Goal: Task Accomplishment & Management: Manage account settings

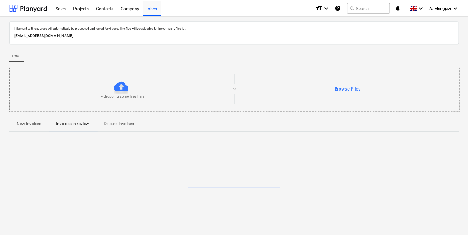
scroll to position [3, 0]
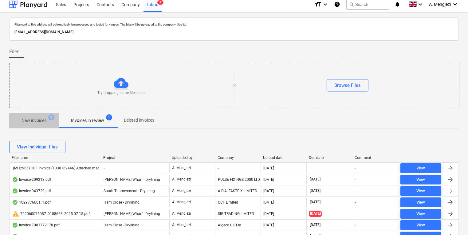
click at [46, 120] on p "New invoices" at bounding box center [34, 120] width 25 height 6
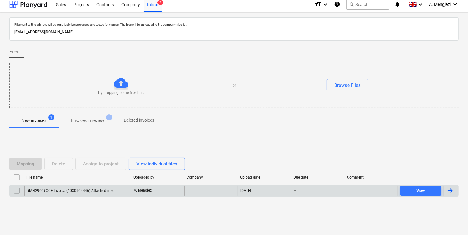
click at [137, 187] on p "A. Mengjezi" at bounding box center [143, 189] width 19 height 5
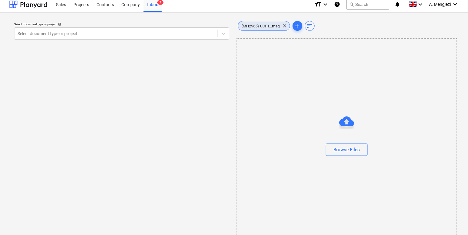
click at [262, 23] on div "(MH2966) CCF I...msg clear" at bounding box center [264, 26] width 52 height 10
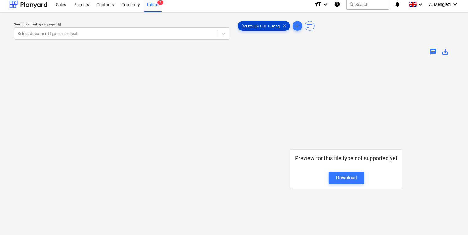
click at [262, 23] on div "(MH2966) CCF I...msg clear" at bounding box center [264, 26] width 52 height 10
click at [352, 177] on div "Download" at bounding box center [346, 177] width 21 height 8
click at [151, 5] on div "Inbox 2" at bounding box center [153, 4] width 18 height 16
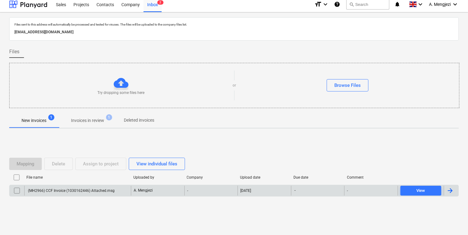
click at [18, 190] on input "checkbox" at bounding box center [17, 190] width 10 height 10
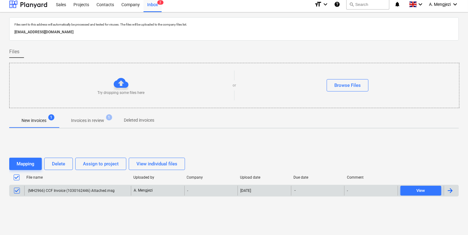
click at [69, 154] on div "Mapping Delete Assign to project View individual files File name Uploaded by Co…" at bounding box center [234, 179] width 450 height 58
click at [65, 160] on div "Delete" at bounding box center [58, 164] width 13 height 8
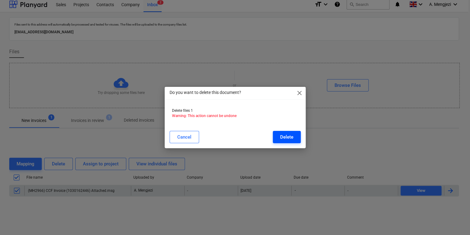
click at [294, 140] on button "Delete" at bounding box center [287, 137] width 28 height 12
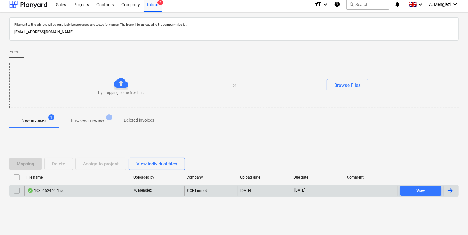
click at [181, 194] on div "A. Mengjezi" at bounding box center [157, 190] width 53 height 10
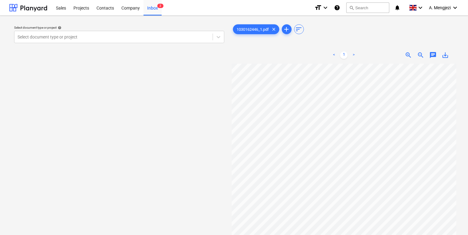
click at [136, 44] on div "Select document type or project help Select document type or project" at bounding box center [119, 34] width 215 height 22
click at [168, 39] on div at bounding box center [114, 37] width 192 height 6
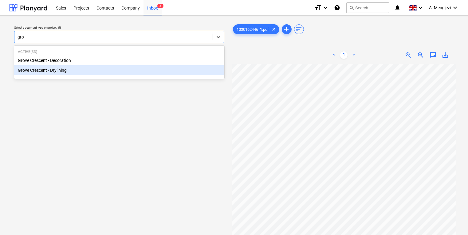
type input "gro"
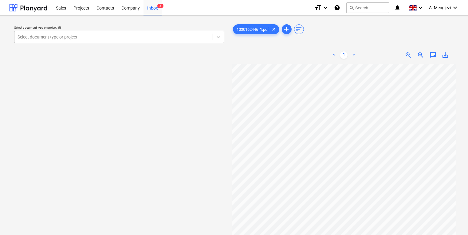
click at [84, 37] on div at bounding box center [114, 37] width 192 height 6
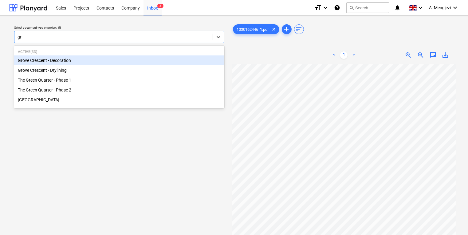
type input "gro"
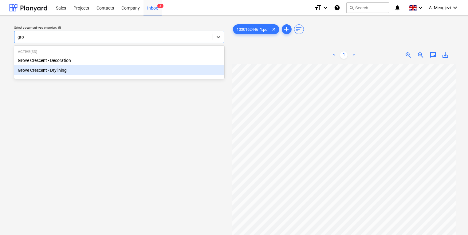
click at [91, 70] on div "Grove Crescent - Drylining" at bounding box center [119, 70] width 210 height 10
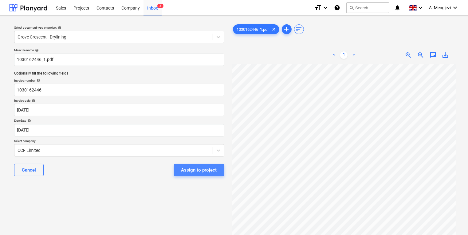
click at [203, 164] on button "Assign to project" at bounding box center [199, 170] width 50 height 12
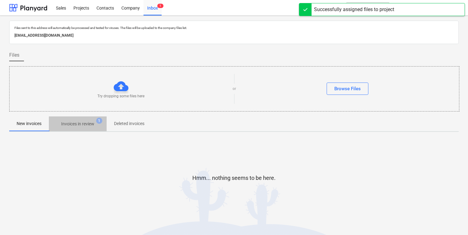
click at [89, 126] on p "Invoices in review" at bounding box center [77, 123] width 33 height 6
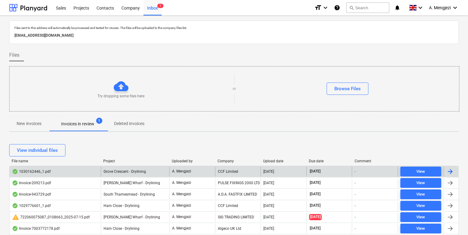
click at [225, 170] on div "CCF Limited" at bounding box center [238, 171] width 46 height 10
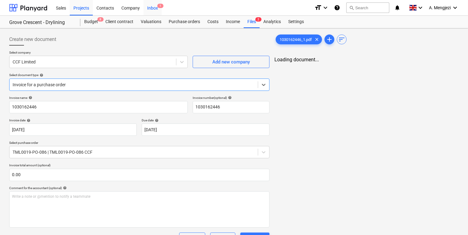
click at [155, 7] on div "Inbox 1" at bounding box center [153, 8] width 18 height 16
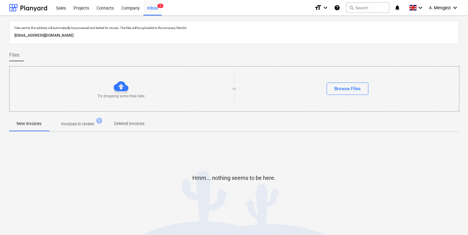
click at [75, 127] on p "Invoices in review" at bounding box center [77, 123] width 33 height 6
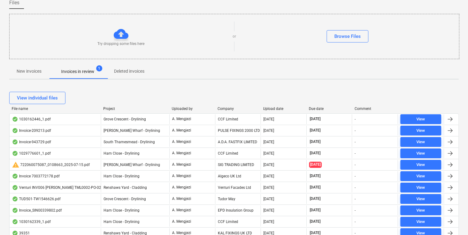
scroll to position [74, 0]
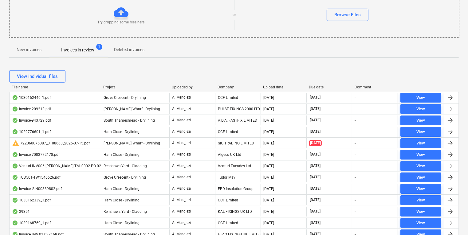
click at [232, 82] on div "View individual files" at bounding box center [234, 76] width 450 height 17
click at [231, 85] on div "Company" at bounding box center [238, 87] width 41 height 4
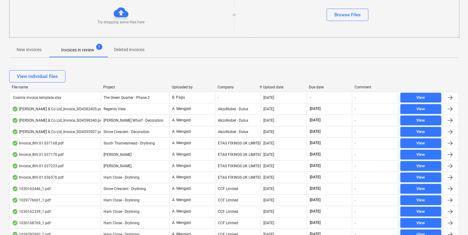
click at [231, 85] on div "Company" at bounding box center [238, 87] width 41 height 4
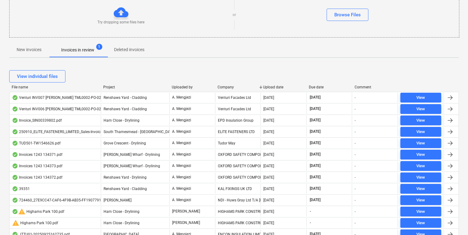
click at [200, 69] on div "View individual files" at bounding box center [234, 76] width 450 height 17
click at [114, 87] on div "Project" at bounding box center [135, 87] width 64 height 4
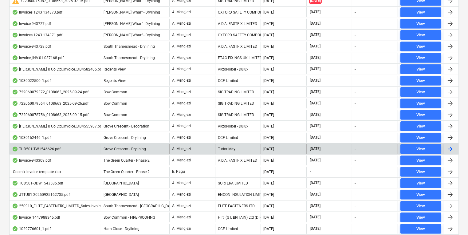
scroll to position [369, 0]
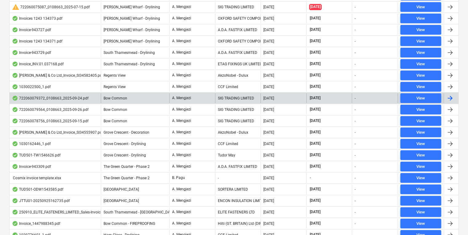
click at [218, 100] on div "SIG TRADING LIMITED" at bounding box center [238, 98] width 46 height 10
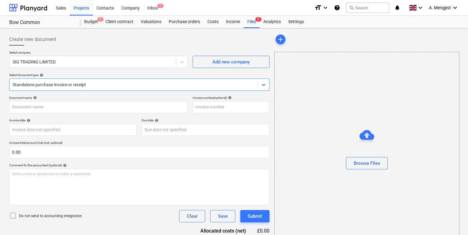
type input "722060079372"
type input "[DATE]"
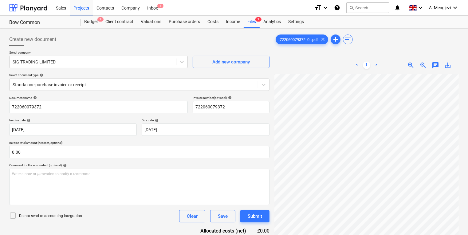
scroll to position [16, 47]
click at [259, 159] on div "Create new document Select company SIG TRADING LIMITED Add new company Select d…" at bounding box center [234, 162] width 455 height 263
click at [256, 21] on span "3" at bounding box center [258, 19] width 6 height 4
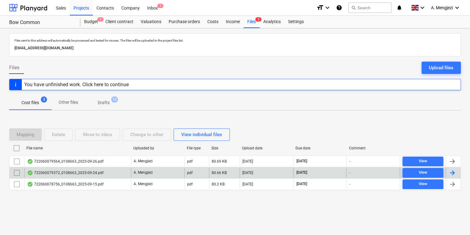
click at [81, 170] on div "722060079372_0108663_2025-09-24.pdf" at bounding box center [65, 172] width 77 height 5
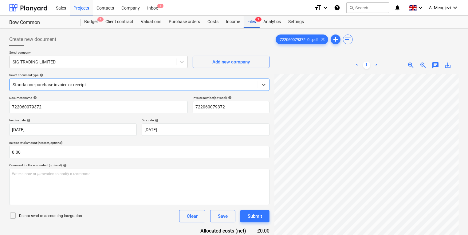
click at [256, 22] on div "Files 3" at bounding box center [252, 22] width 16 height 12
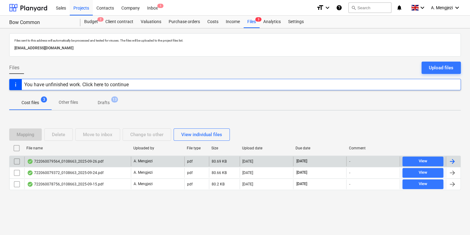
click at [91, 162] on div "722060079564_0108663_2025-09-26.pdf" at bounding box center [65, 161] width 77 height 5
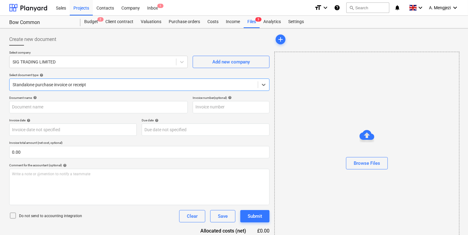
type input "722060079564"
type input "[DATE]"
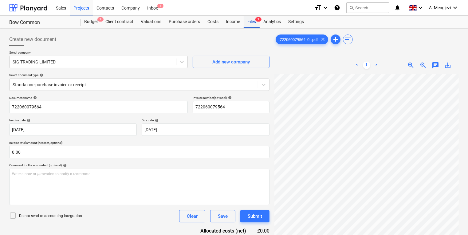
click at [260, 18] on span "3" at bounding box center [258, 19] width 6 height 4
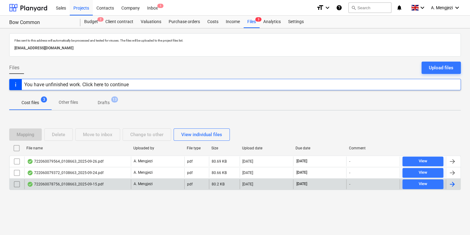
click at [144, 184] on p "A. Mengjezi" at bounding box center [143, 183] width 19 height 5
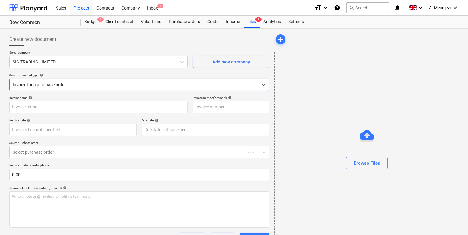
type input "722060078756"
type input "[DATE]"
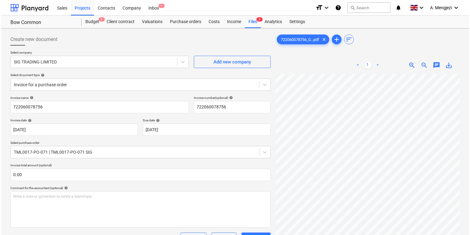
scroll to position [98, 0]
click at [246, 25] on div "Files 3" at bounding box center [252, 22] width 16 height 12
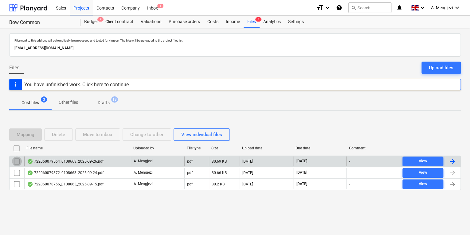
click at [19, 159] on input "checkbox" at bounding box center [17, 161] width 10 height 10
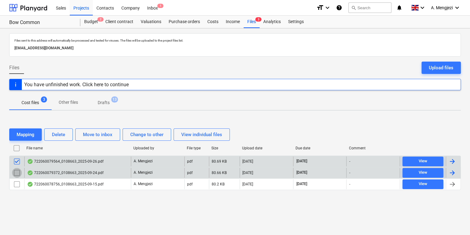
click at [15, 170] on input "checkbox" at bounding box center [17, 173] width 10 height 10
click at [109, 129] on button "Move to inbox" at bounding box center [97, 134] width 45 height 12
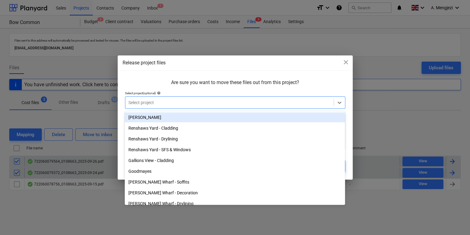
click at [157, 104] on div at bounding box center [229, 102] width 202 height 6
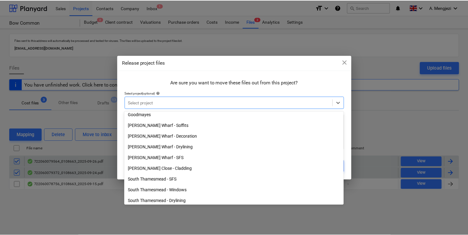
scroll to position [74, 0]
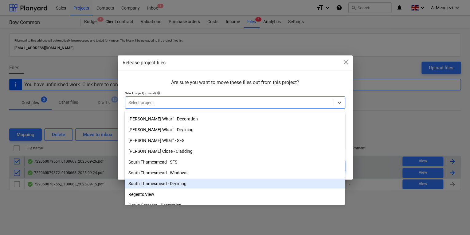
click at [166, 180] on div "South Thamesmead - Drylining" at bounding box center [235, 183] width 220 height 10
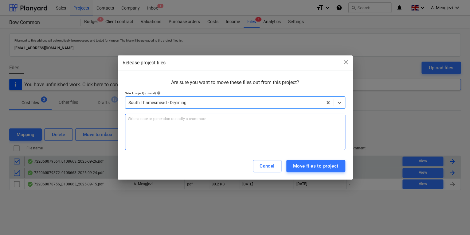
click at [294, 138] on div "Write a note or @mention to notify a teammate [PERSON_NAME]" at bounding box center [235, 131] width 220 height 36
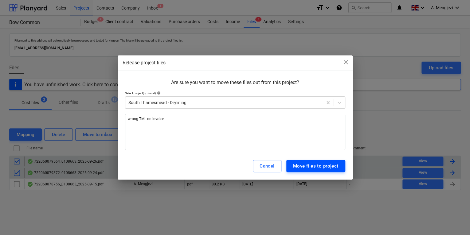
click at [327, 163] on div "Move files to project" at bounding box center [315, 166] width 45 height 8
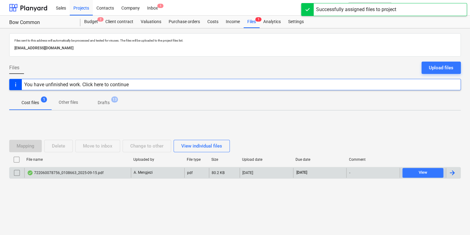
click at [166, 174] on div "A. Mengjezi" at bounding box center [157, 173] width 53 height 10
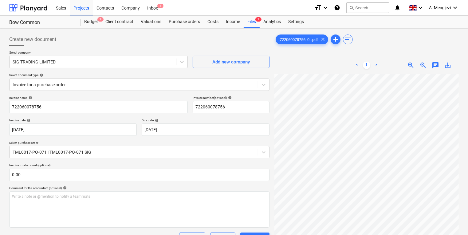
scroll to position [90, 27]
click at [89, 11] on div "Projects" at bounding box center [81, 8] width 23 height 16
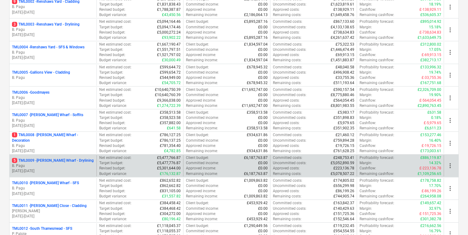
scroll to position [246, 0]
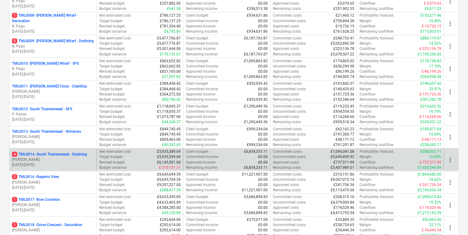
click at [76, 159] on p "[PERSON_NAME]" at bounding box center [53, 159] width 82 height 5
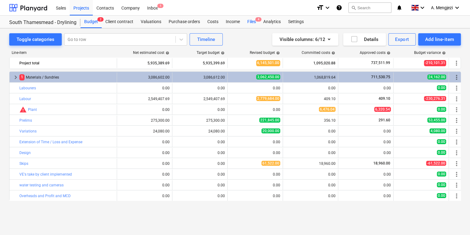
click at [251, 19] on div "Files 4" at bounding box center [252, 22] width 16 height 12
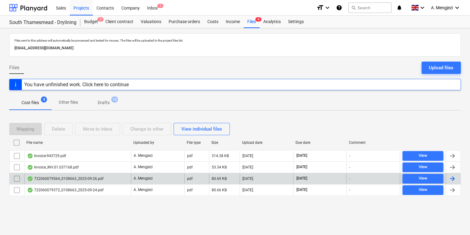
click at [68, 178] on div "722060079564_0108663_2025-09-26.pdf" at bounding box center [65, 178] width 77 height 5
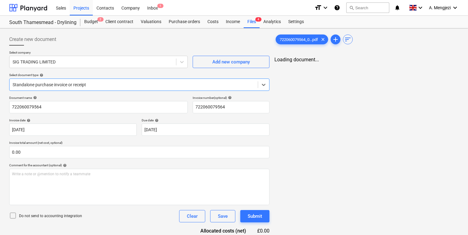
click at [257, 91] on div "Select company SIG TRADING LIMITED Add new company Select document type help Se…" at bounding box center [139, 72] width 260 height 45
click at [310, 41] on span "722060079564_0...pdf" at bounding box center [299, 39] width 46 height 5
click at [257, 77] on p "Select document type help" at bounding box center [139, 75] width 260 height 5
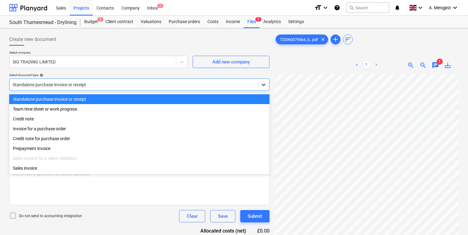
click at [267, 83] on icon at bounding box center [264, 84] width 6 height 6
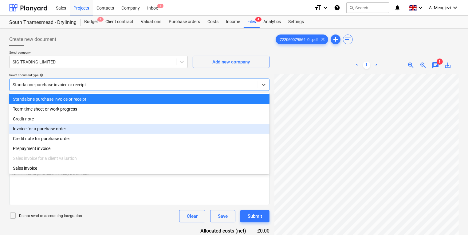
click at [190, 130] on div "Invoice for a purchase order" at bounding box center [139, 129] width 260 height 10
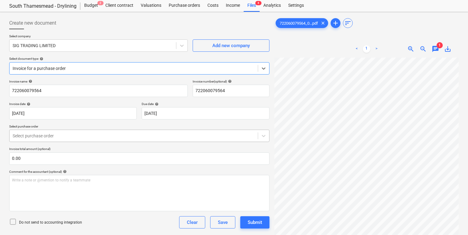
click at [177, 153] on body "Sales Projects Contacts Company Inbox 1 format_size keyboard_arrow_down help se…" at bounding box center [234, 101] width 468 height 235
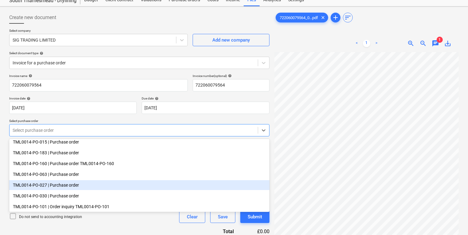
scroll to position [197, 0]
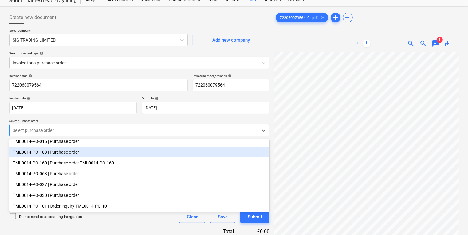
click at [160, 146] on div "TML0014-PO-015 | Purchase order" at bounding box center [139, 141] width 260 height 11
click at [152, 150] on div "TML0014-PO-183 | Purchase order" at bounding box center [139, 152] width 260 height 10
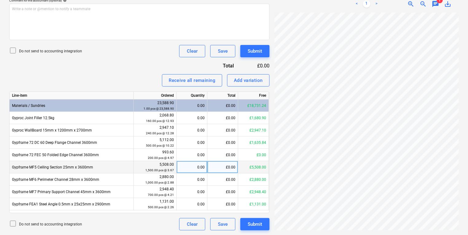
scroll to position [25, 0]
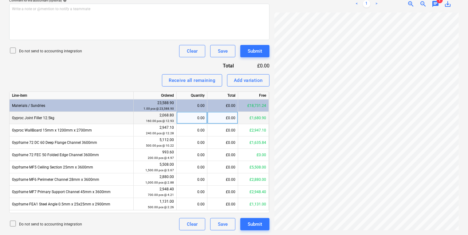
click at [193, 121] on div "0.00" at bounding box center [192, 118] width 26 height 12
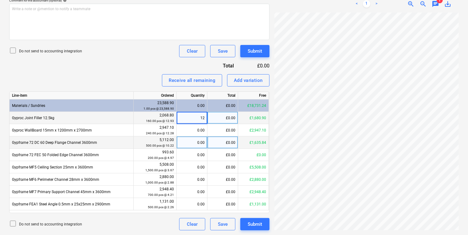
type input "126"
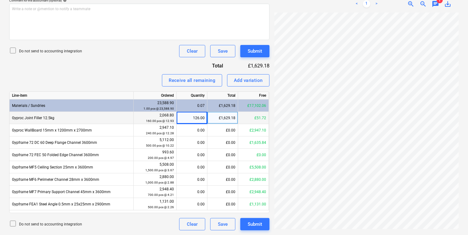
scroll to position [111, 47]
drag, startPoint x: 99, startPoint y: 121, endPoint x: 11, endPoint y: 116, distance: 87.7
click at [11, 116] on div "Gyproc Joint Filler 12.5kg" at bounding box center [72, 118] width 124 height 12
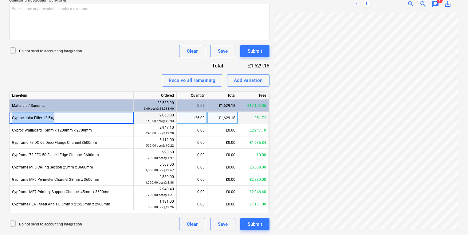
copy div "Gyproc Joint Filler 12.5kg"
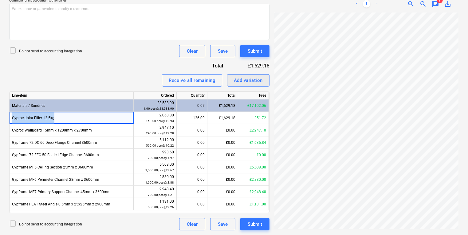
click at [261, 78] on div "Add variation" at bounding box center [248, 80] width 29 height 8
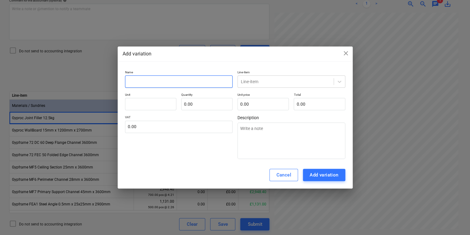
click at [186, 82] on input "text" at bounding box center [179, 81] width 108 height 12
paste input "Gyproc Joint Filler 12.5kg"
type input "Gyproc Joint Filler 12.5kg"
type textarea "x"
type input "Gyproc Joint Filler 12.5kg"
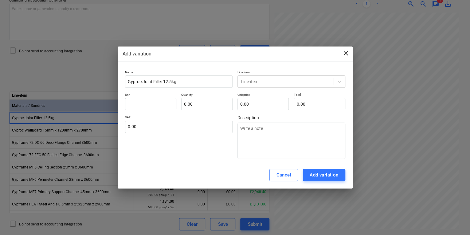
click at [345, 53] on span "close" at bounding box center [345, 52] width 7 height 7
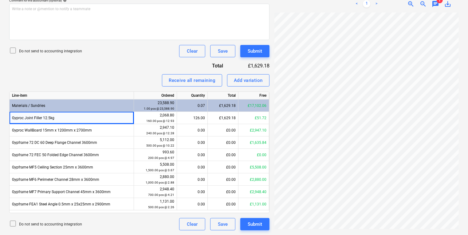
scroll to position [0, 47]
click at [248, 73] on div "Invoice name help 722060079564 Invoice number (optional) help 722060079564 Invo…" at bounding box center [139, 69] width 260 height 322
click at [249, 81] on div "Add variation" at bounding box center [248, 80] width 29 height 8
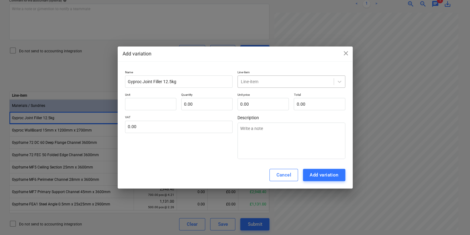
click at [240, 78] on div "Line-item" at bounding box center [286, 81] width 96 height 9
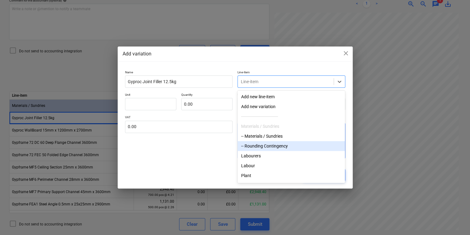
drag, startPoint x: 262, startPoint y: 143, endPoint x: 267, endPoint y: 137, distance: 7.7
click at [263, 142] on div "-- Rounding Contingency" at bounding box center [292, 146] width 108 height 10
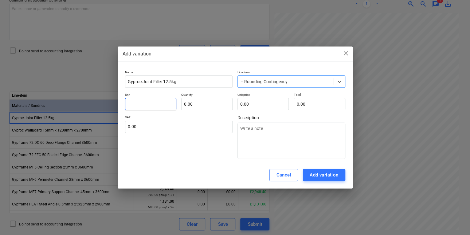
click at [162, 98] on input "text" at bounding box center [150, 104] width 51 height 12
type textarea "x"
type input "p"
type textarea "x"
type input "pc"
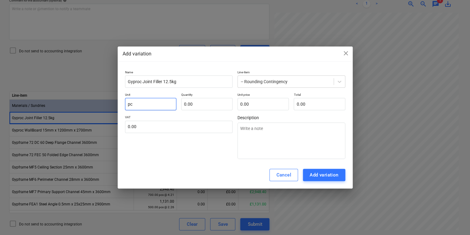
type textarea "x"
type input "pcs"
type textarea "x"
type input "pcs1"
type input "0.00"
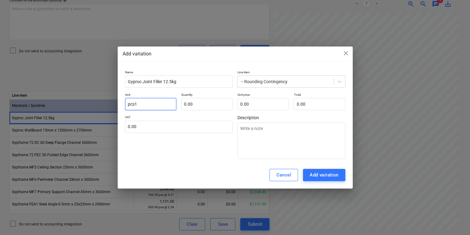
click at [159, 103] on input "pcs1" at bounding box center [150, 104] width 51 height 12
type textarea "x"
type input "pcs"
type textarea "x"
type input "-"
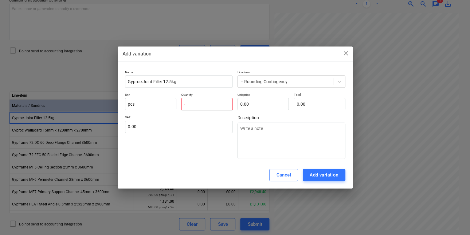
type textarea "x"
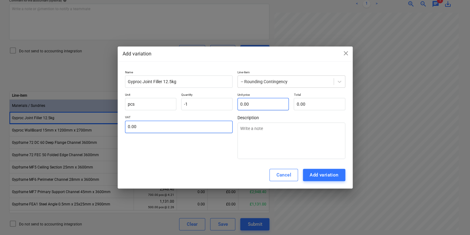
type input "-1.00"
type textarea "x"
type input "0"
type textarea "x"
type input "0."
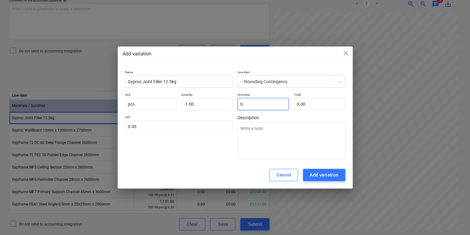
type textarea "x"
type input "0.1"
type input "-0.10"
type textarea "x"
type input "0.11"
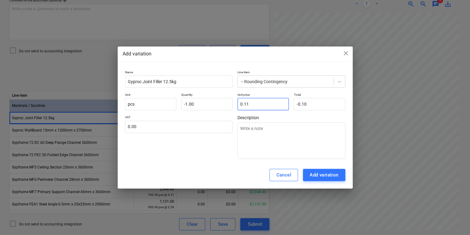
type input "-0.11"
type input "0.11"
click at [316, 179] on button "Add variation" at bounding box center [324, 174] width 42 height 12
type textarea "x"
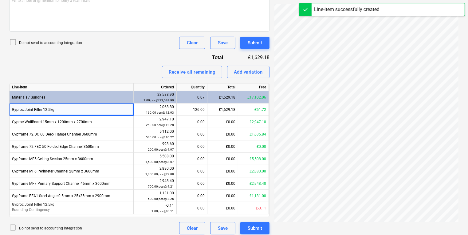
scroll to position [199, 0]
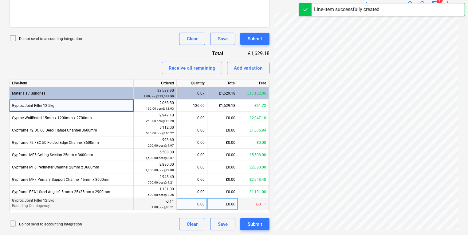
click at [199, 207] on div "0.00" at bounding box center [192, 204] width 26 height 12
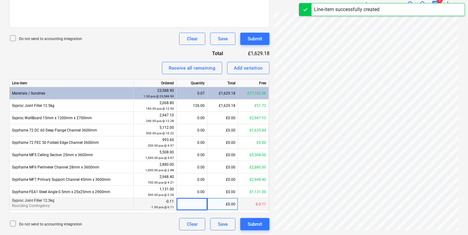
type input "1"
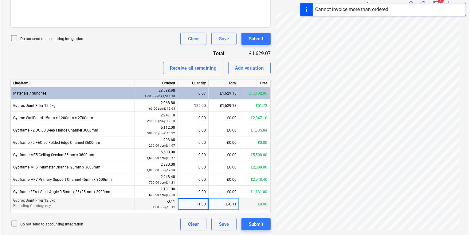
scroll to position [110, 47]
click at [247, 223] on button "Submit" at bounding box center [254, 224] width 29 height 12
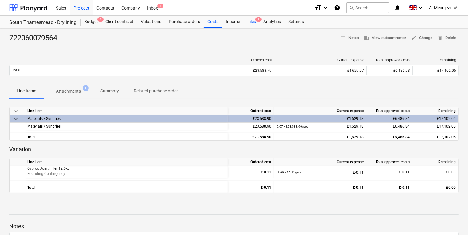
click at [257, 23] on div "Files 3" at bounding box center [252, 22] width 16 height 12
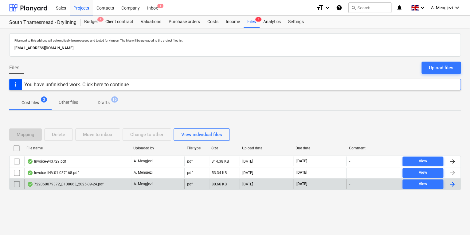
click at [72, 180] on div "722060079372_0108663_2025-09-24.pdf" at bounding box center [77, 184] width 107 height 10
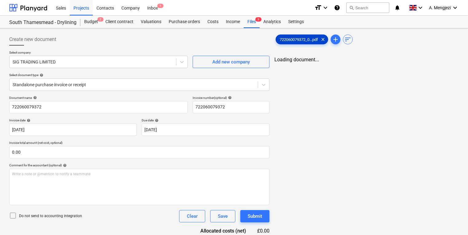
click at [302, 41] on span "722060079372_0...pdf" at bounding box center [299, 39] width 46 height 5
click at [160, 82] on div at bounding box center [134, 84] width 242 height 6
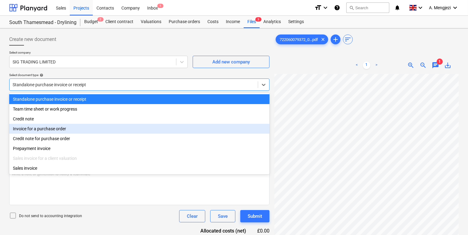
click at [134, 132] on div "Invoice for a purchase order" at bounding box center [139, 129] width 260 height 10
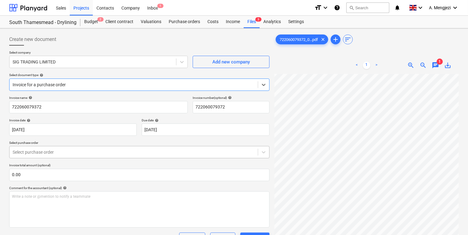
click at [125, 155] on body "Sales Projects Contacts Company Inbox 1 format_size keyboard_arrow_down help se…" at bounding box center [234, 117] width 468 height 235
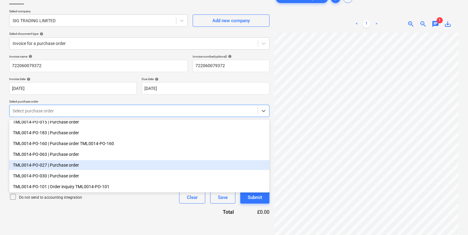
scroll to position [61, 0]
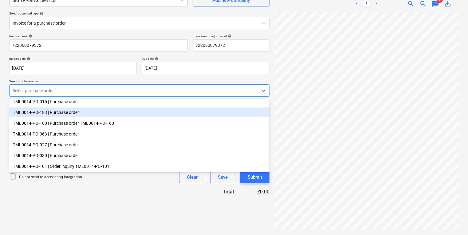
click at [91, 114] on div "TML0014-PO-183 | Purchase order" at bounding box center [139, 112] width 260 height 10
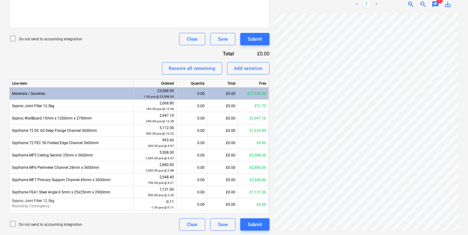
scroll to position [199, 0]
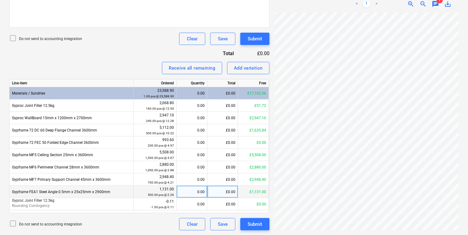
click at [191, 191] on div "0.00" at bounding box center [192, 191] width 26 height 12
type input "2"
type input "500"
click at [114, 191] on div "Gypframe FEA1 Steel Angle 0.5mm x 25x25mm x 2900mm" at bounding box center [72, 191] width 124 height 12
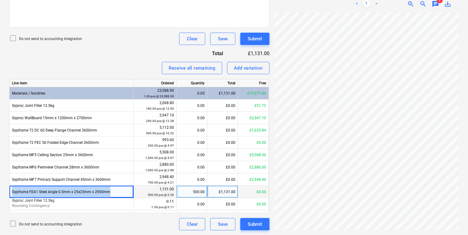
drag, startPoint x: 109, startPoint y: 191, endPoint x: 13, endPoint y: 195, distance: 96.0
click at [13, 195] on div "Gypframe FEA1 Steel Angle 0.5mm x 25x25mm x 2900mm" at bounding box center [72, 191] width 124 height 12
copy div "Gypframe FEA1 Steel Angle 0.5mm x 25x25mm x 2900mm"
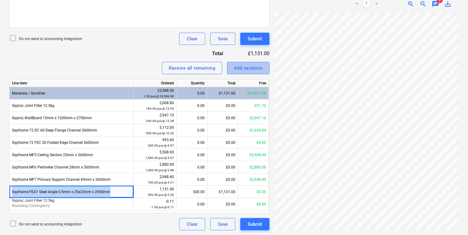
click at [267, 67] on button "Add variation" at bounding box center [248, 68] width 42 height 12
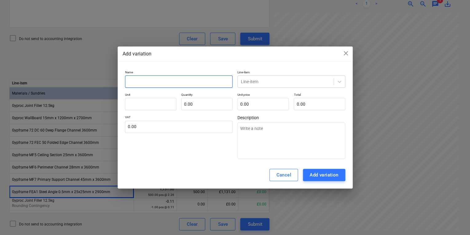
click at [193, 83] on input "text" at bounding box center [179, 81] width 108 height 12
paste input "Gypframe FEA1 Steel Angle 0.5mm x 25x25mm x 2900mm"
type textarea "x"
type input "Gypframe FEA1 Steel Angle 0.5mm x 25x25mm x 2900mm"
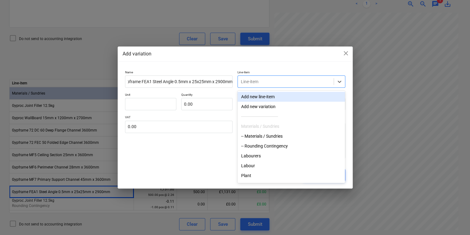
click at [251, 81] on div at bounding box center [286, 81] width 90 height 6
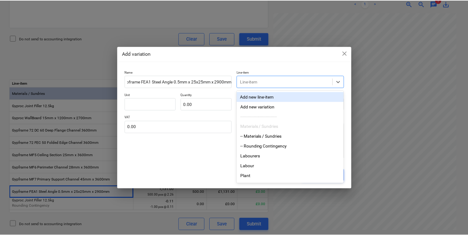
scroll to position [0, 0]
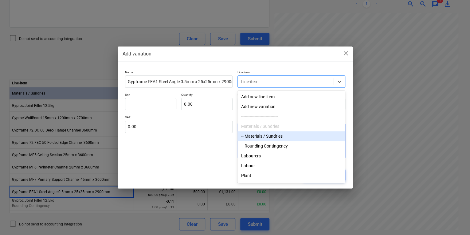
click at [266, 140] on div "-- Materials / Sundries" at bounding box center [292, 136] width 108 height 10
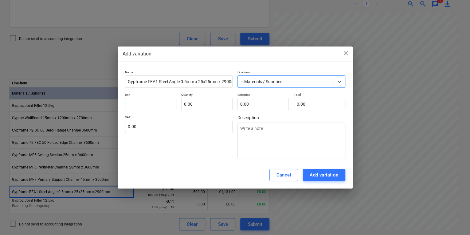
drag, startPoint x: 255, startPoint y: 63, endPoint x: 258, endPoint y: 67, distance: 5.7
click at [255, 63] on div "Add variation close Name Gypframe FEA1 Steel Angle 0.5mm x 25x25mm x 2900mm Lin…" at bounding box center [235, 117] width 235 height 142
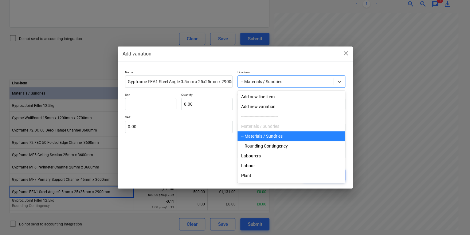
click at [266, 82] on div at bounding box center [286, 81] width 90 height 6
click at [263, 146] on div "-- Rounding Contingency" at bounding box center [292, 146] width 108 height 10
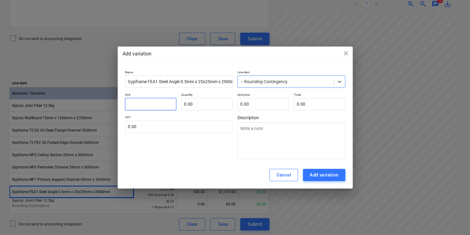
click at [150, 108] on input "text" at bounding box center [150, 104] width 51 height 12
type textarea "x"
type input "p"
type textarea "x"
type input "pc"
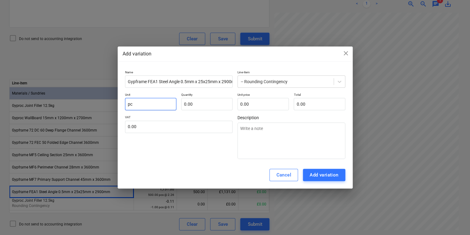
type textarea "x"
type input "pcs"
type textarea "x"
type input "-"
type textarea "x"
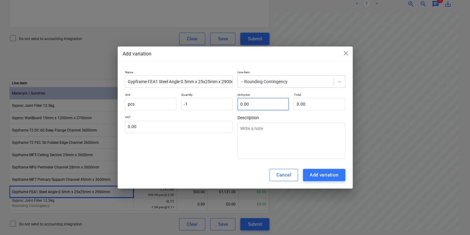
type input "-1.00"
type input "0.00"
click at [345, 54] on span "close" at bounding box center [345, 52] width 7 height 7
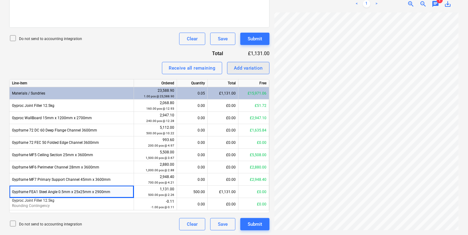
click at [260, 64] on div "Add variation" at bounding box center [248, 68] width 29 height 8
type textarea "x"
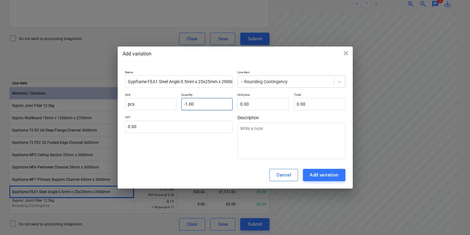
type input "-1"
click at [219, 101] on input "-1" at bounding box center [206, 104] width 51 height 12
type textarea "x"
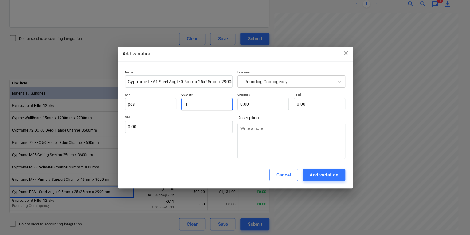
type input "-"
type textarea "x"
type input "1.00"
type textarea "x"
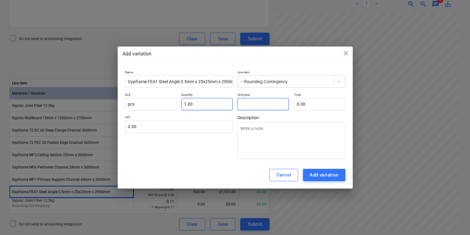
type input "0"
type textarea "x"
type input "0."
type textarea "x"
type input "0.0"
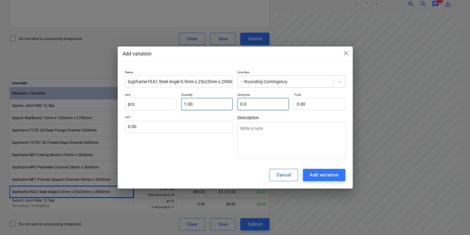
type textarea "x"
type input "0.03"
click at [322, 176] on div "Add variation" at bounding box center [324, 175] width 29 height 8
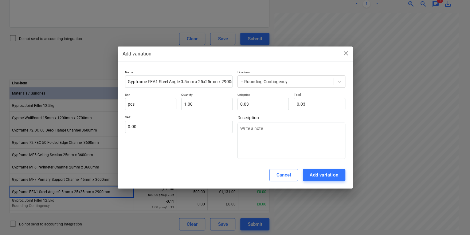
type textarea "x"
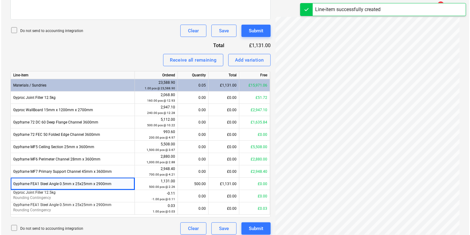
scroll to position [212, 0]
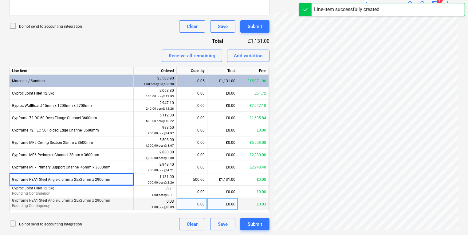
click at [194, 201] on div "0.00" at bounding box center [192, 204] width 26 height 12
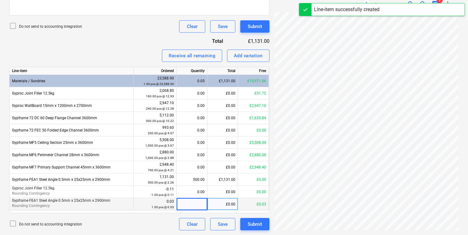
type input "1"
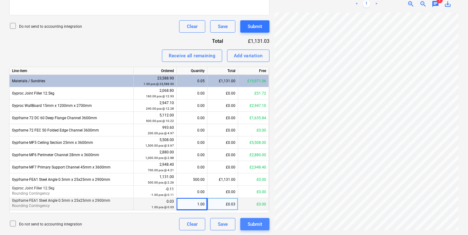
click at [255, 225] on div "Submit" at bounding box center [255, 224] width 14 height 8
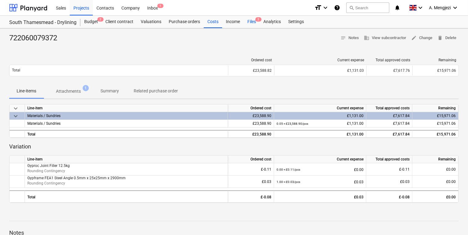
click at [255, 19] on div "Files 2" at bounding box center [252, 22] width 16 height 12
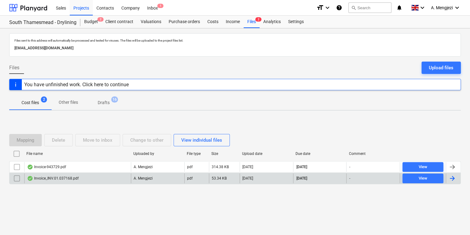
click at [128, 180] on div "Invoice_INV.01.037168.pdf" at bounding box center [77, 178] width 107 height 10
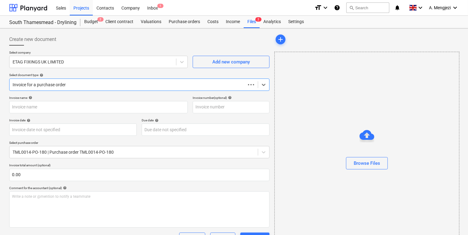
type input "INV.01.037168"
type input "[DATE]"
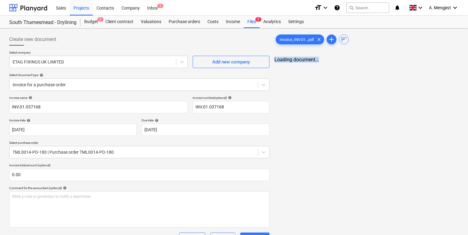
click at [375, 167] on div "Invoice_INV.01...pdf clear add sort Loading document..." at bounding box center [366, 194] width 189 height 327
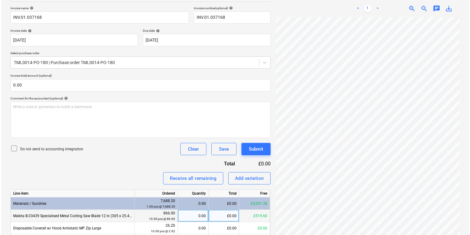
scroll to position [126, 0]
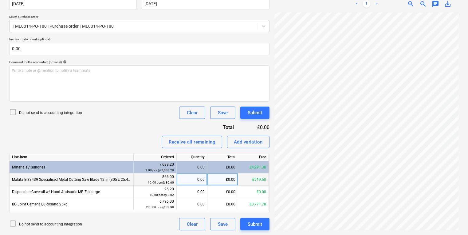
click at [183, 179] on div "0.00" at bounding box center [192, 179] width 26 height 12
click at [248, 220] on div "Submit" at bounding box center [255, 224] width 14 height 8
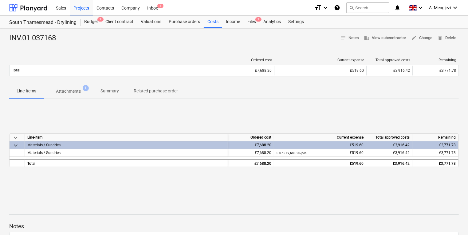
drag, startPoint x: 186, startPoint y: 44, endPoint x: 194, endPoint y: 43, distance: 8.7
click at [186, 44] on div at bounding box center [234, 45] width 450 height 5
click at [255, 22] on div "Files 1" at bounding box center [252, 22] width 16 height 12
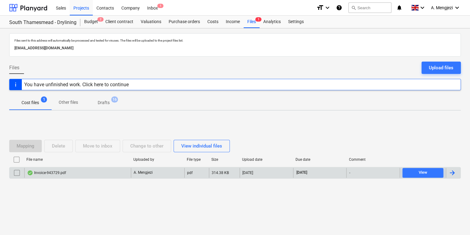
click at [109, 173] on div "Invoice-943729.pdf" at bounding box center [77, 173] width 107 height 10
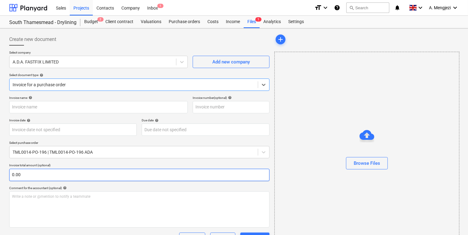
type input "943729"
type input "[DATE]"
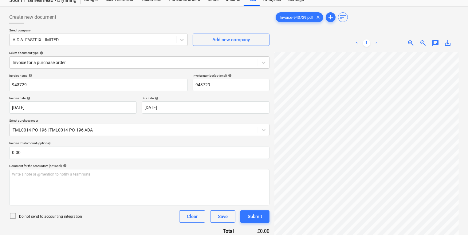
scroll to position [113, 0]
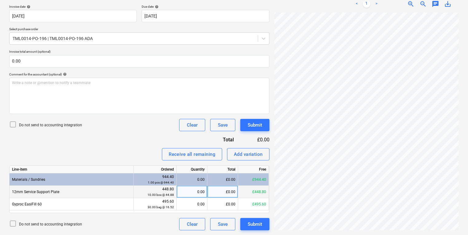
click at [185, 191] on div "0.00" at bounding box center [192, 191] width 26 height 12
type input "10"
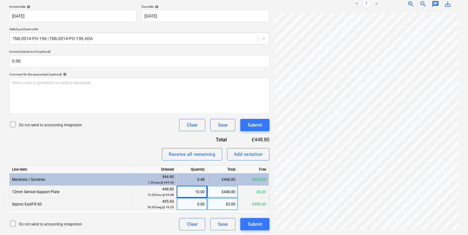
click at [204, 208] on div "0.00" at bounding box center [192, 204] width 26 height 12
type input "30"
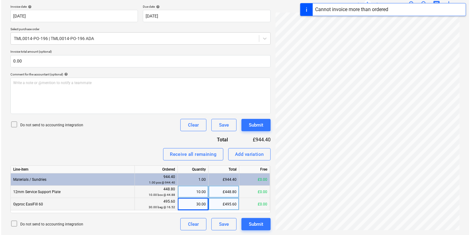
scroll to position [63, 47]
click at [258, 226] on div "Submit" at bounding box center [255, 224] width 14 height 8
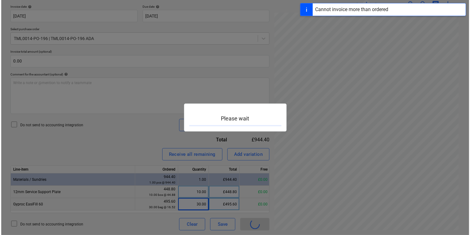
scroll to position [63, 47]
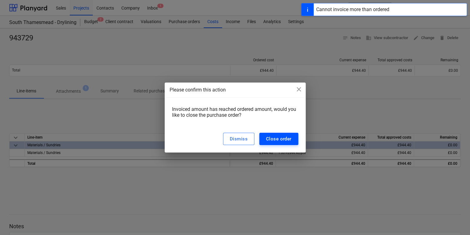
click at [283, 141] on div "Close order" at bounding box center [279, 139] width 26 height 8
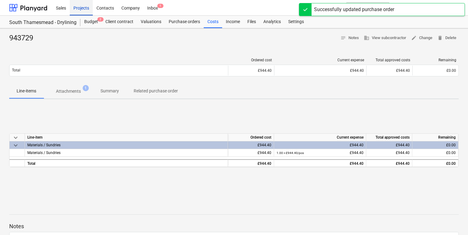
click at [87, 3] on div "Projects" at bounding box center [81, 8] width 23 height 16
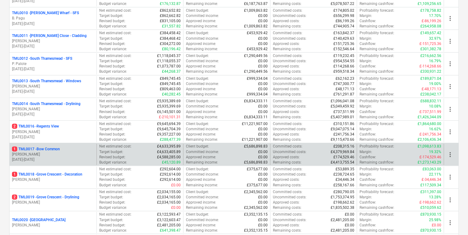
scroll to position [369, 0]
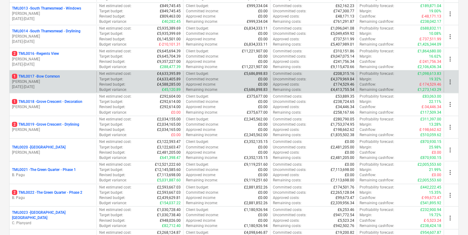
click at [71, 88] on p "[DATE] - [DATE]" at bounding box center [53, 86] width 82 height 5
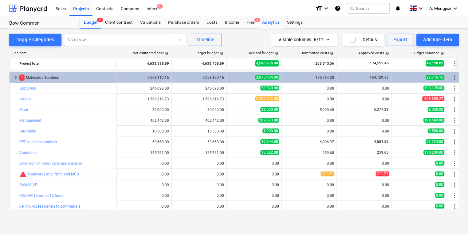
scroll to position [24, 0]
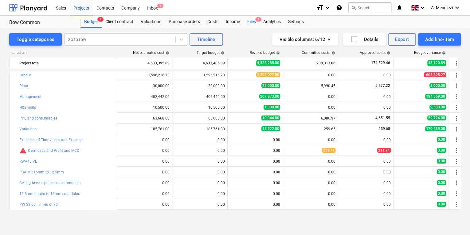
click at [259, 18] on span "1" at bounding box center [258, 19] width 6 height 4
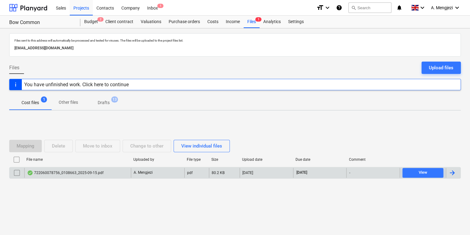
click at [111, 167] on div "722060078756_0108663_2025-09-15.pdf A. Mengjezi pdf 80.2 KB [DATE] [DATE] - View" at bounding box center [235, 173] width 452 height 12
click at [112, 171] on div "722060078756_0108663_2025-09-15.pdf" at bounding box center [77, 173] width 107 height 10
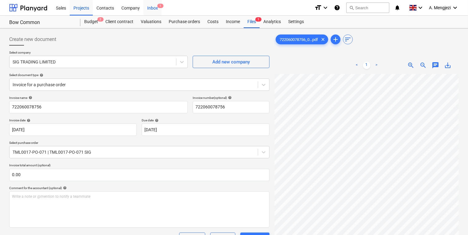
click at [156, 9] on div "Inbox 1" at bounding box center [153, 8] width 18 height 16
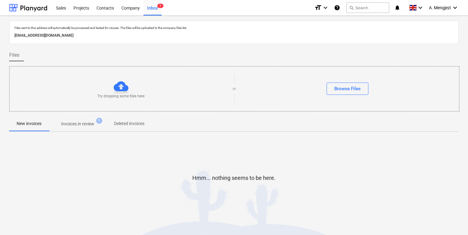
click at [94, 121] on p "Invoices in review" at bounding box center [77, 123] width 33 height 6
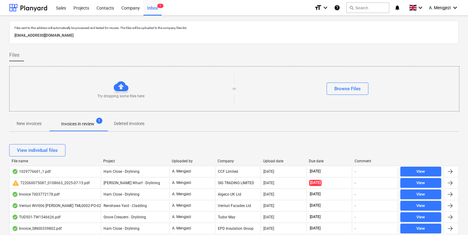
click at [105, 161] on div "File name Project Uploaded by Company Upload date Due date Comment" at bounding box center [234, 161] width 450 height 4
click at [103, 160] on div at bounding box center [100, 161] width 11 height 4
click at [110, 160] on div "Project" at bounding box center [135, 161] width 64 height 4
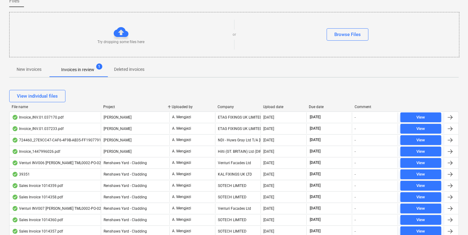
scroll to position [49, 0]
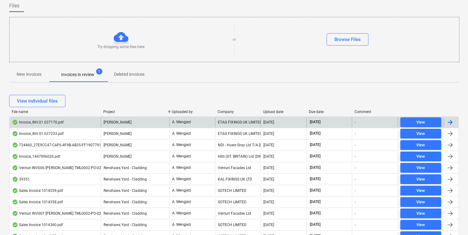
click at [204, 121] on div "A. Mengjezi" at bounding box center [192, 122] width 46 height 10
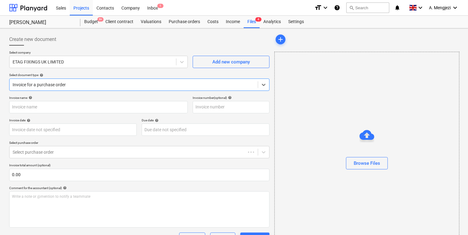
type input "INV.01.037170"
type input "[DATE]"
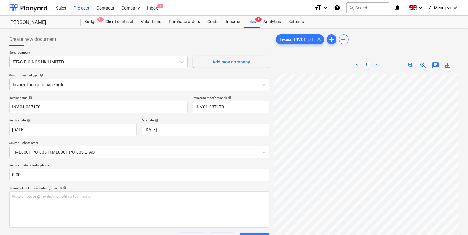
scroll to position [37, 0]
click at [468, 146] on html "Sales Projects Contacts Company Inbox 1 format_size keyboard_arrow_down help se…" at bounding box center [234, 117] width 468 height 235
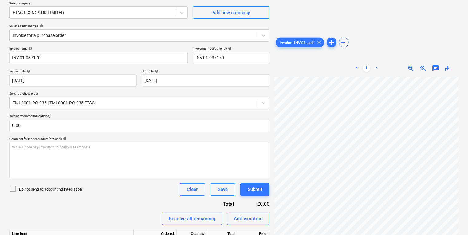
scroll to position [113, 0]
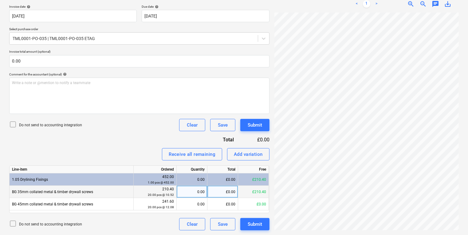
click at [205, 188] on div "0.00" at bounding box center [192, 191] width 31 height 12
type input "200"
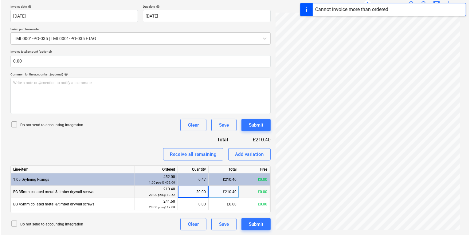
scroll to position [9, 54]
click at [262, 228] on button "Submit" at bounding box center [254, 224] width 29 height 12
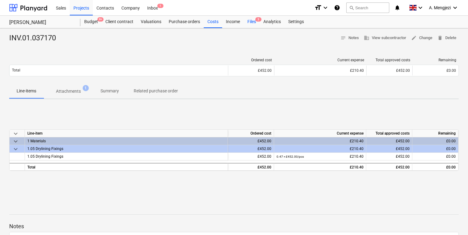
click at [255, 23] on div "Files 3" at bounding box center [252, 22] width 16 height 12
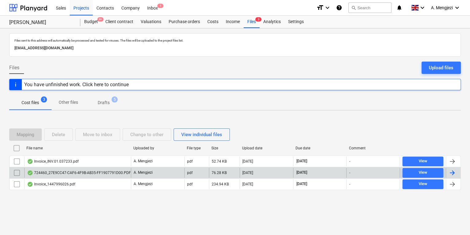
click at [93, 168] on div "724460_27E9CC47-CAF6-4F9B-AB35-FF1907791D00.PDF" at bounding box center [77, 173] width 107 height 10
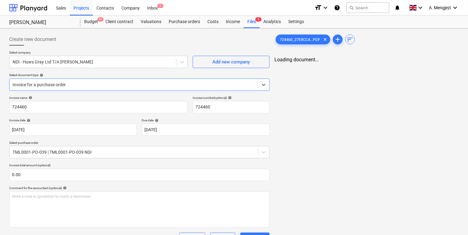
type input "724460"
type input "[DATE]"
click at [252, 17] on div "Files 3" at bounding box center [252, 22] width 16 height 12
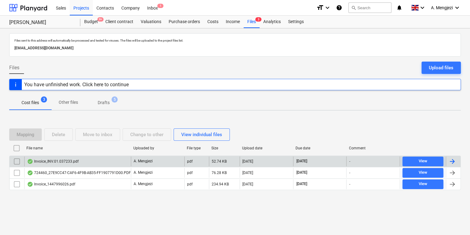
click at [142, 161] on p "A. Mengjezi" at bounding box center [143, 160] width 19 height 5
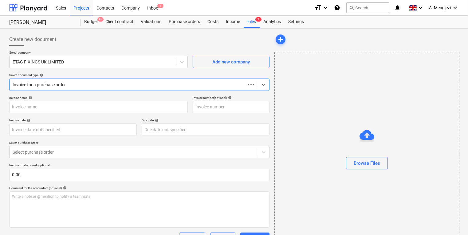
type input "INV.01.037233"
type input "[DATE]"
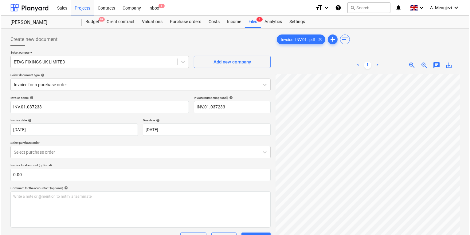
scroll to position [20, 54]
click at [250, 24] on div "Files 3" at bounding box center [252, 22] width 16 height 12
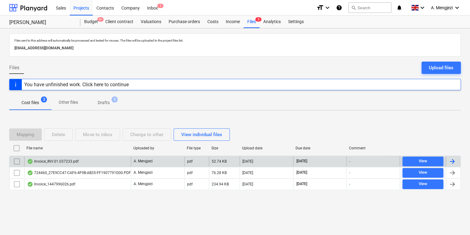
click at [18, 160] on input "checkbox" at bounding box center [17, 161] width 10 height 10
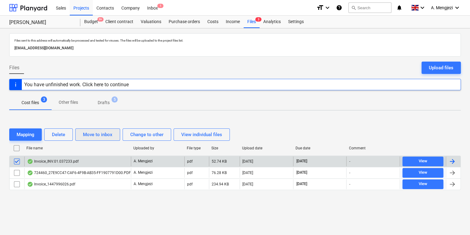
click at [104, 132] on div "Move to inbox" at bounding box center [98, 134] width 30 height 8
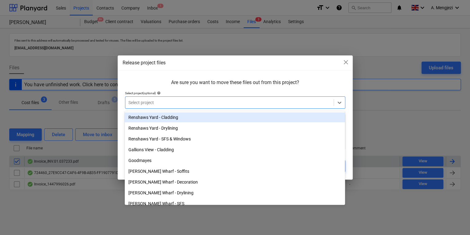
click at [209, 102] on div at bounding box center [229, 102] width 202 height 6
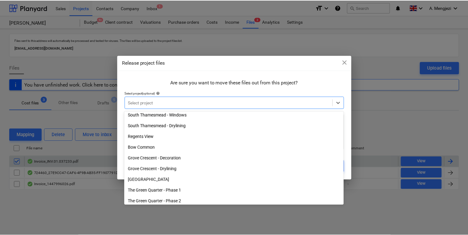
scroll to position [123, 0]
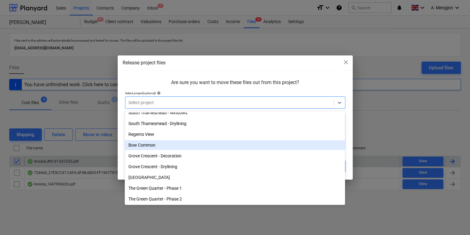
click at [184, 146] on div "Bow Common" at bounding box center [235, 145] width 220 height 10
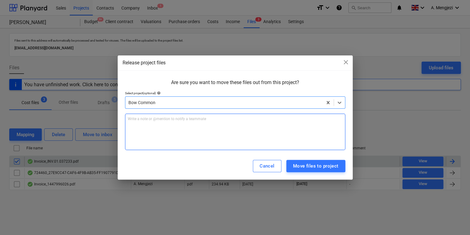
click at [229, 136] on div "Write a note or @mention to notify a teammate [PERSON_NAME]" at bounding box center [235, 131] width 220 height 36
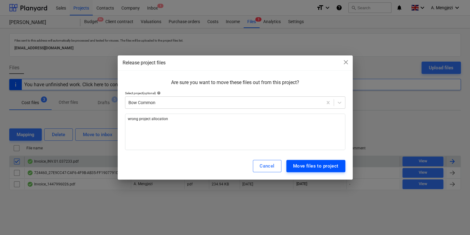
click at [298, 162] on div "Move files to project" at bounding box center [315, 166] width 45 height 8
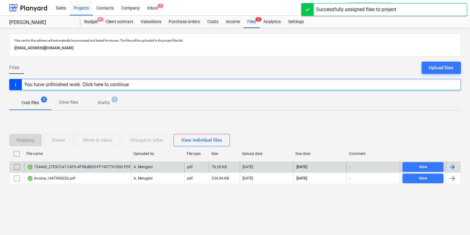
click at [87, 171] on div "724460_27E9CC47-CAF6-4F9B-AB35-FF1907791D00.PDF A. Mengjezi pdf 76.28 KB [DATE]…" at bounding box center [235, 166] width 452 height 11
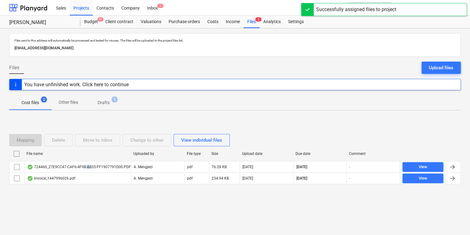
click at [86, 171] on div "724460_27E9CC47-CAF6-4F9B-AB35-FF1907791D00.PDF" at bounding box center [77, 167] width 107 height 10
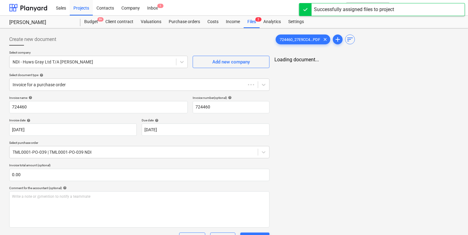
click at [82, 168] on p "Invoice total amount (optional)" at bounding box center [139, 165] width 260 height 5
click at [251, 22] on div "Files 2" at bounding box center [252, 22] width 16 height 12
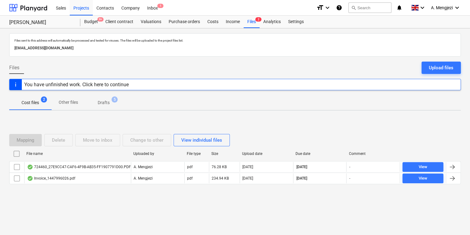
click at [120, 183] on div "File name Uploaded by File type Size Upload date Due date Comment 724460_27E9CC…" at bounding box center [235, 167] width 452 height 38
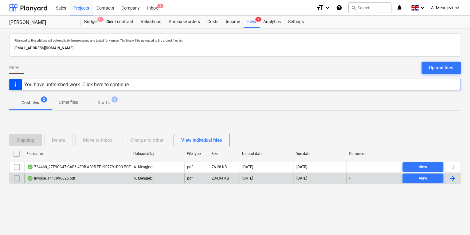
click at [120, 180] on div "Invoice_1447996026.pdf" at bounding box center [77, 178] width 107 height 10
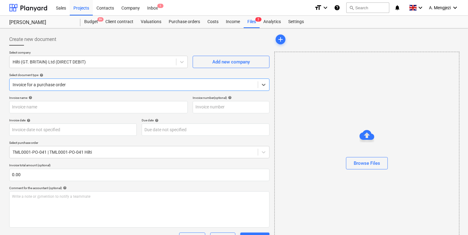
type input "1447996026"
type input "[DATE]"
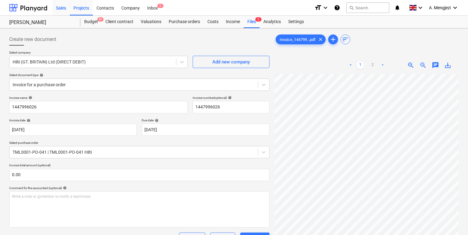
click at [69, 6] on div "Sales" at bounding box center [61, 8] width 18 height 16
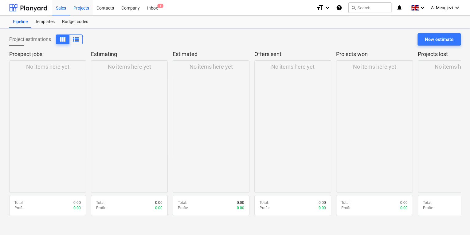
click at [74, 7] on div "Projects" at bounding box center [81, 8] width 23 height 16
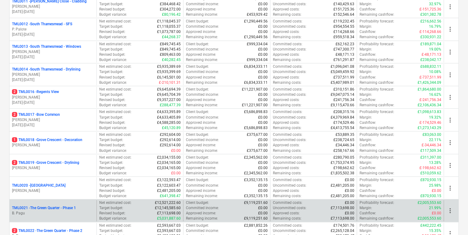
scroll to position [320, 0]
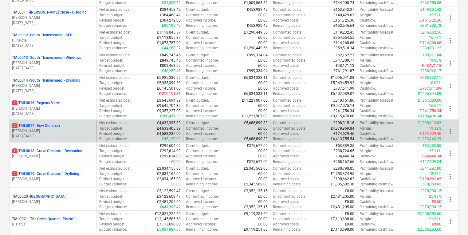
click at [83, 131] on p "[PERSON_NAME]" at bounding box center [53, 130] width 82 height 5
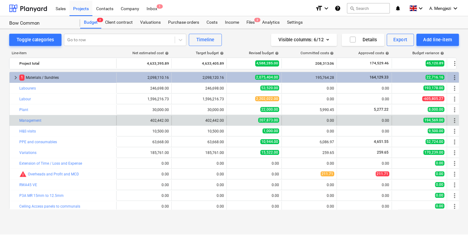
scroll to position [24, 0]
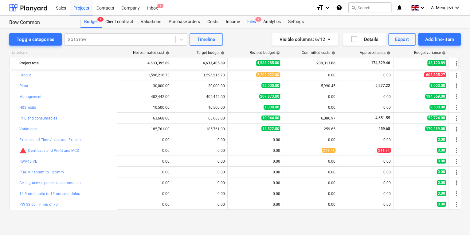
click at [251, 19] on div "Files 2" at bounding box center [252, 22] width 16 height 12
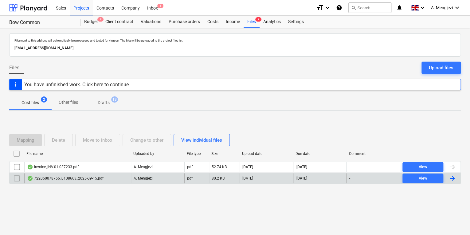
click at [64, 181] on div "722060078756_0108663_2025-09-15.pdf" at bounding box center [77, 178] width 107 height 10
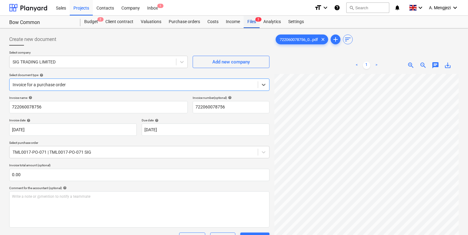
click at [247, 22] on div "Files 2" at bounding box center [252, 22] width 16 height 12
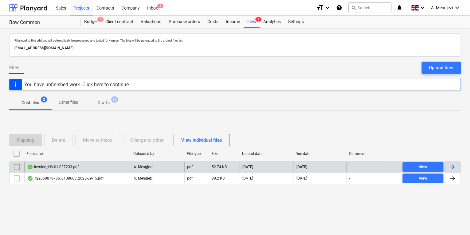
click at [85, 164] on div "Invoice_INV.01.037233.pdf" at bounding box center [77, 167] width 107 height 10
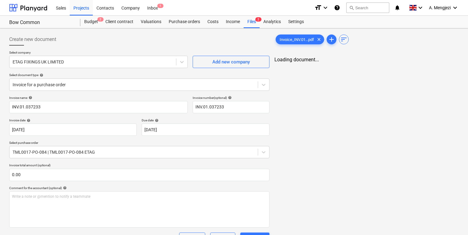
drag, startPoint x: 363, startPoint y: 112, endPoint x: 346, endPoint y: 113, distance: 17.3
click at [346, 113] on div "Invoice_INV.01...pdf clear add sort Loading document..." at bounding box center [366, 188] width 189 height 315
click at [317, 41] on span "clear" at bounding box center [318, 39] width 7 height 7
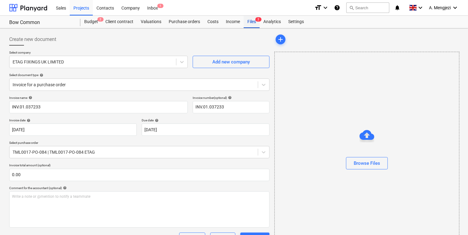
click at [253, 21] on div "Files 2" at bounding box center [252, 22] width 16 height 12
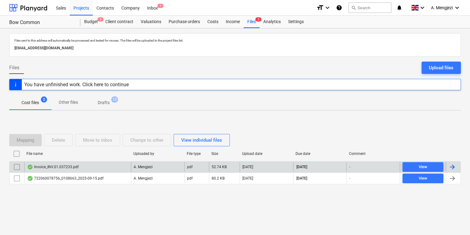
click at [168, 162] on div "A. Mengjezi" at bounding box center [157, 167] width 53 height 10
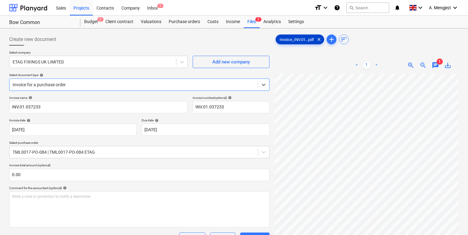
click at [307, 36] on div "Invoice_INV.01...pdf clear" at bounding box center [300, 39] width 49 height 10
click at [11, 47] on div at bounding box center [139, 47] width 260 height 5
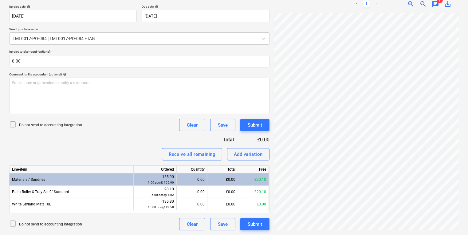
scroll to position [5, 0]
click at [460, 140] on div "Invoice_INV.01...pdf clear add sort < 1 > zoom_in zoom_out chat 1 save_alt" at bounding box center [366, 74] width 189 height 315
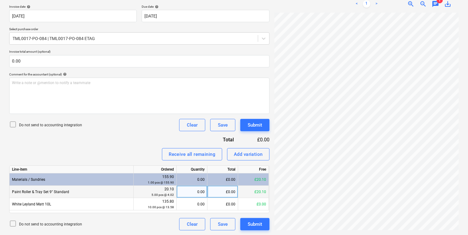
click at [190, 186] on div "0.00" at bounding box center [192, 191] width 26 height 12
type input "5"
click at [263, 227] on button "Submit" at bounding box center [254, 224] width 29 height 12
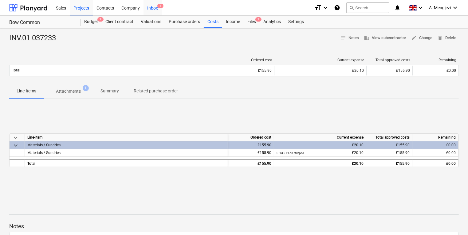
click at [161, 12] on div "Inbox 1" at bounding box center [153, 8] width 18 height 16
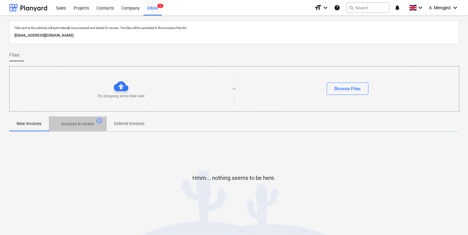
click at [77, 120] on p "Invoices in review" at bounding box center [77, 123] width 33 height 6
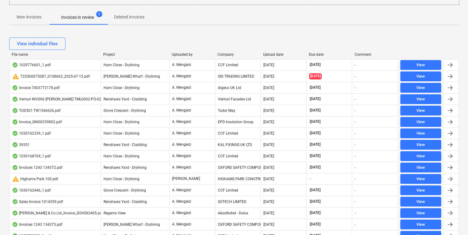
scroll to position [98, 0]
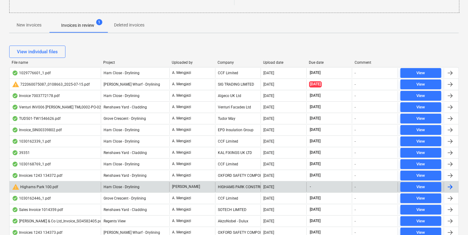
click at [210, 184] on div "[PERSON_NAME]" at bounding box center [192, 187] width 46 height 10
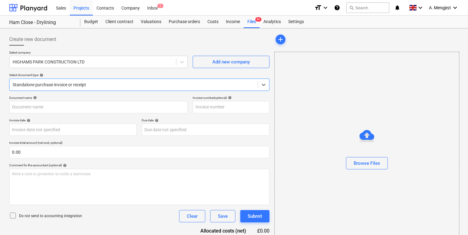
type input "100"
type input "[DATE]"
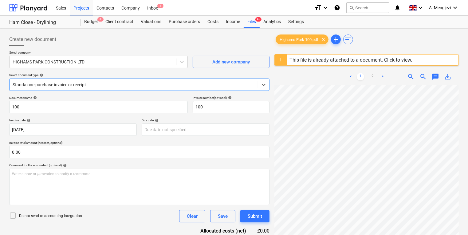
scroll to position [74, 0]
click at [273, 200] on div "Highams Park 100.pdf clear add sort This file is already attached to a document…" at bounding box center [366, 168] width 189 height 274
click at [468, 158] on html "Sales Projects Contacts Company Inbox 1 format_size keyboard_arrow_down help se…" at bounding box center [234, 117] width 468 height 235
click at [254, 27] on div "Files 9+" at bounding box center [252, 22] width 16 height 12
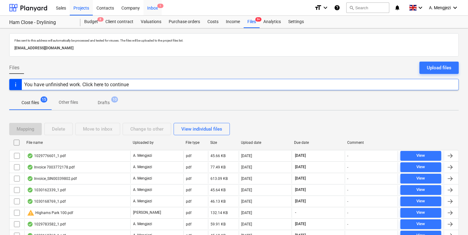
click at [159, 6] on span "1" at bounding box center [160, 6] width 6 height 4
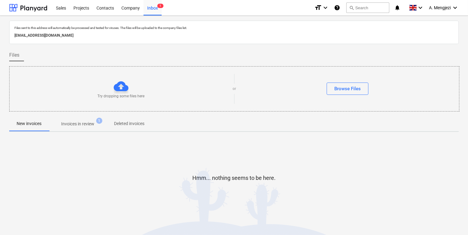
click at [84, 120] on span "Invoices in review 1" at bounding box center [78, 123] width 58 height 11
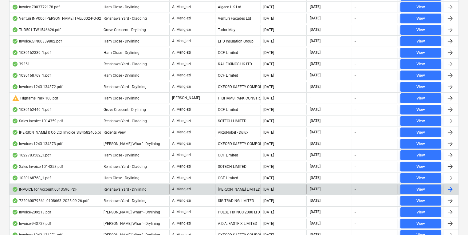
scroll to position [116, 0]
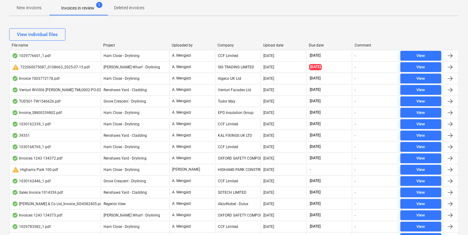
click at [109, 46] on div "Project" at bounding box center [135, 45] width 64 height 4
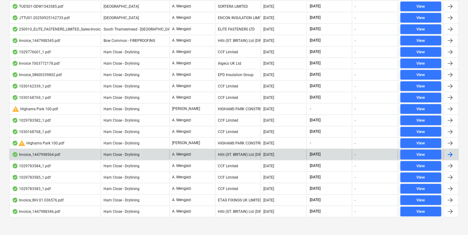
scroll to position [484, 0]
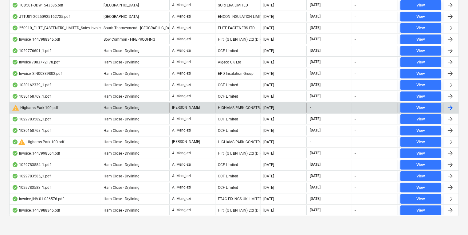
click at [74, 106] on div "warning Highams Park 100.pdf" at bounding box center [55, 108] width 91 height 10
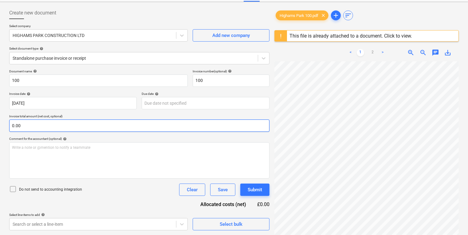
scroll to position [111, 3]
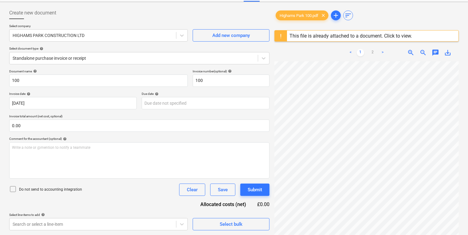
click at [456, 126] on div at bounding box center [366, 169] width 184 height 217
click at [373, 55] on link "2" at bounding box center [372, 52] width 7 height 7
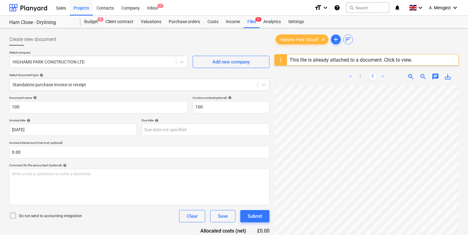
click at [359, 80] on div "< 1 2 >" at bounding box center [366, 76] width 58 height 17
click at [357, 79] on link "1" at bounding box center [360, 76] width 7 height 7
click at [81, 7] on div "Projects" at bounding box center [81, 8] width 23 height 16
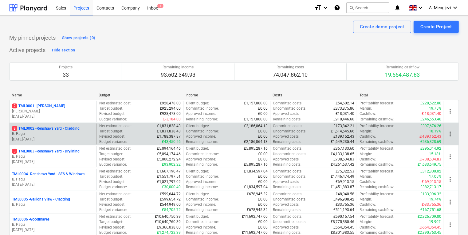
click at [49, 128] on p "8 TML0002 - Renshaws Yard - Cladding" at bounding box center [46, 128] width 68 height 5
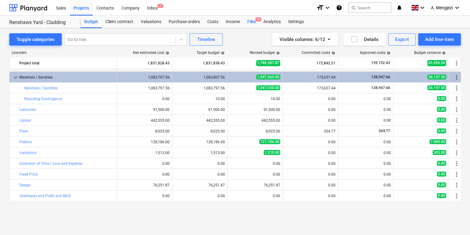
click at [251, 25] on div "Files 8" at bounding box center [252, 22] width 16 height 12
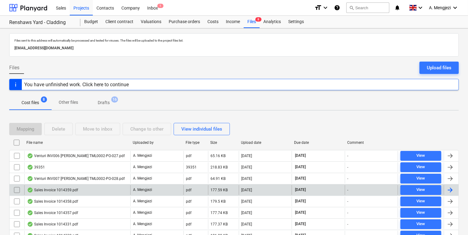
click at [172, 187] on div "A. Mengjezi" at bounding box center [156, 190] width 53 height 10
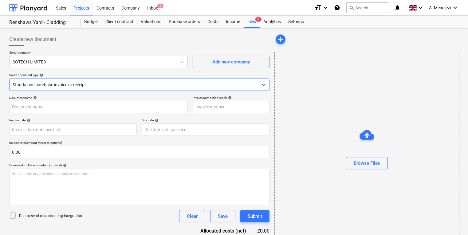
type input "1014359"
type input "[DATE]"
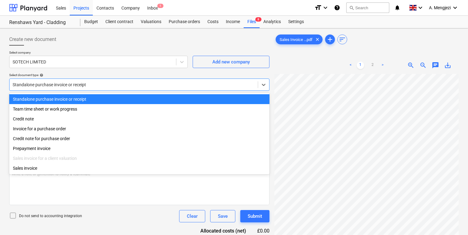
click at [182, 89] on div "Standalone purchase invoice or receipt" at bounding box center [139, 84] width 260 height 12
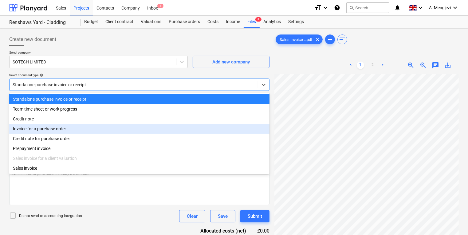
click at [176, 126] on div "Invoice for a purchase order" at bounding box center [139, 129] width 260 height 10
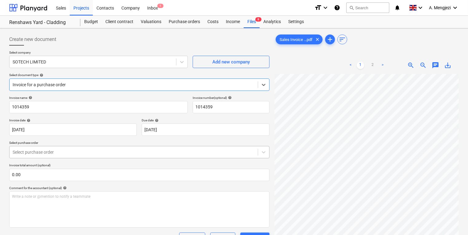
click at [172, 156] on div "Select purchase order" at bounding box center [134, 152] width 248 height 9
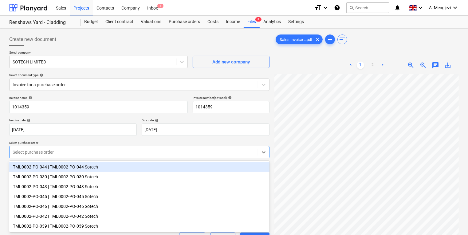
scroll to position [49, 0]
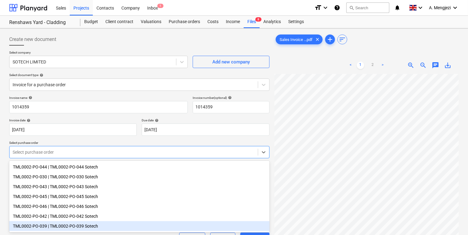
click at [166, 225] on div "TML0002-PO-039 | TML0002-PO-039 Sotech" at bounding box center [139, 226] width 260 height 10
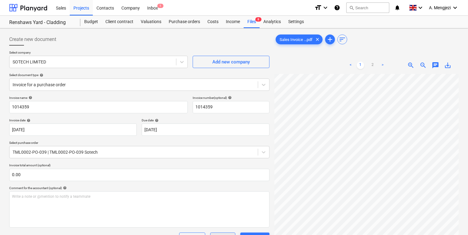
scroll to position [110, 47]
click at [259, 47] on div "Create new document Select company SOTECH LIMITED Add new company Select docume…" at bounding box center [234, 207] width 455 height 352
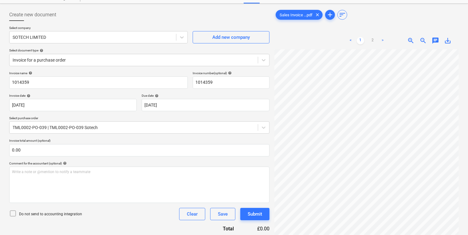
scroll to position [49, 0]
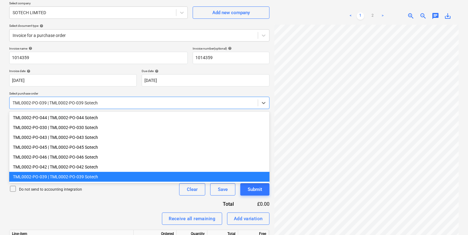
click at [215, 107] on div "TML0002-PO-039 | TML0002-PO-039 Sotech" at bounding box center [134, 102] width 248 height 9
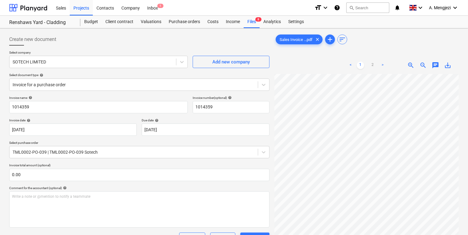
scroll to position [98, 47]
click at [258, 23] on div "Files 8" at bounding box center [252, 22] width 16 height 12
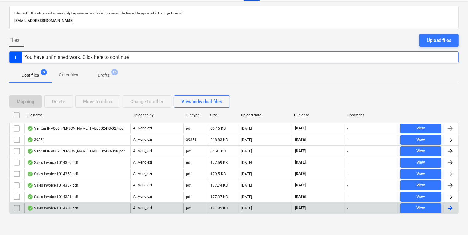
click at [106, 211] on div "Sales Invoice 1014330.pdf" at bounding box center [77, 208] width 106 height 10
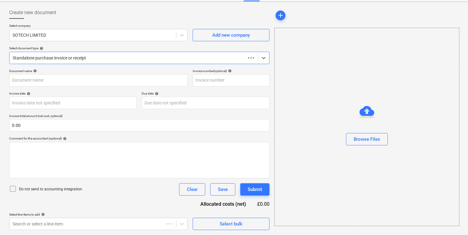
scroll to position [26, 0]
type input "1014330"
type input "[DATE]"
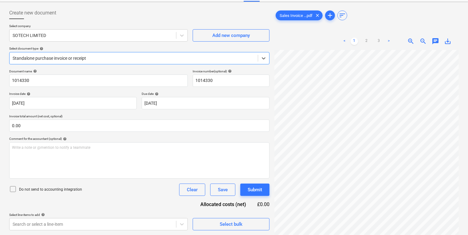
click at [137, 59] on div at bounding box center [134, 58] width 242 height 6
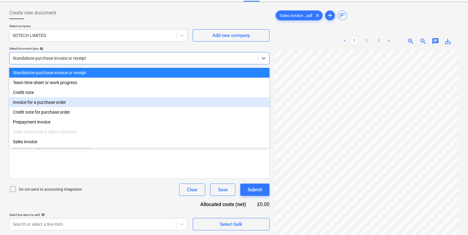
click at [131, 100] on div "Invoice for a purchase order" at bounding box center [139, 102] width 260 height 10
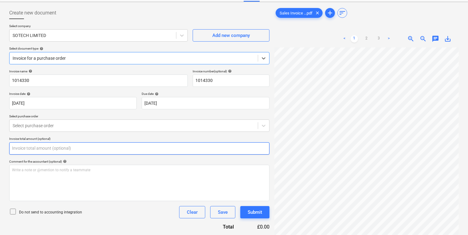
click at [129, 150] on input "text" at bounding box center [139, 148] width 260 height 12
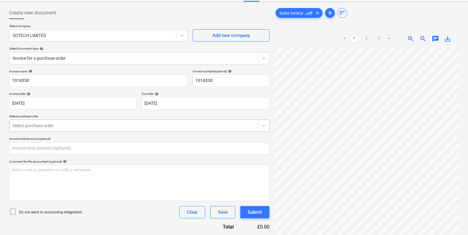
type input "0.00"
click at [136, 129] on div "Select purchase order" at bounding box center [134, 125] width 248 height 9
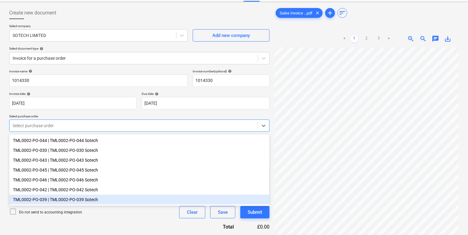
drag, startPoint x: 125, startPoint y: 199, endPoint x: 130, endPoint y: 200, distance: 4.6
click at [125, 199] on div "TML0002-PO-039 | TML0002-PO-039 Sotech" at bounding box center [139, 199] width 260 height 10
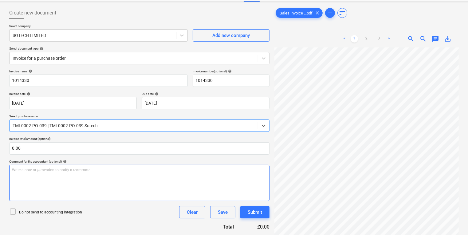
scroll to position [110, 0]
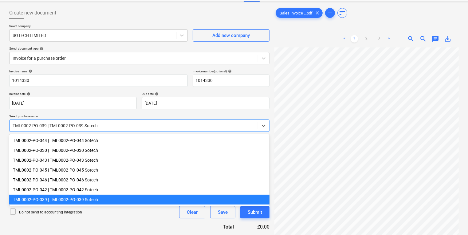
click at [214, 124] on div at bounding box center [134, 125] width 242 height 6
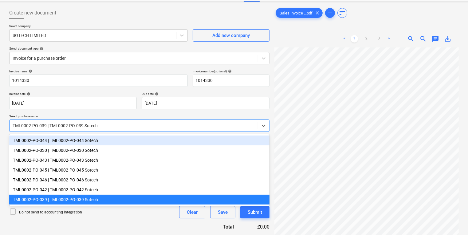
click at [207, 137] on div "TML0002-PO-044 | TML0002-PO-044 Sotech" at bounding box center [139, 140] width 260 height 10
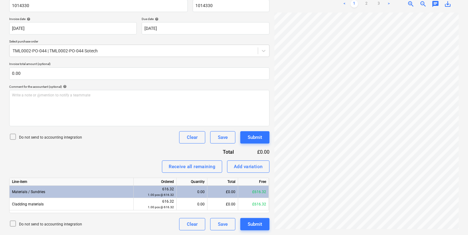
scroll to position [110, 33]
click at [383, 3] on ul "< 1 2 3 >" at bounding box center [366, 3] width 58 height 7
click at [383, 4] on ul "< 1 2 3 >" at bounding box center [366, 3] width 58 height 7
click at [382, 4] on ul "< 1 2 3 >" at bounding box center [366, 3] width 58 height 7
click at [382, 4] on link "3" at bounding box center [378, 3] width 7 height 7
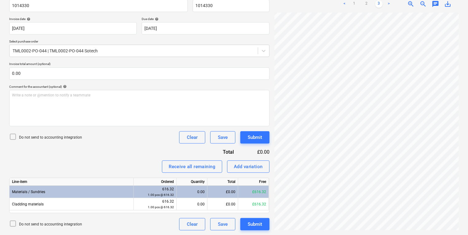
scroll to position [0, 0]
click at [468, 116] on html "Sales Projects Contacts Company Inbox 1 format_size keyboard_arrow_down help se…" at bounding box center [234, 16] width 468 height 235
click at [367, 9] on div "< 1 2 3 >" at bounding box center [366, 3] width 58 height 17
click at [366, 7] on link "2" at bounding box center [366, 3] width 7 height 7
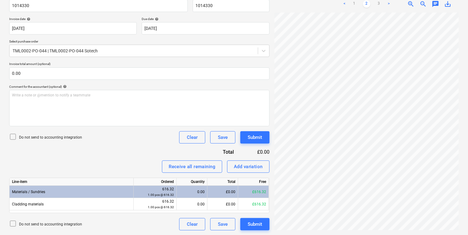
click at [273, 90] on div "Sales Invoice ...pdf clear add sort < 1 2 3 > zoom_in zoom_out chat 0 save_alt" at bounding box center [366, 81] width 189 height 303
click at [139, 46] on div "TML0002-PO-044 | TML0002-PO-044 Sotech" at bounding box center [134, 50] width 248 height 9
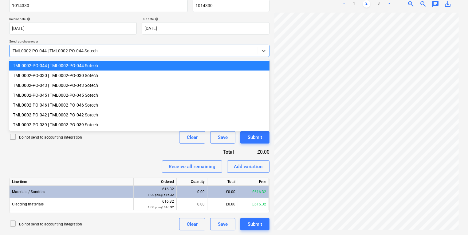
click at [140, 66] on div "TML0002-PO-044 | TML0002-PO-044 Sotech" at bounding box center [139, 66] width 260 height 10
click at [147, 53] on div at bounding box center [134, 51] width 242 height 6
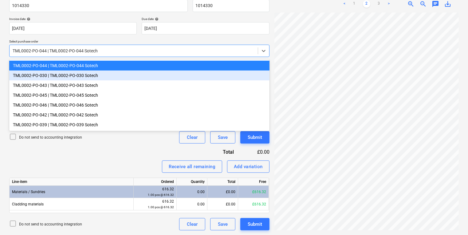
click at [143, 76] on div "TML0002-PO-030 | TML0002-PO-030 Sotech" at bounding box center [139, 75] width 260 height 10
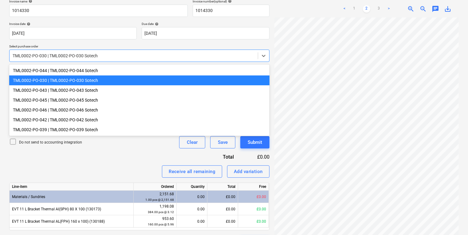
click at [168, 59] on div "TML0002-PO-030 | TML0002-PO-030 Sotech" at bounding box center [134, 55] width 248 height 9
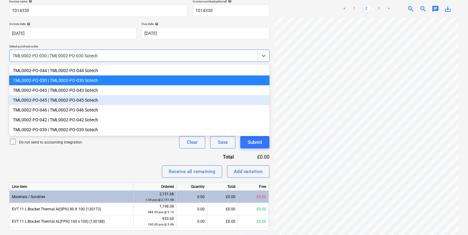
click at [161, 95] on div "TML0002-PO-045 | TML0002-PO-045 Sotech" at bounding box center [139, 100] width 260 height 10
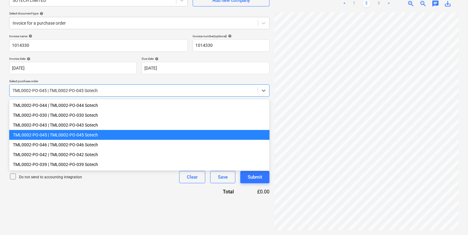
scroll to position [61, 0]
click at [161, 95] on div "TML0002-PO-045 | TML0002-PO-045 Sotech" at bounding box center [139, 90] width 260 height 12
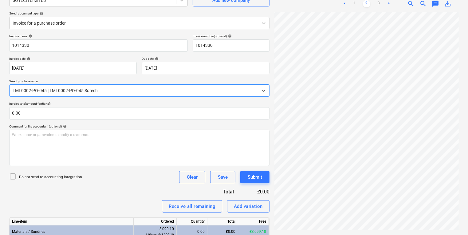
click at [163, 91] on div at bounding box center [134, 90] width 242 height 6
click at [164, 86] on div "TML0002-PO-045 | TML0002-PO-045 Sotech" at bounding box center [134, 90] width 248 height 9
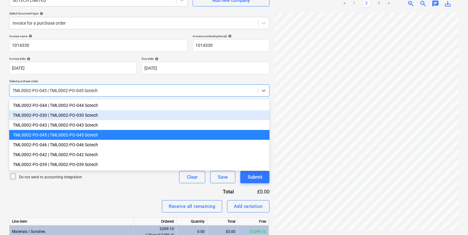
click at [149, 119] on div "TML0002-PO-030 | TML0002-PO-030 Sotech" at bounding box center [139, 115] width 260 height 10
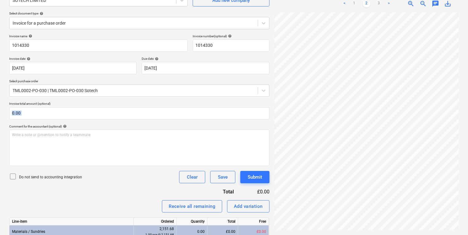
click at [149, 121] on div "Invoice name help 1014330 Invoice number (optional) help 1014330 Invoice date h…" at bounding box center [139, 158] width 260 height 248
drag, startPoint x: 149, startPoint y: 121, endPoint x: 151, endPoint y: 100, distance: 21.4
click at [151, 100] on div "Invoice name help 1014330 Invoice number (optional) help 1014330 Invoice date h…" at bounding box center [139, 158] width 260 height 248
click at [156, 81] on p "Select purchase order" at bounding box center [139, 81] width 260 height 5
click at [156, 93] on div at bounding box center [134, 90] width 242 height 6
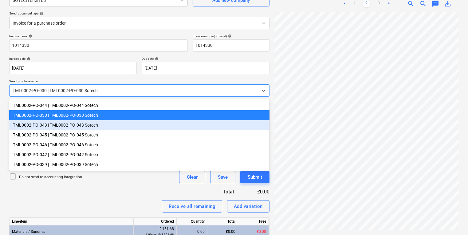
click at [148, 122] on div "TML0002-PO-043 | TML0002-PO-043 Sotech" at bounding box center [139, 125] width 260 height 10
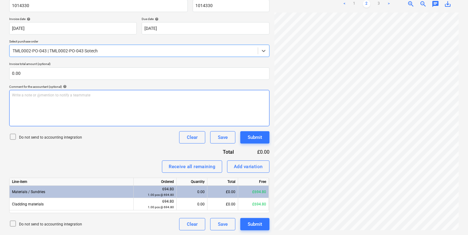
scroll to position [6, 47]
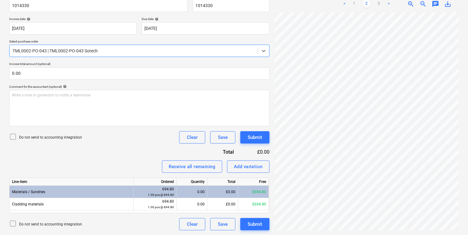
click at [116, 48] on div at bounding box center [134, 51] width 242 height 6
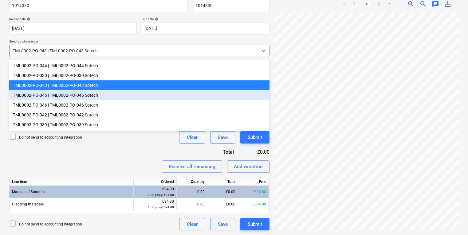
click at [98, 96] on div "TML0002-PO-045 | TML0002-PO-045 Sotech" at bounding box center [139, 95] width 260 height 10
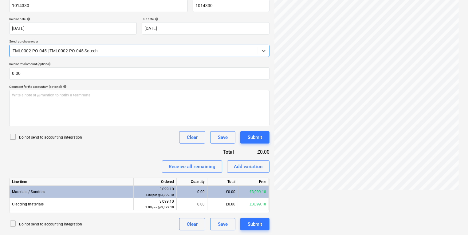
scroll to position [96, 0]
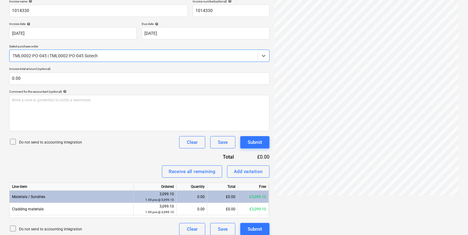
click at [119, 59] on div "TML0002-PO-045 | TML0002-PO-045 Sotech" at bounding box center [134, 55] width 248 height 9
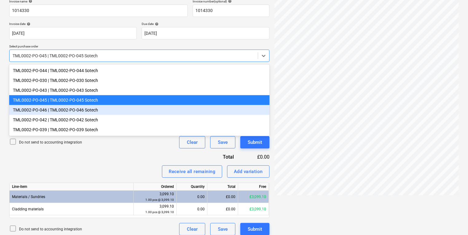
click at [100, 112] on div "TML0002-PO-046 | TML0002-PO-046 Sotech" at bounding box center [139, 110] width 260 height 10
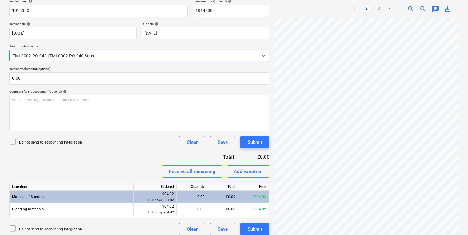
click at [155, 58] on div at bounding box center [134, 56] width 242 height 6
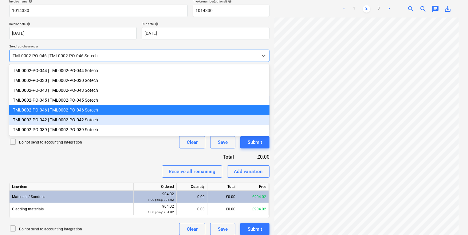
click at [121, 124] on div "TML0002-PO-042 | TML0002-PO-042 Sotech" at bounding box center [139, 120] width 260 height 10
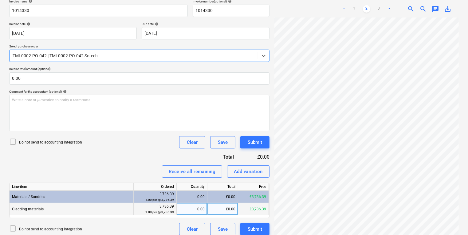
click at [198, 209] on div "0.00" at bounding box center [192, 209] width 26 height 12
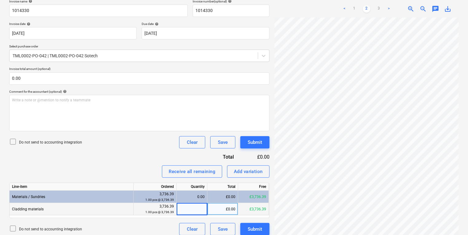
type input "1"
click at [253, 140] on div "Submit" at bounding box center [255, 142] width 14 height 8
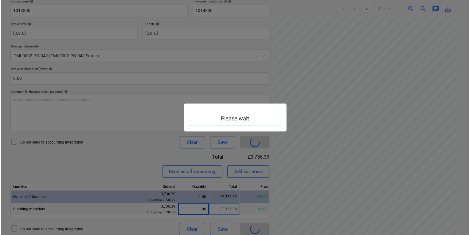
scroll to position [0, 47]
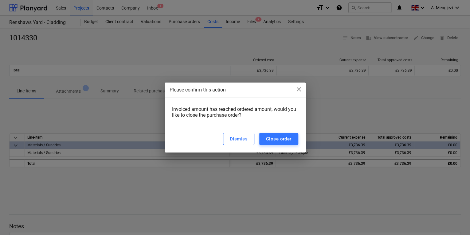
click at [103, 106] on div "Please confirm this action close Invoiced amount has reached ordered amount, wo…" at bounding box center [235, 117] width 470 height 235
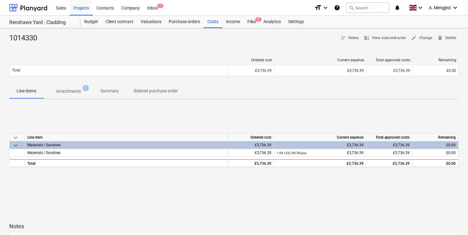
click at [390, 43] on div at bounding box center [234, 45] width 450 height 5
click at [198, 90] on div "Line-items Attachments 1 Summary Related purchase order" at bounding box center [234, 91] width 450 height 15
click at [182, 109] on div "keyboard_arrow_down Line-item Ordered cost Current expense Total approved costs…" at bounding box center [234, 150] width 450 height 92
click at [188, 22] on div "Purchase orders" at bounding box center [184, 22] width 39 height 12
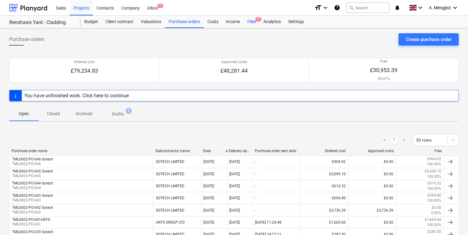
click at [252, 22] on div "Files 7" at bounding box center [252, 22] width 16 height 12
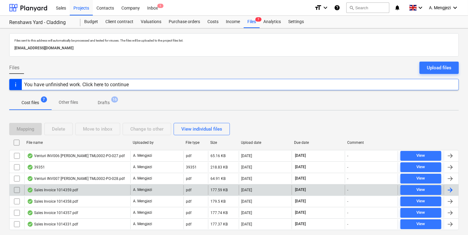
click at [102, 188] on div "Sales Invoice 1014359.pdf" at bounding box center [77, 190] width 106 height 10
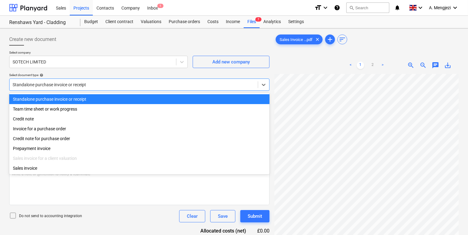
click at [132, 87] on div at bounding box center [134, 84] width 242 height 6
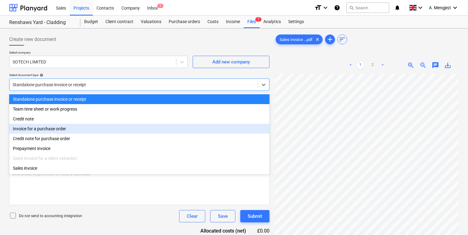
click at [123, 129] on div "Invoice for a purchase order" at bounding box center [139, 129] width 260 height 10
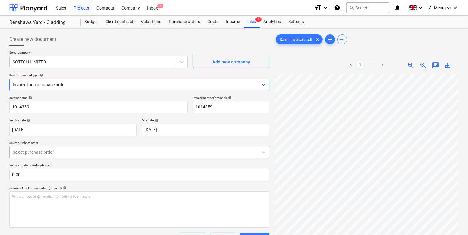
click at [83, 153] on div at bounding box center [134, 152] width 242 height 6
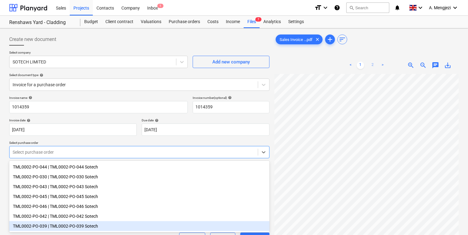
click at [375, 66] on link "2" at bounding box center [372, 64] width 7 height 7
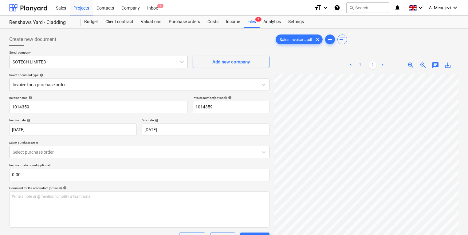
click at [364, 65] on link "1" at bounding box center [360, 64] width 7 height 7
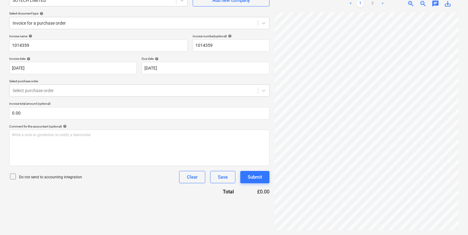
scroll to position [12, 47]
click at [263, 68] on div "Create new document Select company SOTECH LIMITED Add new company Select docume…" at bounding box center [234, 100] width 455 height 263
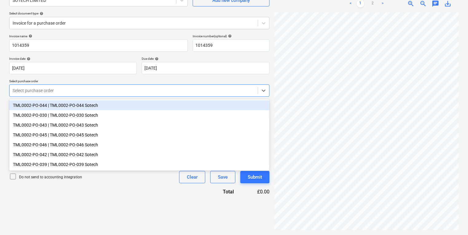
click at [110, 93] on div at bounding box center [134, 90] width 242 height 6
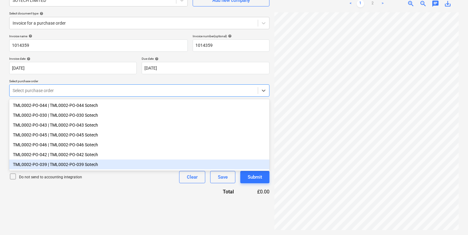
click at [130, 162] on div "TML0002-PO-039 | TML0002-PO-039 Sotech" at bounding box center [139, 164] width 260 height 10
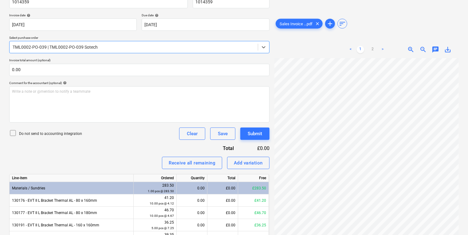
scroll to position [101, 0]
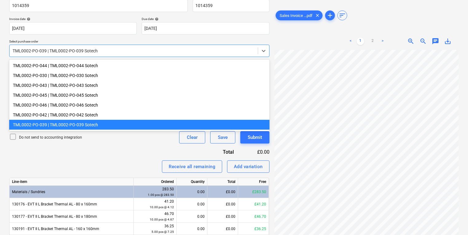
click at [105, 50] on div at bounding box center [134, 51] width 242 height 6
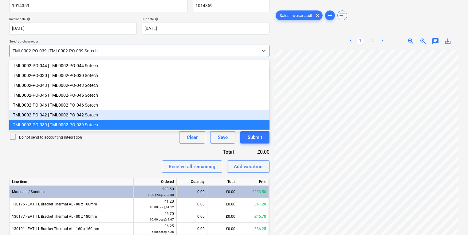
click at [88, 118] on div "TML0002-PO-042 | TML0002-PO-042 Sotech" at bounding box center [139, 115] width 260 height 10
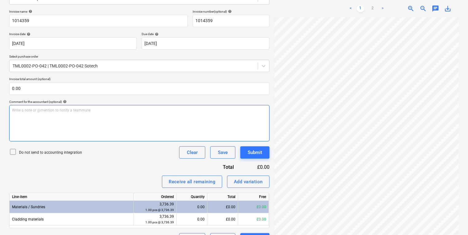
scroll to position [38, 47]
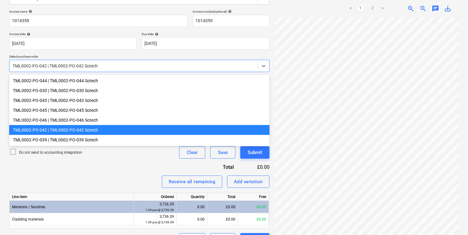
click at [198, 69] on div "TML0002-PO-042 | TML0002-PO-042 Sotech" at bounding box center [134, 65] width 248 height 9
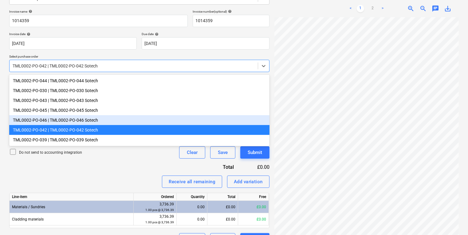
click at [184, 117] on div "TML0002-PO-046 | TML0002-PO-046 Sotech" at bounding box center [139, 120] width 260 height 10
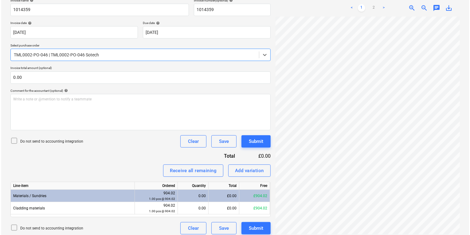
scroll to position [101, 0]
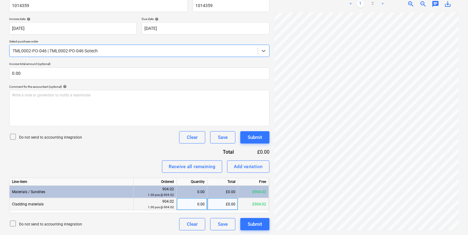
click at [191, 204] on div "0.00" at bounding box center [192, 204] width 26 height 12
type input "1"
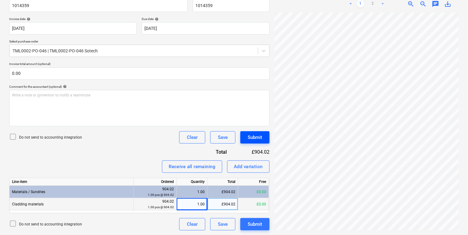
click at [263, 134] on button "Submit" at bounding box center [254, 137] width 29 height 12
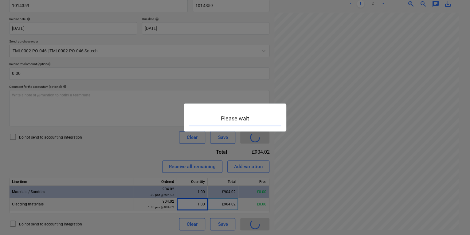
scroll to position [38, 47]
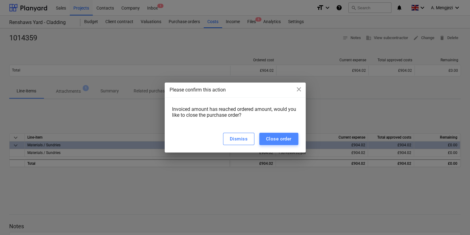
click at [276, 136] on div "Close order" at bounding box center [279, 139] width 26 height 8
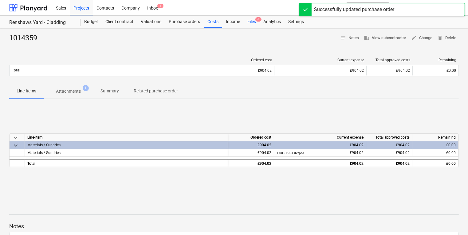
click at [255, 20] on div "Files 6" at bounding box center [252, 22] width 16 height 12
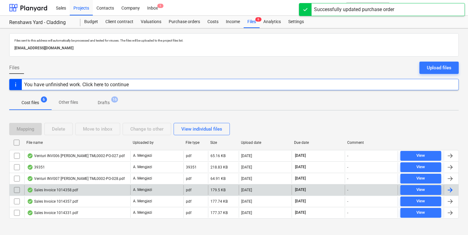
click at [155, 192] on div "A. Mengjezi" at bounding box center [156, 190] width 53 height 10
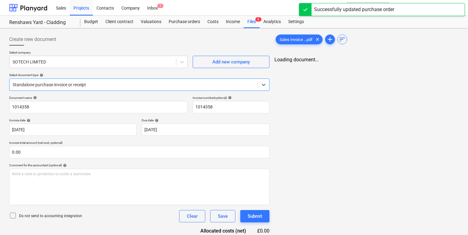
type input "1014358"
type input "[DATE]"
click at [211, 88] on div "Standalone purchase invoice or receipt" at bounding box center [134, 84] width 248 height 9
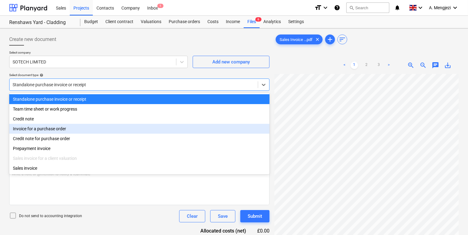
click at [199, 125] on div "Invoice for a purchase order" at bounding box center [139, 129] width 260 height 10
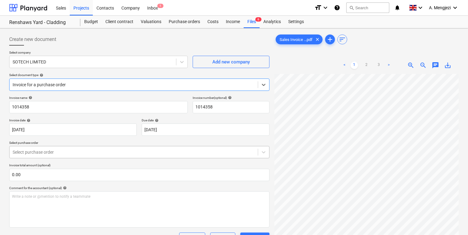
click at [196, 151] on div at bounding box center [134, 152] width 242 height 6
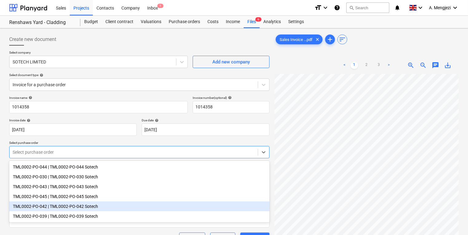
click at [198, 205] on div "TML0002-PO-042 | TML0002-PO-042 Sotech" at bounding box center [139, 206] width 260 height 10
click at [198, 205] on div "Write a note or @mention to notify a teammate [PERSON_NAME]" at bounding box center [139, 209] width 260 height 36
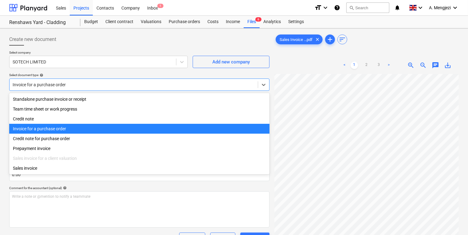
click at [181, 86] on div at bounding box center [134, 84] width 242 height 6
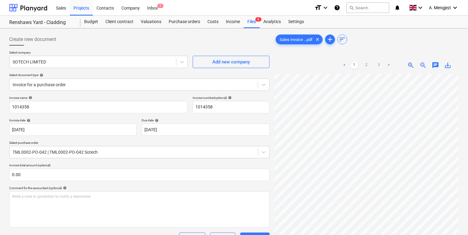
click at [182, 42] on div "Create new document" at bounding box center [139, 39] width 260 height 12
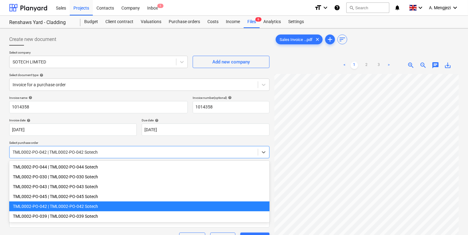
click at [156, 146] on div "TML0002-PO-042 | TML0002-PO-042 Sotech" at bounding box center [139, 152] width 260 height 12
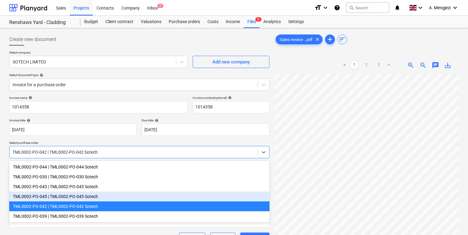
click at [139, 196] on div "TML0002-PO-045 | TML0002-PO-045 Sotech" at bounding box center [139, 196] width 260 height 10
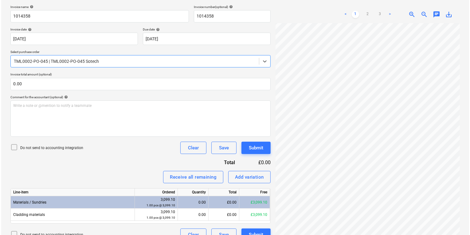
scroll to position [101, 0]
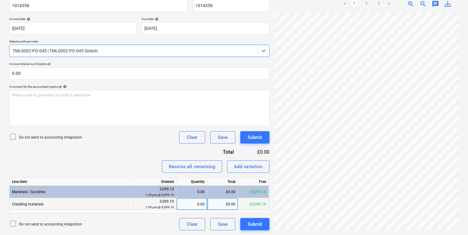
click at [189, 203] on div "0.00" at bounding box center [192, 204] width 26 height 12
type input "1"
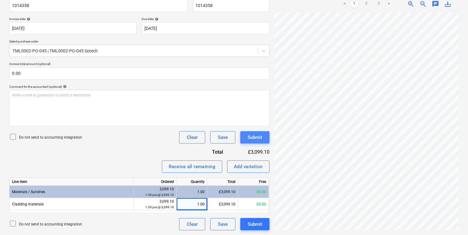
click at [260, 141] on button "Submit" at bounding box center [254, 137] width 29 height 12
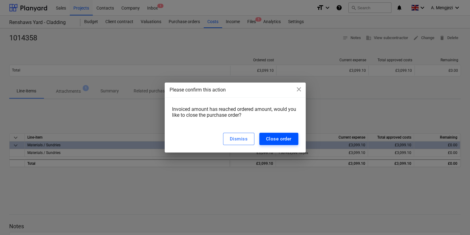
click at [274, 140] on div "Close order" at bounding box center [279, 139] width 26 height 8
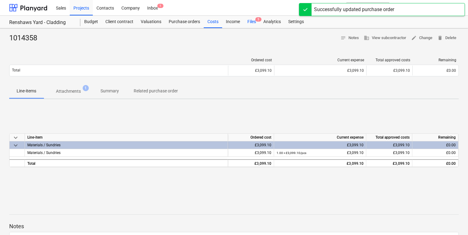
click at [252, 18] on div "Files 5" at bounding box center [252, 22] width 16 height 12
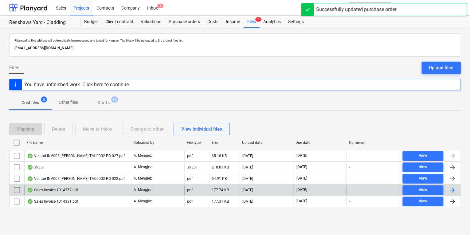
click at [69, 187] on div "Sales Invoice 1014357.pdf" at bounding box center [52, 189] width 51 height 5
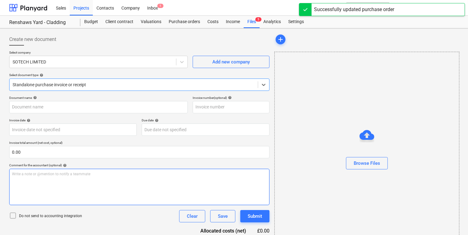
type input "1014357"
type input "[DATE]"
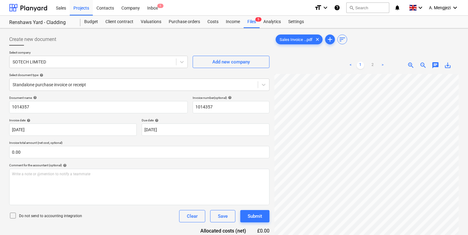
scroll to position [72, 47]
click at [158, 86] on div at bounding box center [134, 84] width 242 height 6
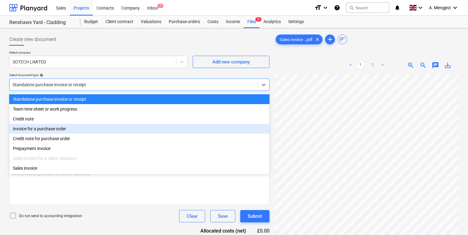
drag, startPoint x: 127, startPoint y: 135, endPoint x: 125, endPoint y: 130, distance: 5.4
click at [125, 130] on div "Standalone purchase invoice or receipt Team time sheet or work progress Credit …" at bounding box center [139, 133] width 260 height 81
click at [125, 130] on div "Invoice for a purchase order" at bounding box center [139, 129] width 260 height 10
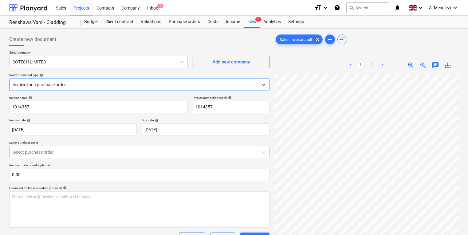
click at [123, 153] on div at bounding box center [134, 152] width 242 height 6
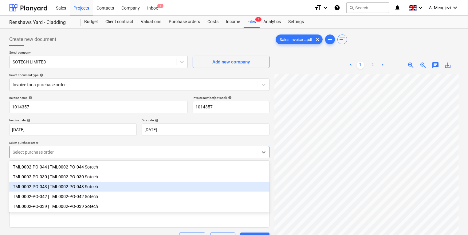
click at [118, 184] on div "TML0002-PO-043 | TML0002-PO-043 Sotech" at bounding box center [139, 186] width 260 height 10
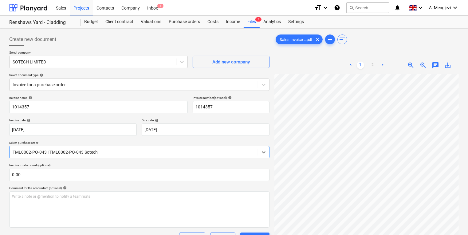
scroll to position [74, 0]
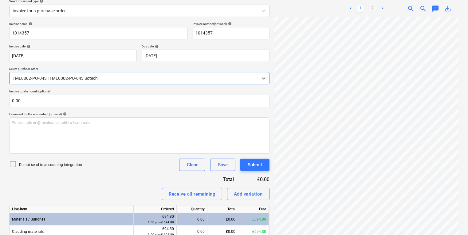
click at [211, 82] on div "TML0002-PO-043 | TML0002-PO-043 Sotech" at bounding box center [134, 78] width 248 height 9
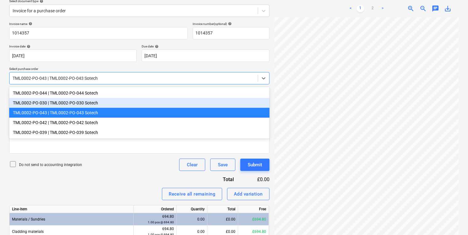
click at [195, 107] on div "TML0002-PO-030 | TML0002-PO-030 Sotech" at bounding box center [139, 103] width 260 height 10
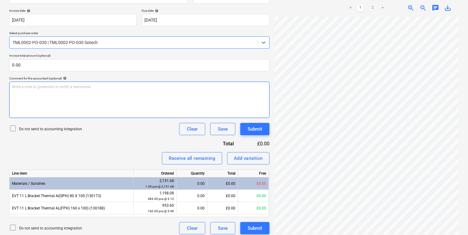
scroll to position [111, 0]
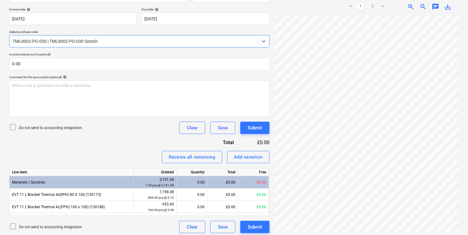
click at [209, 38] on div at bounding box center [134, 41] width 242 height 6
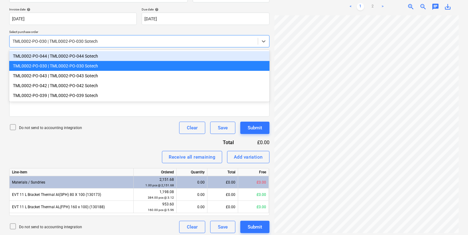
click at [203, 54] on div "TML0002-PO-044 | TML0002-PO-044 Sotech" at bounding box center [139, 56] width 260 height 10
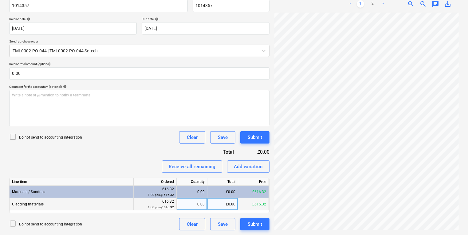
click at [197, 202] on div "0.00" at bounding box center [192, 204] width 26 height 12
type input "1"
click at [252, 139] on div "Submit" at bounding box center [255, 137] width 14 height 8
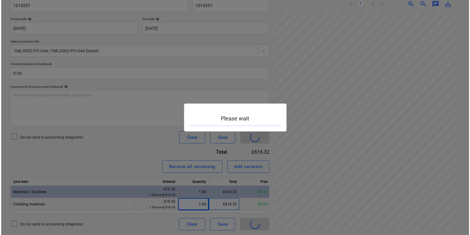
scroll to position [72, 47]
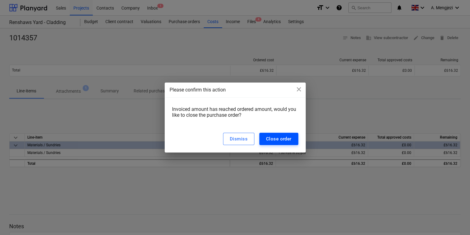
click at [285, 140] on div "Close order" at bounding box center [279, 139] width 26 height 8
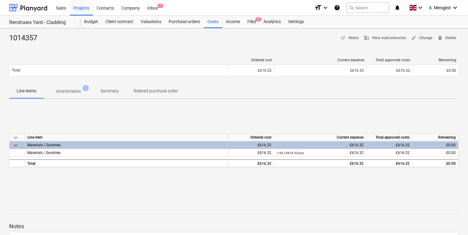
click at [112, 197] on div "1014357 notes Notes business View subcontractor edit Change delete Delete Order…" at bounding box center [234, 160] width 468 height 264
click at [252, 18] on div "Files 4" at bounding box center [252, 22] width 16 height 12
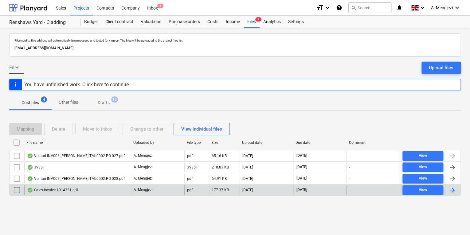
click at [77, 187] on div "Sales Invoice 1014331.pdf" at bounding box center [52, 189] width 51 height 5
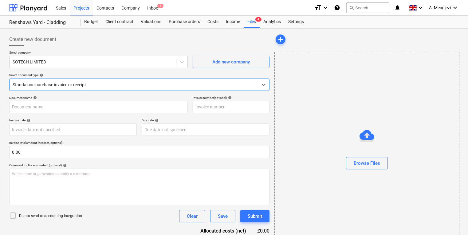
type input "1014331"
type input "[DATE]"
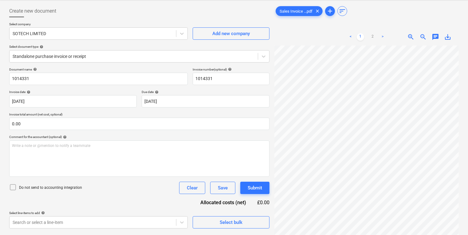
scroll to position [61, 0]
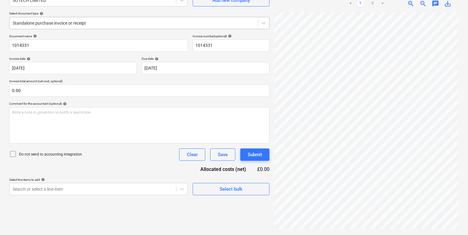
click at [174, 19] on div "Standalone purchase invoice or receipt" at bounding box center [134, 23] width 248 height 9
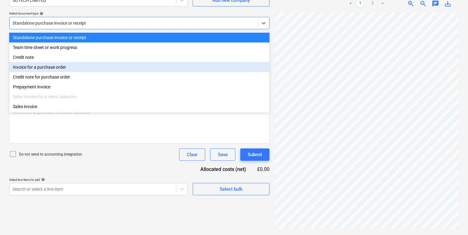
click at [156, 71] on div "Invoice for a purchase order" at bounding box center [139, 67] width 260 height 10
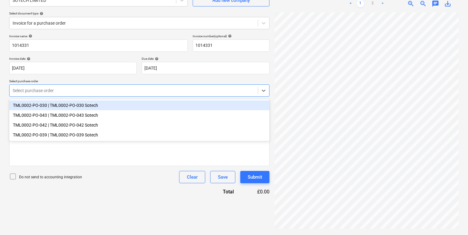
click at [157, 87] on div "Select purchase order" at bounding box center [134, 90] width 248 height 9
click at [147, 109] on div "TML0002-PO-030 | TML0002-PO-030 Sotech" at bounding box center [139, 105] width 260 height 10
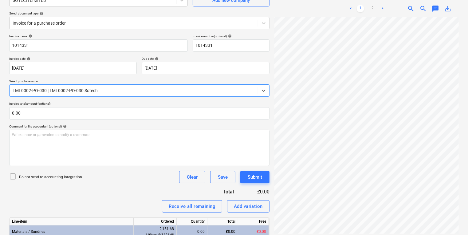
scroll to position [86, 0]
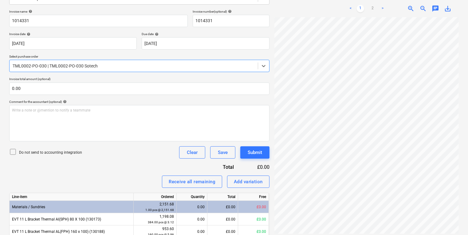
click at [172, 70] on div "TML0002-PO-030 | TML0002-PO-030 Sotech" at bounding box center [134, 65] width 248 height 9
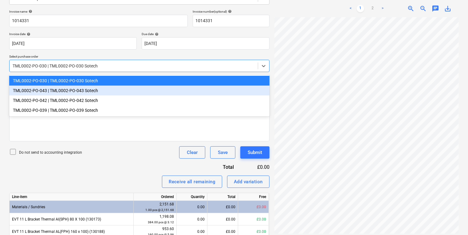
click at [167, 92] on div "TML0002-PO-043 | TML0002-PO-043 Sotech" at bounding box center [139, 90] width 260 height 10
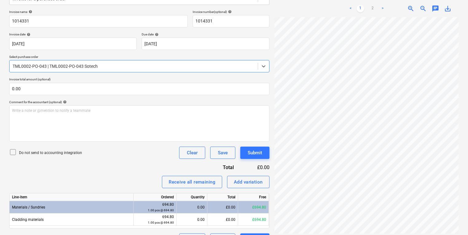
scroll to position [86, 0]
click at [201, 226] on div "Line-item Ordered Quantity Total Free Materials / Sundries 694.80 1.00 pcs @ 69…" at bounding box center [139, 209] width 260 height 35
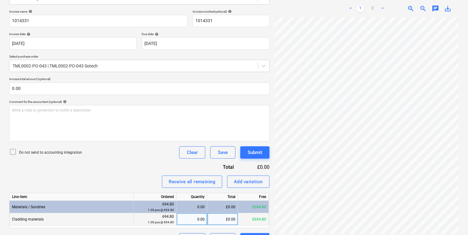
click at [198, 218] on div "0.00" at bounding box center [192, 219] width 26 height 12
click at [248, 154] on div "Submit" at bounding box center [255, 152] width 14 height 8
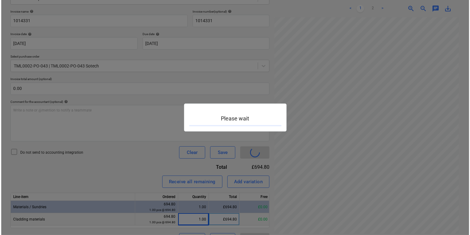
scroll to position [110, 47]
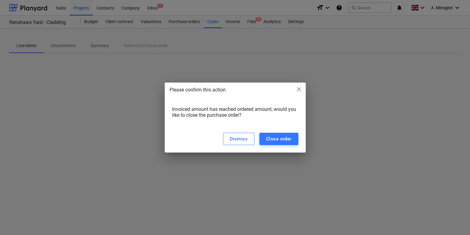
click at [298, 132] on div "Dismiss Close order" at bounding box center [235, 138] width 141 height 27
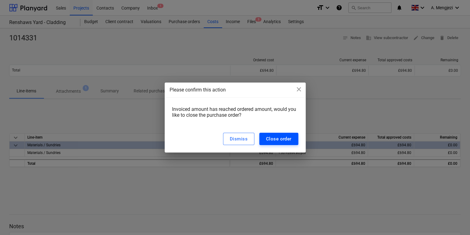
click at [285, 144] on button "Close order" at bounding box center [278, 138] width 39 height 12
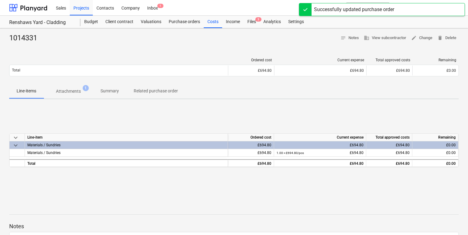
click at [256, 15] on div "Sales Projects Contacts Company Inbox 1 format_size keyboard_arrow_down help se…" at bounding box center [234, 8] width 468 height 16
click at [256, 21] on span "3" at bounding box center [258, 19] width 6 height 4
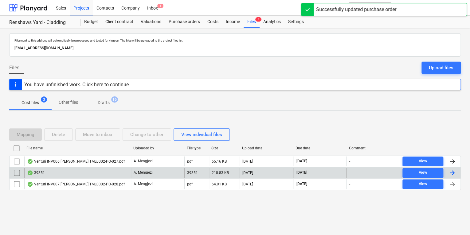
click at [101, 167] on div "39351 A. Mengjezi 39351 218.83 KB [DATE] [DATE] - View" at bounding box center [235, 172] width 452 height 11
click at [106, 171] on div "39351" at bounding box center [77, 173] width 107 height 10
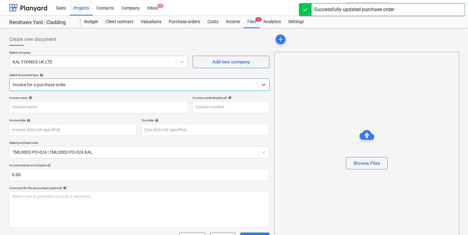
type input "39351"
type input "[DATE]"
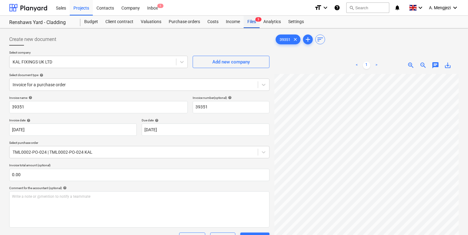
click at [248, 19] on div "Files 3" at bounding box center [252, 22] width 16 height 12
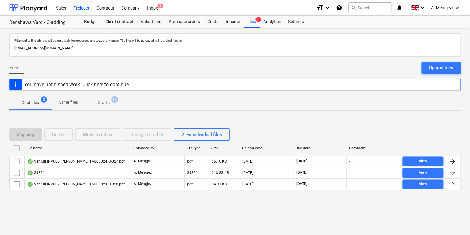
click at [106, 102] on p "Drafts" at bounding box center [104, 102] width 12 height 6
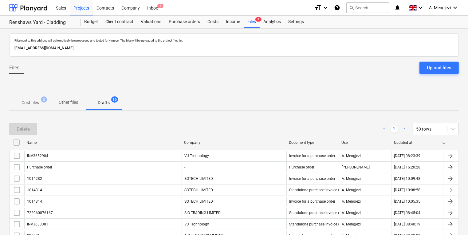
click at [47, 97] on span "Cost files 3" at bounding box center [30, 102] width 42 height 11
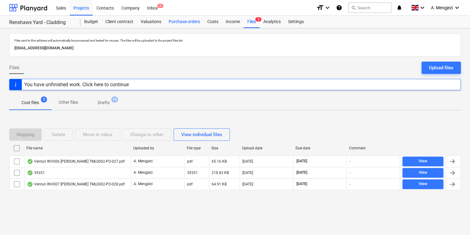
click at [192, 19] on div "Purchase orders" at bounding box center [184, 22] width 39 height 12
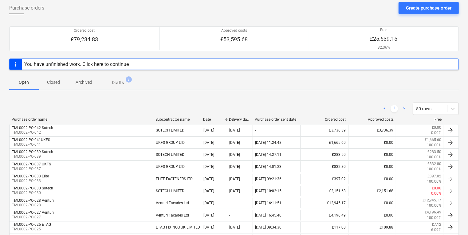
scroll to position [74, 0]
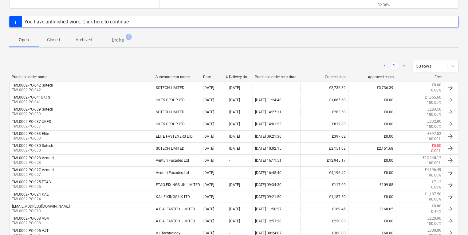
click at [41, 73] on div "< 1 > 50 rows" at bounding box center [234, 65] width 450 height 17
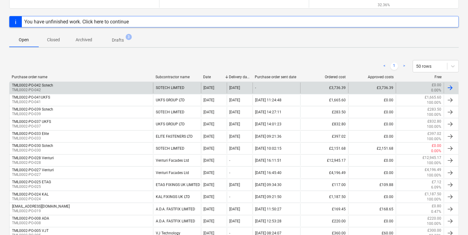
click at [54, 87] on div "TML0002-PO-042 Sotech TML0002-PO-042" at bounding box center [82, 87] width 144 height 10
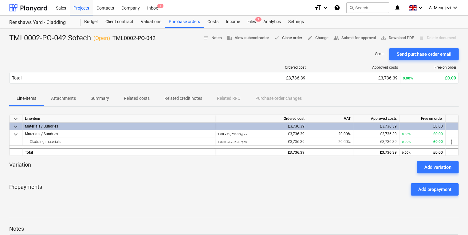
click at [288, 36] on span "done Close order" at bounding box center [288, 37] width 28 height 7
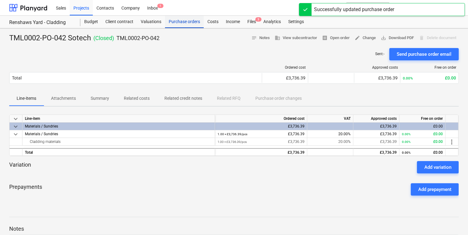
click at [176, 23] on div "Purchase orders" at bounding box center [184, 22] width 39 height 12
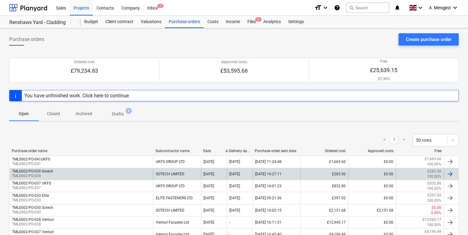
click at [74, 169] on div "TML0002-PO-039 Sotech TML0002-PO-039" at bounding box center [82, 173] width 144 height 10
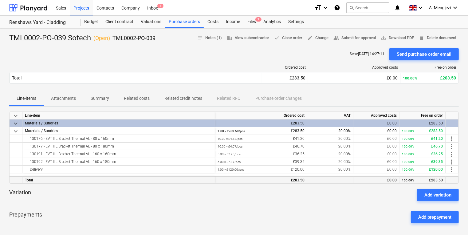
click at [85, 181] on div "Total" at bounding box center [118, 180] width 193 height 8
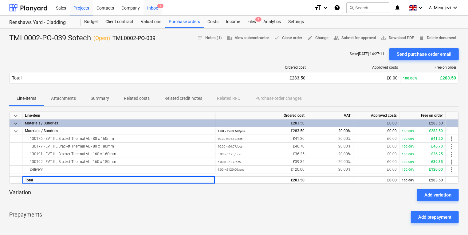
click at [151, 6] on div "Inbox 1" at bounding box center [153, 8] width 18 height 16
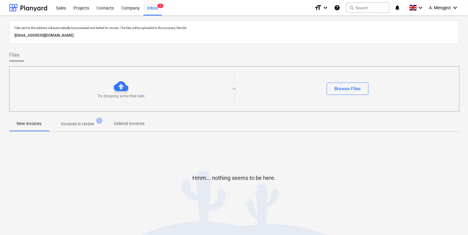
click at [80, 126] on p "Invoices in review" at bounding box center [77, 123] width 33 height 6
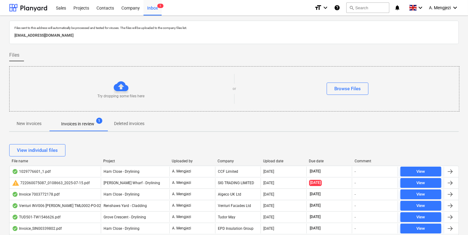
click at [104, 157] on div "View individual files" at bounding box center [234, 149] width 450 height 17
click at [105, 159] on div at bounding box center [100, 161] width 11 height 4
click at [106, 160] on div at bounding box center [101, 161] width 11 height 4
click at [108, 160] on div "Project" at bounding box center [136, 161] width 64 height 4
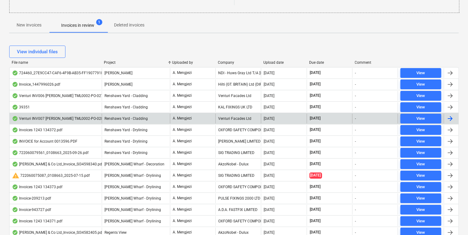
scroll to position [123, 0]
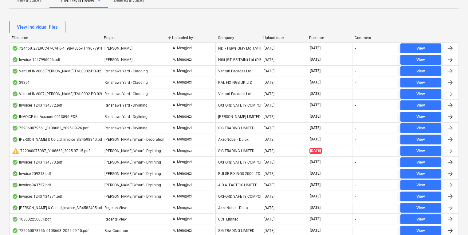
click at [148, 31] on div "View individual files" at bounding box center [234, 27] width 450 height 12
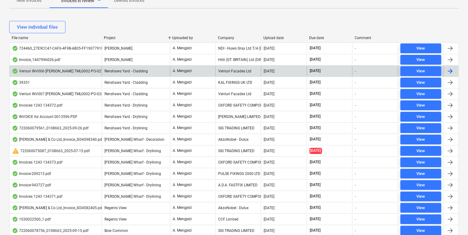
click at [120, 70] on span "Renshaws Yard - Cladding" at bounding box center [126, 71] width 43 height 4
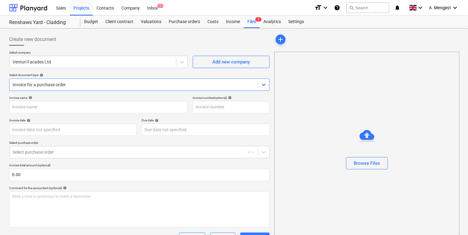
type input "6"
type input "[DATE]"
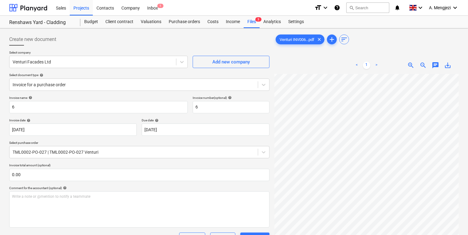
scroll to position [49, 40]
click at [258, 23] on div "Files 3" at bounding box center [252, 22] width 16 height 12
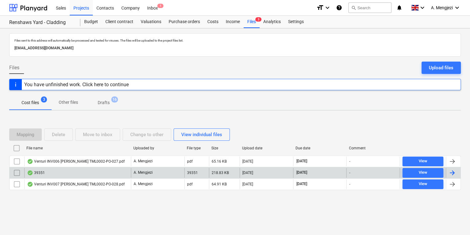
click at [71, 171] on div "39351" at bounding box center [77, 173] width 107 height 10
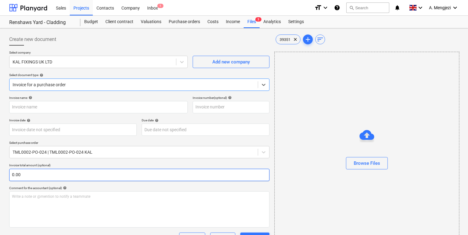
type input "39351"
type input "[DATE]"
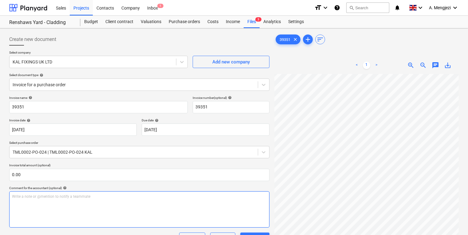
scroll to position [25, 0]
click at [413, 71] on div "< 1 > zoom_in zoom_out chat 0 save_alt" at bounding box center [366, 65] width 184 height 17
click at [411, 65] on span "zoom_in" at bounding box center [410, 64] width 7 height 7
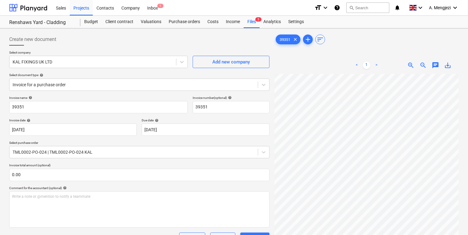
scroll to position [94, 122]
click at [270, 234] on html "Sales Projects Contacts Company Inbox 1 format_size keyboard_arrow_down help se…" at bounding box center [234, 117] width 468 height 235
click at [131, 155] on div at bounding box center [134, 152] width 242 height 6
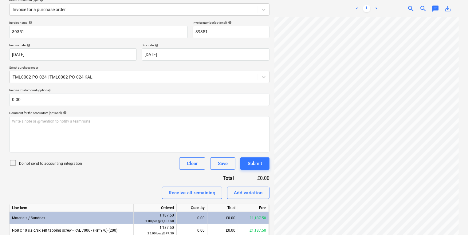
scroll to position [101, 0]
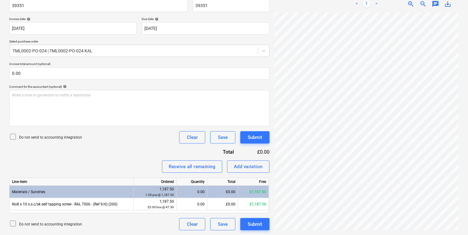
click at [468, 133] on html "Sales Projects Contacts Company Inbox 1 format_size keyboard_arrow_down help se…" at bounding box center [234, 16] width 468 height 235
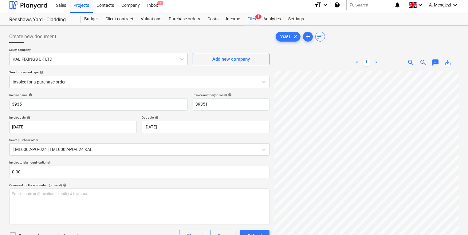
scroll to position [304, 71]
click at [65, 57] on div at bounding box center [93, 59] width 160 height 6
click at [254, 23] on div "Files 3" at bounding box center [252, 19] width 16 height 12
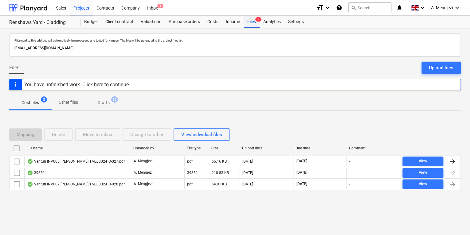
click at [253, 22] on div "Files 3" at bounding box center [252, 22] width 16 height 12
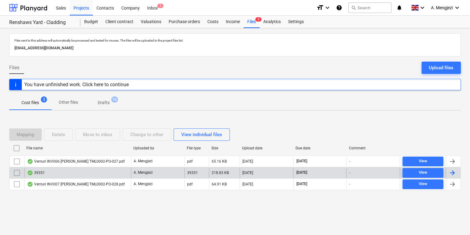
click at [187, 175] on div "39351" at bounding box center [196, 173] width 25 height 10
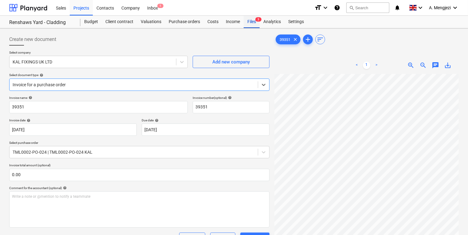
click at [253, 22] on div "Files 3" at bounding box center [252, 22] width 16 height 12
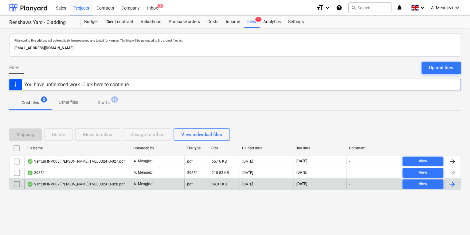
click at [106, 185] on div "Venturi INV007 [PERSON_NAME] TML0002-PO-028.pdf" at bounding box center [76, 183] width 98 height 5
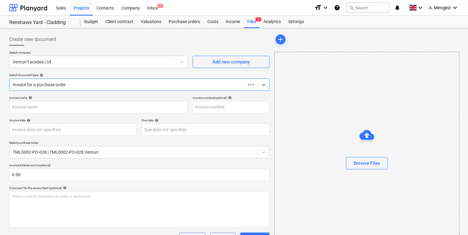
type input "7"
type input "[DATE]"
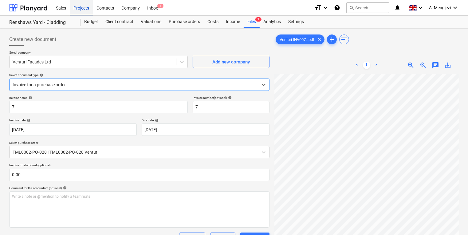
click at [88, 10] on div "Projects" at bounding box center [81, 8] width 23 height 16
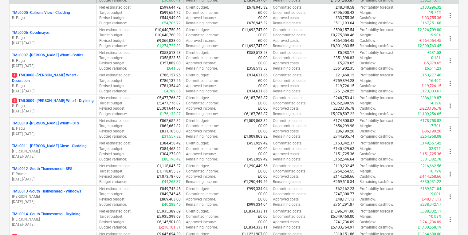
scroll to position [197, 0]
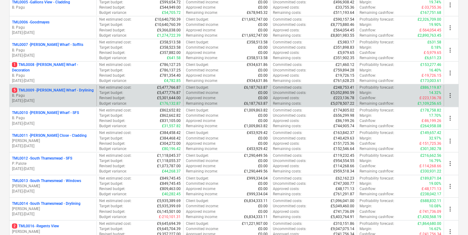
click at [61, 94] on p "B. Pagu" at bounding box center [53, 95] width 82 height 5
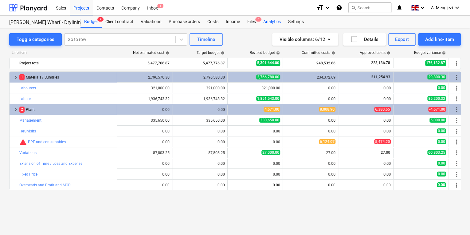
click at [260, 22] on div "Analytics" at bounding box center [272, 22] width 25 height 12
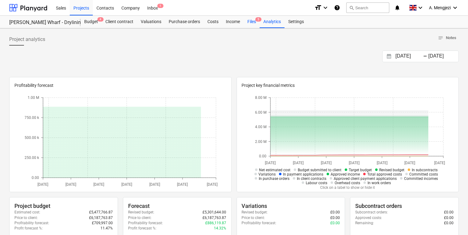
click at [258, 21] on span "5" at bounding box center [258, 19] width 6 height 4
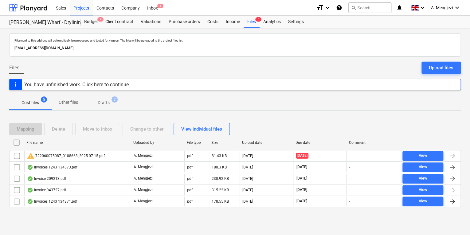
click at [95, 209] on div at bounding box center [235, 211] width 452 height 5
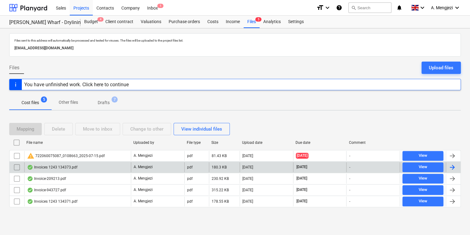
click at [77, 165] on div "Invoices 1243 134373.pdf" at bounding box center [77, 167] width 107 height 10
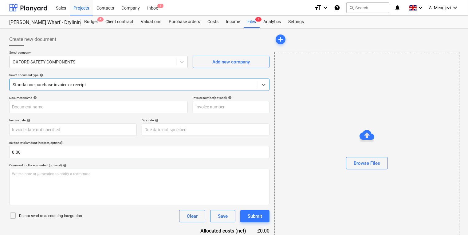
type input "134373"
type input "[DATE]"
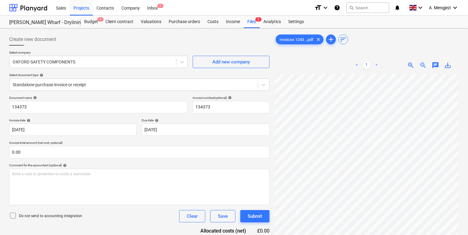
scroll to position [305, 184]
click at [332, 58] on div "< 1 > zoom_in zoom_out chat 0 save_alt" at bounding box center [366, 174] width 184 height 235
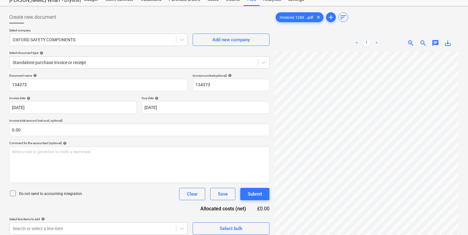
scroll to position [61, 0]
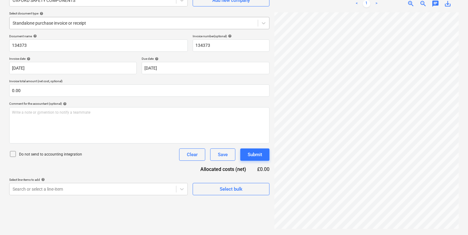
click at [52, 26] on div "Standalone purchase invoice or receipt" at bounding box center [134, 23] width 248 height 9
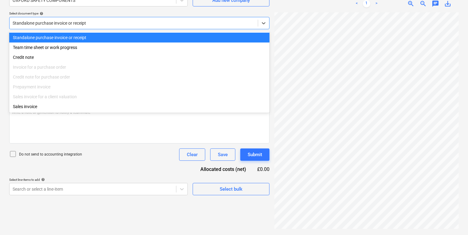
click at [66, 24] on div at bounding box center [134, 23] width 242 height 6
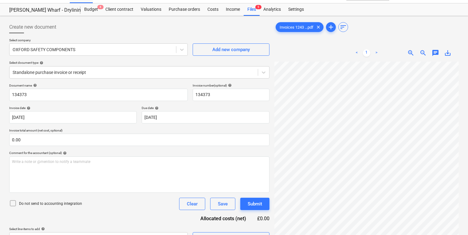
scroll to position [74, 164]
click at [188, 8] on div "Purchase orders" at bounding box center [184, 9] width 39 height 12
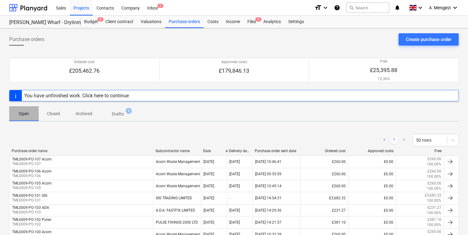
click at [27, 109] on span "Open" at bounding box center [24, 114] width 30 height 10
click at [53, 113] on p "Closed" at bounding box center [53, 113] width 15 height 6
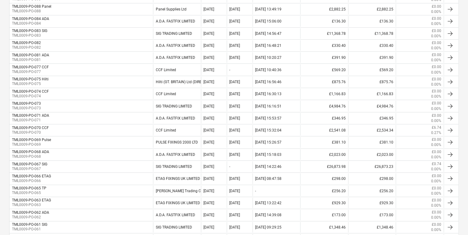
scroll to position [221, 0]
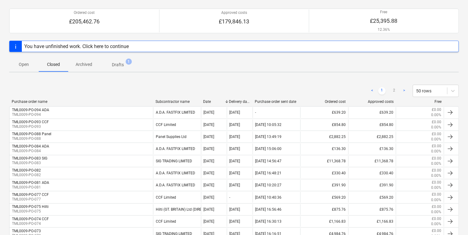
click at [33, 64] on span "Open" at bounding box center [24, 64] width 30 height 10
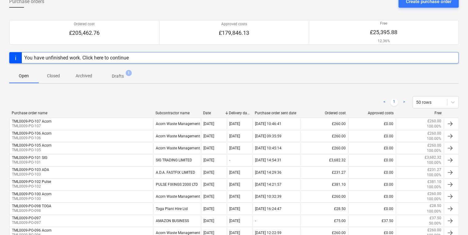
scroll to position [10, 0]
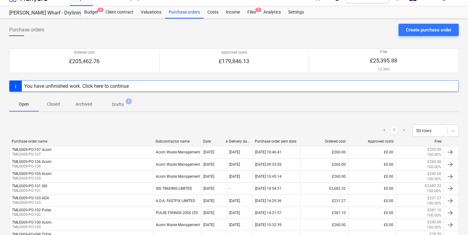
click at [57, 107] on span "Closed" at bounding box center [54, 104] width 30 height 10
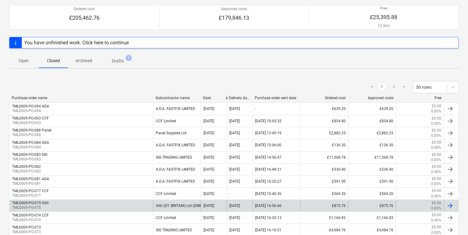
scroll to position [10, 0]
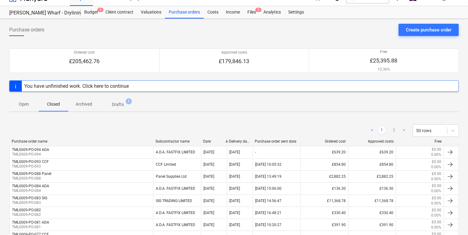
click at [124, 107] on span "Drafts 1" at bounding box center [118, 104] width 22 height 6
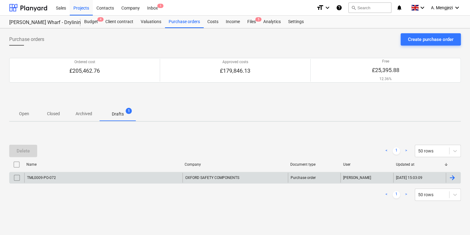
click at [45, 173] on div "TML0009-PO-072" at bounding box center [103, 177] width 158 height 10
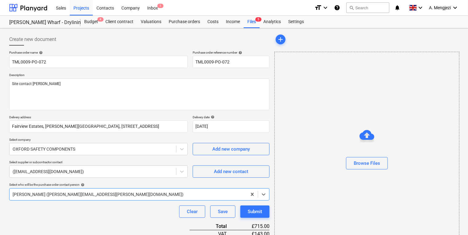
type textarea "x"
click at [252, 22] on div "Files 5" at bounding box center [252, 22] width 16 height 12
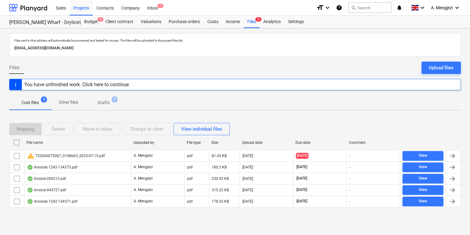
click at [172, 209] on div at bounding box center [235, 211] width 452 height 5
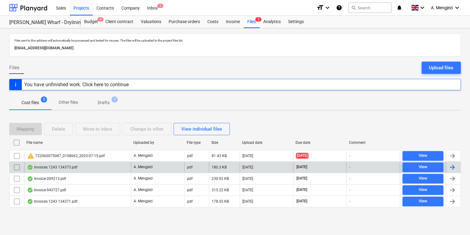
click at [162, 164] on div "A. Mengjezi" at bounding box center [157, 167] width 53 height 10
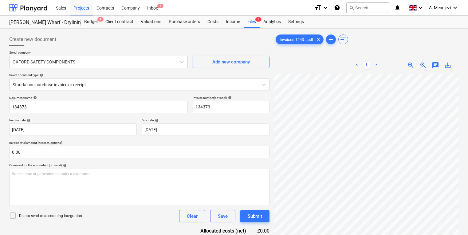
scroll to position [43, 103]
click at [247, 20] on div "Files 5" at bounding box center [252, 22] width 16 height 12
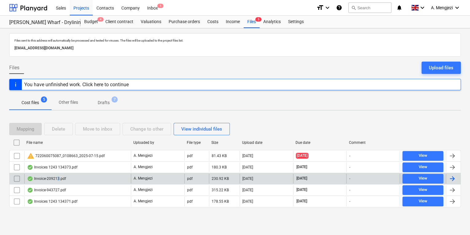
click at [59, 182] on div "Invoice-209213.pdf" at bounding box center [77, 178] width 107 height 10
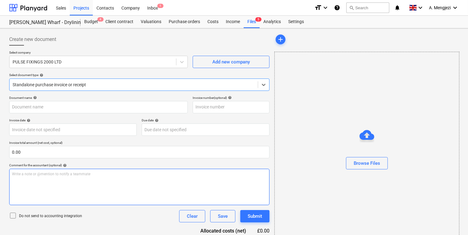
type input "209213"
type input "[DATE]"
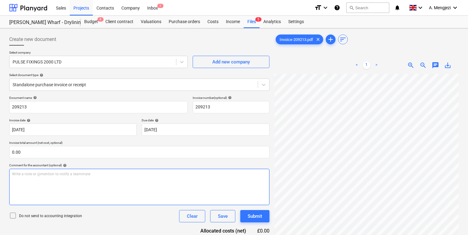
scroll to position [84, 68]
click at [257, 22] on div "Files 5" at bounding box center [252, 22] width 16 height 12
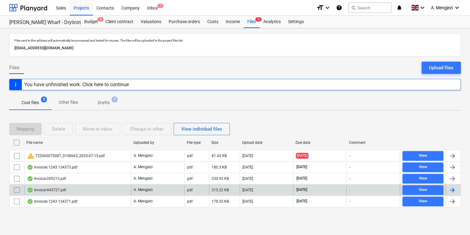
click at [90, 191] on div "Invoice-943727.pdf" at bounding box center [77, 190] width 107 height 10
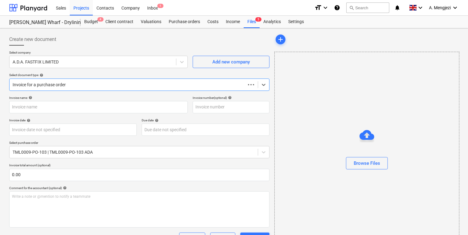
type input "943727"
type input "[DATE]"
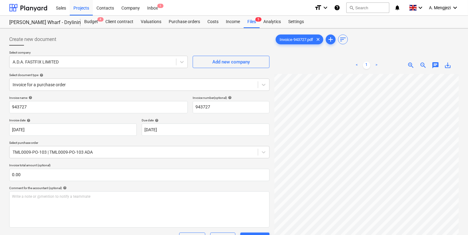
scroll to position [202, 169]
click at [270, 151] on div "Create new document Select company A.D.A. FASTFIX LIMITED Add new company Selec…" at bounding box center [234, 219] width 455 height 377
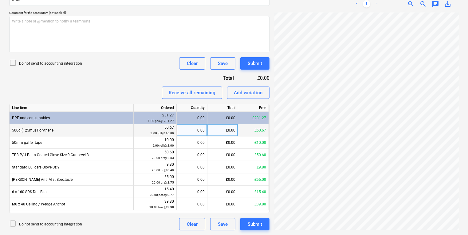
scroll to position [177, 169]
click at [184, 130] on div "0.00" at bounding box center [192, 130] width 26 height 12
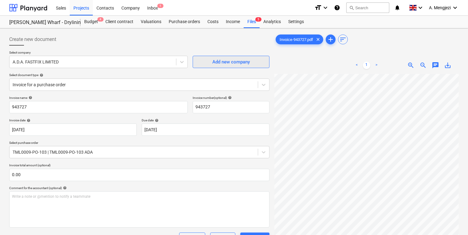
scroll to position [0, 0]
click at [187, 20] on div "Purchase orders" at bounding box center [184, 22] width 39 height 12
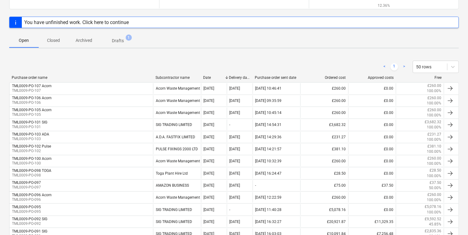
scroll to position [74, 0]
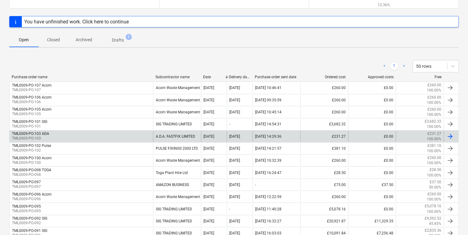
click at [96, 138] on div "TML0009-PO-103 ADA TML0009-PO-103" at bounding box center [82, 136] width 144 height 10
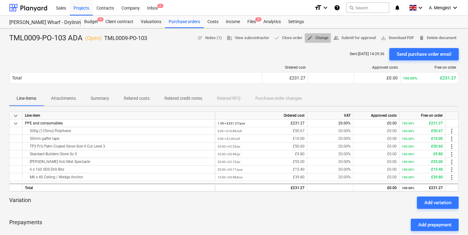
click at [324, 38] on span "edit Change" at bounding box center [317, 37] width 21 height 7
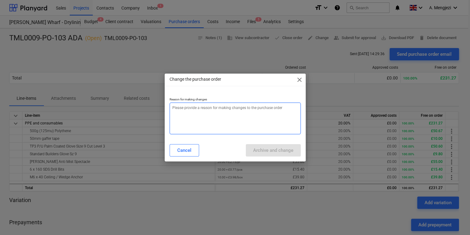
click at [263, 109] on textarea at bounding box center [235, 118] width 131 height 32
type textarea "x"
type textarea "e"
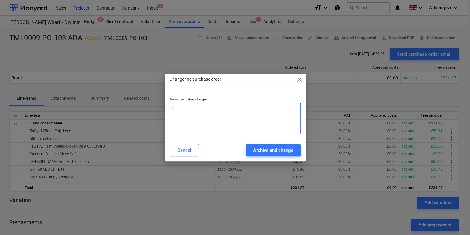
type textarea "x"
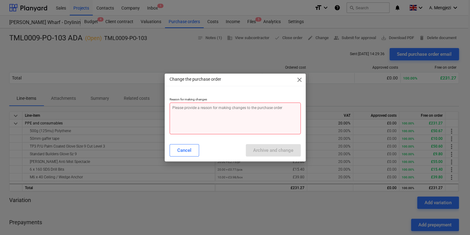
type textarea "x"
type textarea "p"
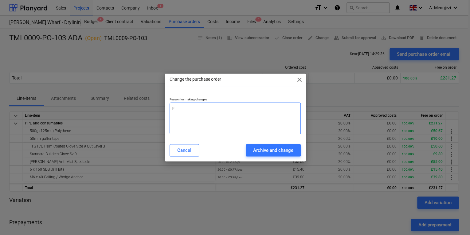
type textarea "x"
type textarea "pr"
type textarea "x"
type textarea "pri"
type textarea "x"
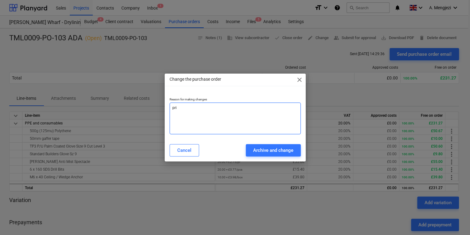
type textarea "pric"
type textarea "x"
type textarea "price"
type textarea "x"
type textarea "price"
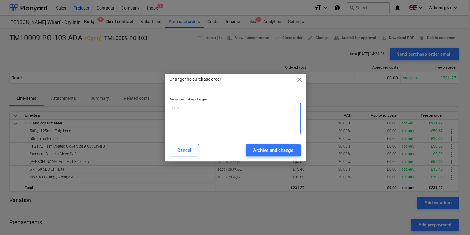
type textarea "x"
type textarea "price c"
type textarea "x"
type textarea "price ch"
type textarea "x"
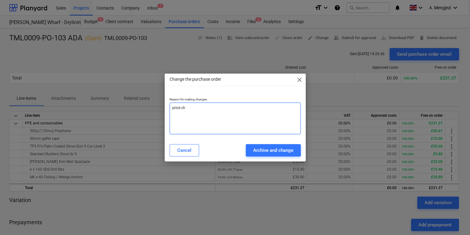
type textarea "price cha"
type textarea "x"
type textarea "price chan"
type textarea "x"
type textarea "[PERSON_NAME]"
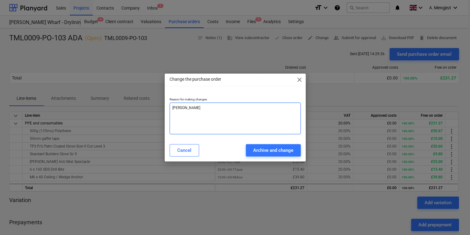
type textarea "x"
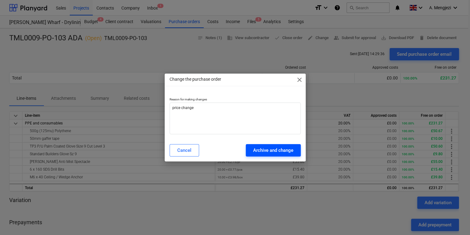
click at [286, 151] on div "Archive and change" at bounding box center [273, 150] width 40 height 8
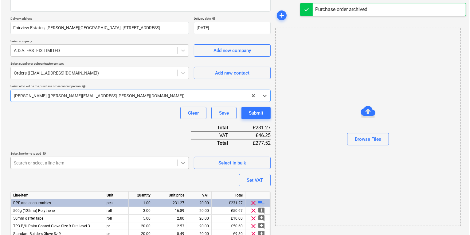
scroll to position [149, 0]
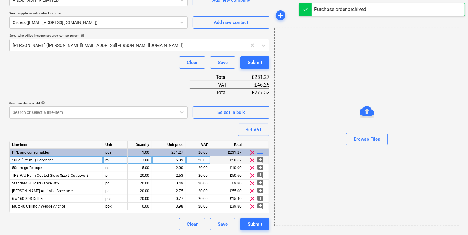
click at [176, 158] on div "16.89" at bounding box center [169, 160] width 29 height 8
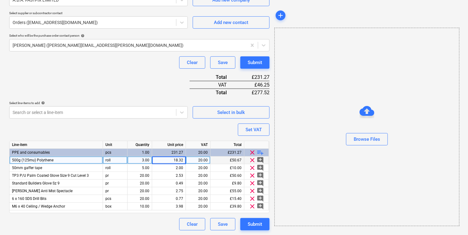
click at [309, 166] on div "Browse Files" at bounding box center [366, 127] width 185 height 198
click at [260, 224] on div "Submit" at bounding box center [255, 224] width 14 height 8
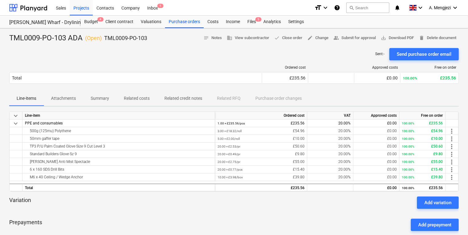
click at [240, 61] on div "Ordered cost Approved costs Free on order Total £235.56 £0.00 100.00% £235.56 P…" at bounding box center [234, 75] width 450 height 31
click at [244, 16] on div "Files 5" at bounding box center [252, 22] width 16 height 12
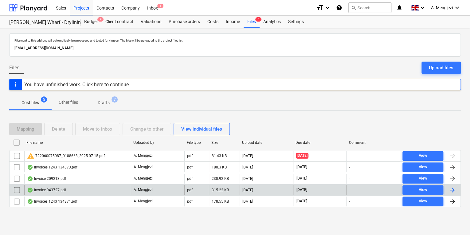
click at [104, 189] on div "Invoice-943727.pdf" at bounding box center [77, 190] width 107 height 10
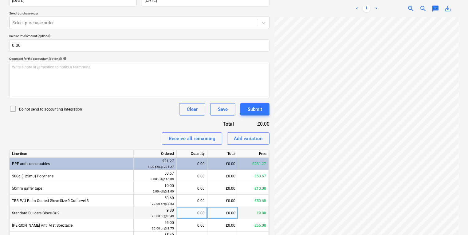
scroll to position [175, 0]
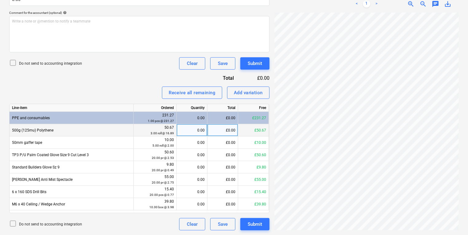
click at [205, 131] on div "0.00" at bounding box center [192, 130] width 31 height 12
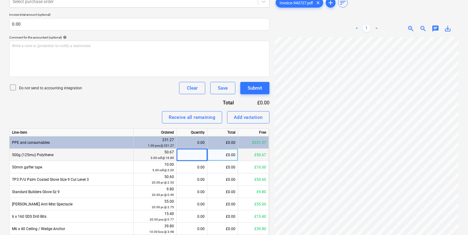
scroll to position [74, 0]
click at [254, 110] on div "Create new document Select company A.D.A. FASTFIX LIMITED Add new company Selec…" at bounding box center [234, 68] width 455 height 377
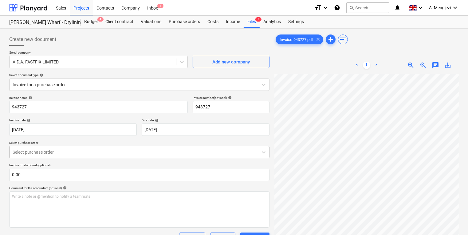
scroll to position [87, 56]
click at [181, 16] on div "Purchase orders" at bounding box center [184, 22] width 39 height 12
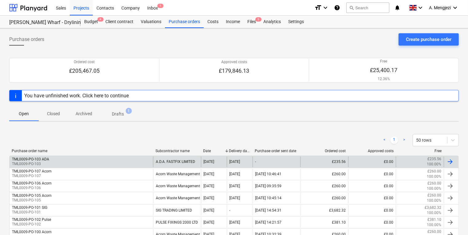
click at [111, 162] on div "TML0009-PO-103 ADA TML0009-PO-103" at bounding box center [82, 161] width 144 height 10
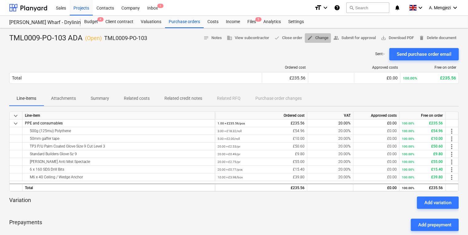
click at [310, 41] on span "edit Change" at bounding box center [317, 37] width 21 height 7
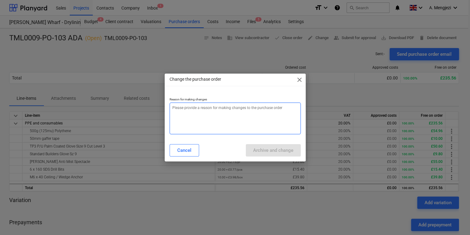
click at [203, 111] on textarea at bounding box center [235, 118] width 131 height 32
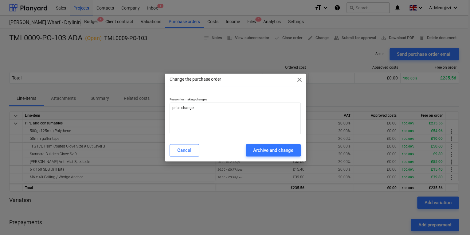
click at [273, 156] on div "Cancel Archive and change" at bounding box center [235, 149] width 139 height 17
click at [273, 153] on div "Archive and change" at bounding box center [273, 150] width 40 height 8
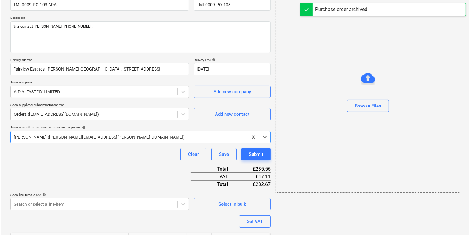
scroll to position [148, 0]
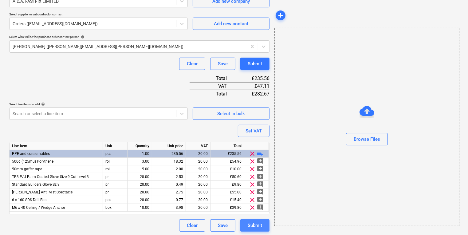
click at [262, 224] on div "Submit" at bounding box center [255, 225] width 14 height 8
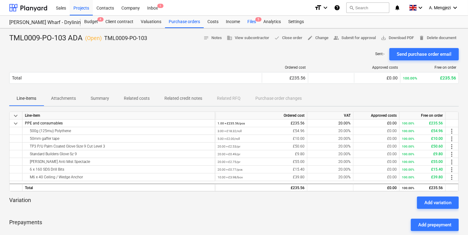
click at [248, 20] on div "Files 5" at bounding box center [252, 22] width 16 height 12
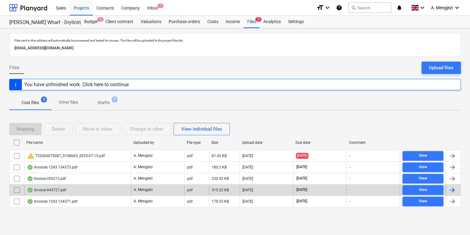
click at [81, 187] on div "Invoice-943727.pdf" at bounding box center [77, 190] width 107 height 10
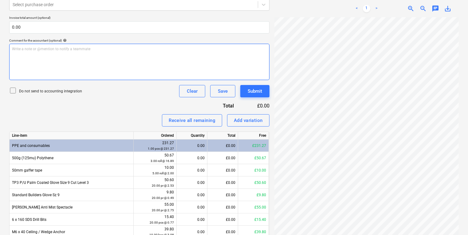
scroll to position [148, 0]
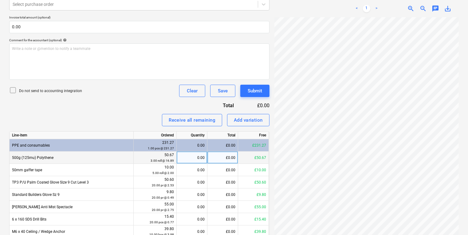
click at [198, 153] on div "0.00" at bounding box center [192, 157] width 26 height 12
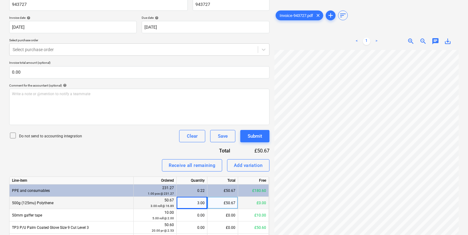
scroll to position [25, 0]
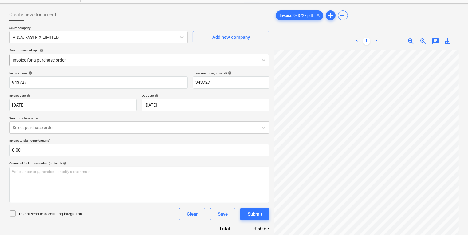
click at [67, 60] on div at bounding box center [134, 60] width 242 height 6
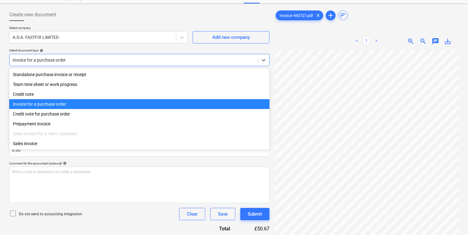
click at [63, 109] on div "Invoice for a purchase order" at bounding box center [139, 104] width 260 height 10
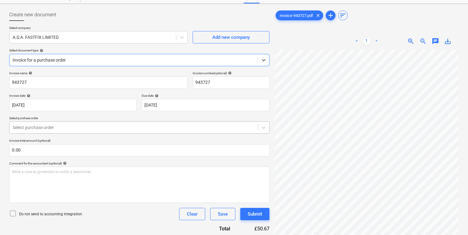
click at [58, 126] on div at bounding box center [134, 127] width 242 height 6
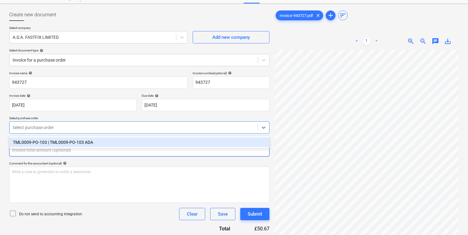
click at [60, 149] on input "text" at bounding box center [139, 150] width 260 height 12
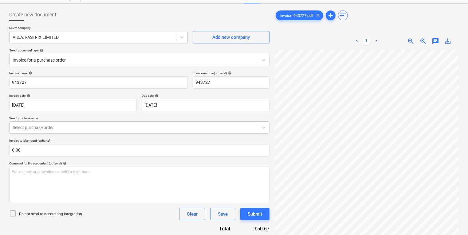
click at [57, 136] on div "Invoice name help 943727 Invoice number (optional) help 943727 Invoice date hel…" at bounding box center [139, 225] width 260 height 309
click at [58, 128] on div at bounding box center [134, 127] width 242 height 6
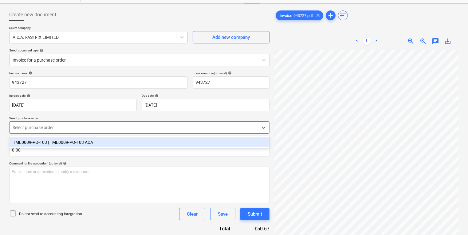
click at [58, 141] on div "TML0009-PO-103 | TML0009-PO-103 ADA" at bounding box center [139, 142] width 260 height 10
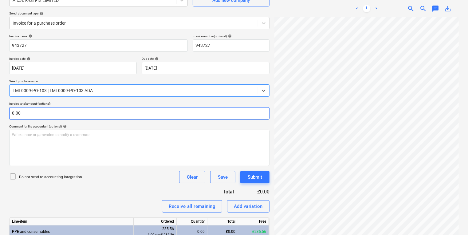
scroll to position [123, 0]
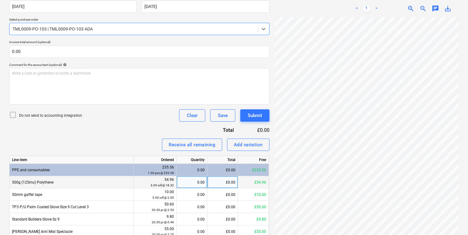
click at [207, 179] on div "£0.00" at bounding box center [222, 182] width 31 height 12
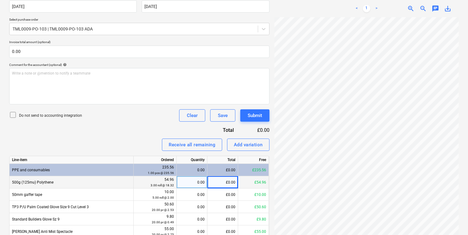
click at [196, 179] on div "0.00" at bounding box center [192, 182] width 26 height 12
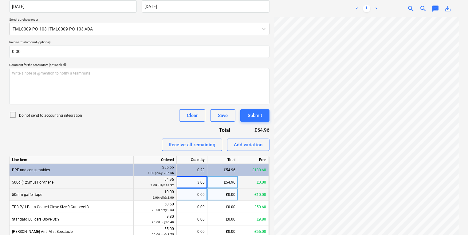
click at [179, 193] on div "0.00" at bounding box center [192, 194] width 31 height 12
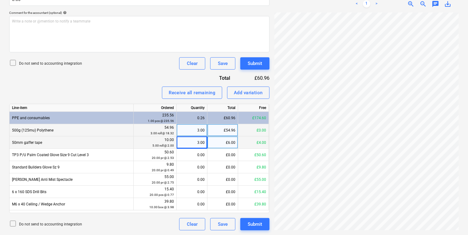
scroll to position [136, 93]
click at [188, 144] on div "3.00" at bounding box center [192, 142] width 26 height 12
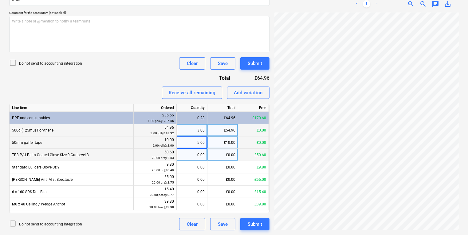
click at [198, 153] on div "0.00" at bounding box center [192, 154] width 26 height 12
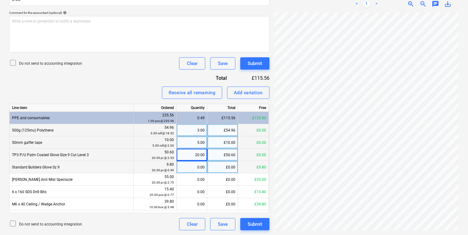
click at [203, 167] on div "0.00" at bounding box center [192, 167] width 26 height 12
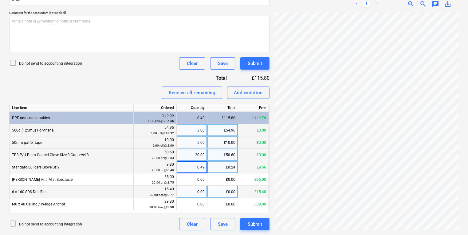
click at [197, 186] on div "0.00" at bounding box center [192, 191] width 26 height 12
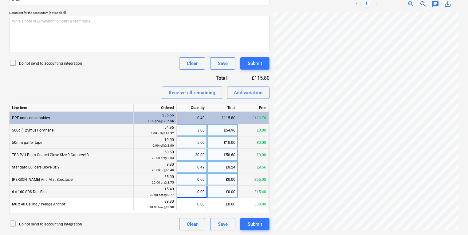
click at [197, 181] on div "0.00" at bounding box center [192, 179] width 26 height 12
click at [198, 186] on div "0.00" at bounding box center [192, 191] width 26 height 12
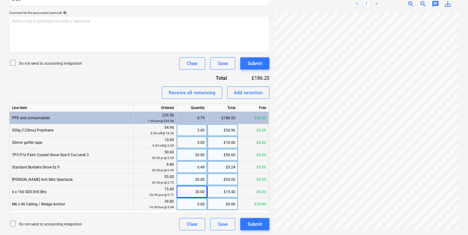
click at [203, 202] on div "0.00" at bounding box center [192, 204] width 26 height 12
click at [205, 166] on div "0.49" at bounding box center [192, 167] width 31 height 12
click at [262, 223] on div "Submit" at bounding box center [255, 224] width 14 height 8
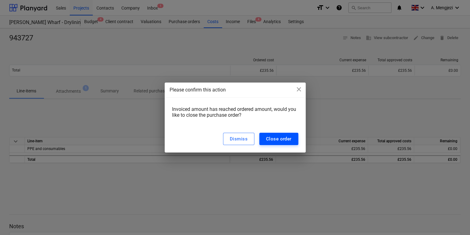
click at [269, 134] on button "Close order" at bounding box center [278, 138] width 39 height 12
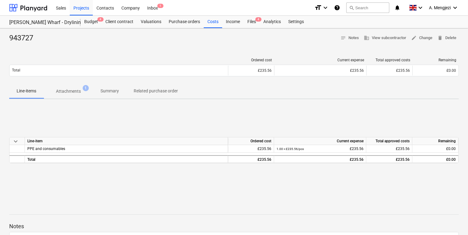
click at [138, 43] on div at bounding box center [234, 45] width 450 height 5
click at [251, 23] on div "Files 4" at bounding box center [252, 22] width 16 height 12
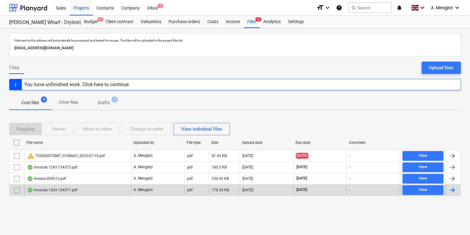
click at [110, 187] on div "Invoices 1243 134371.pdf" at bounding box center [77, 190] width 107 height 10
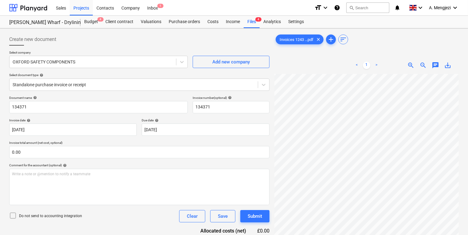
click at [320, 63] on div "< 1 > zoom_in zoom_out chat 0 save_alt" at bounding box center [366, 174] width 184 height 235
click at [418, 67] on div "zoom_out" at bounding box center [423, 64] width 12 height 7
click at [422, 66] on span "zoom_out" at bounding box center [423, 64] width 7 height 7
click at [423, 66] on span "zoom_out" at bounding box center [423, 64] width 7 height 7
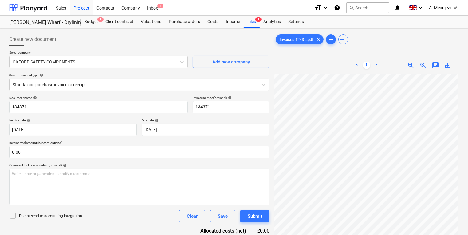
click at [425, 65] on span "zoom_out" at bounding box center [423, 64] width 7 height 7
click at [250, 23] on div "Files 4" at bounding box center [252, 22] width 16 height 12
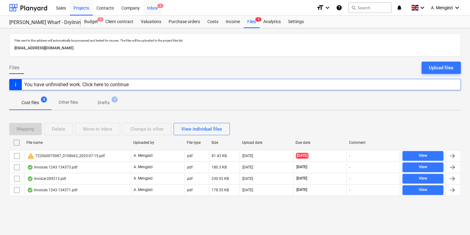
click at [152, 5] on div "Inbox 1" at bounding box center [153, 8] width 18 height 16
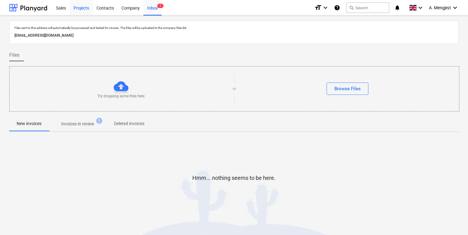
click at [87, 10] on div "Projects" at bounding box center [81, 8] width 23 height 16
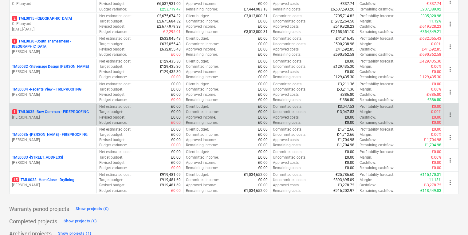
scroll to position [659, 0]
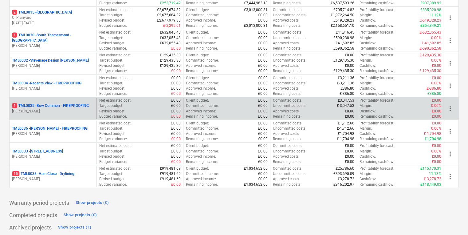
click at [66, 109] on p "[PERSON_NAME]" at bounding box center [53, 111] width 82 height 5
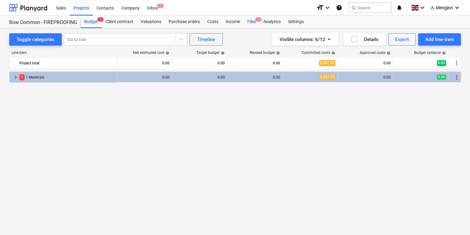
click at [252, 22] on div "Files 1" at bounding box center [252, 22] width 16 height 12
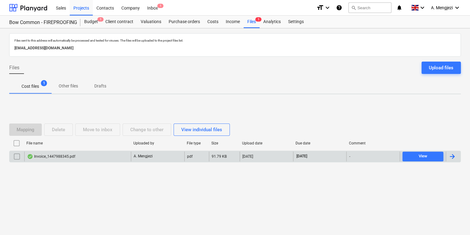
click at [176, 157] on div "A. Mengjezi" at bounding box center [157, 156] width 53 height 10
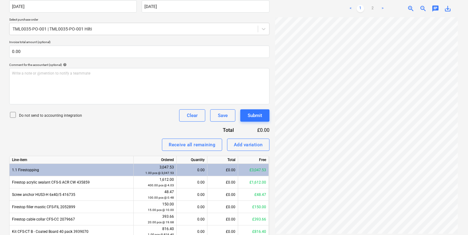
scroll to position [163, 0]
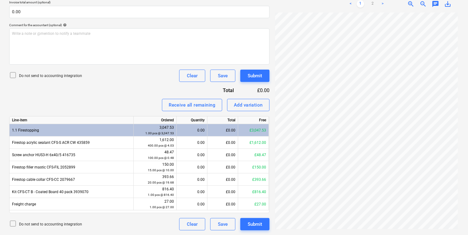
click at [105, 91] on div "Invoice name help 1447988345 Invoice number (optional) help 1447988345 Invoice …" at bounding box center [139, 81] width 260 height 297
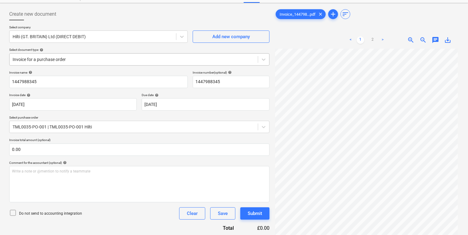
scroll to position [0, 0]
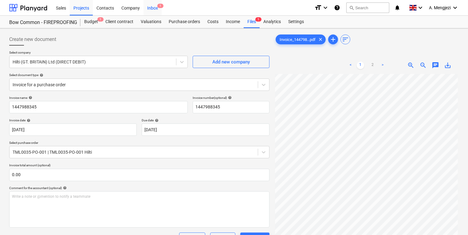
click at [153, 4] on div "Inbox 1" at bounding box center [153, 8] width 18 height 16
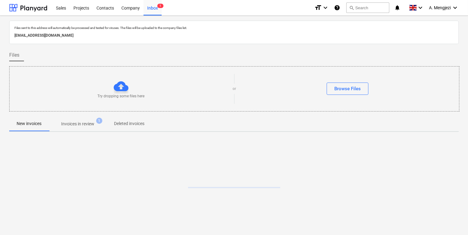
click at [85, 125] on p "Invoices in review" at bounding box center [77, 123] width 33 height 6
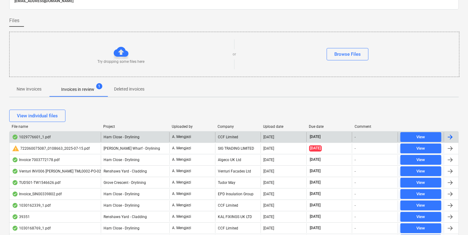
scroll to position [98, 0]
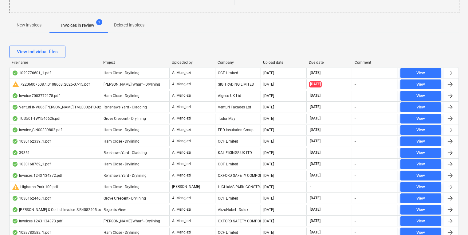
click at [273, 61] on div "Upload date" at bounding box center [283, 62] width 41 height 4
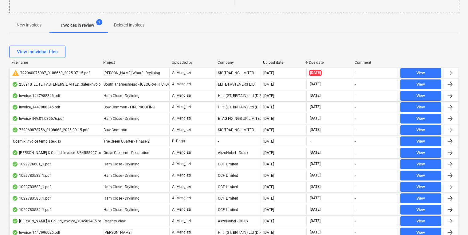
click at [273, 61] on div "Upload date" at bounding box center [283, 62] width 41 height 4
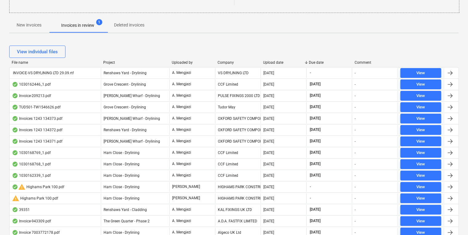
click at [109, 63] on div "Project" at bounding box center [135, 62] width 64 height 4
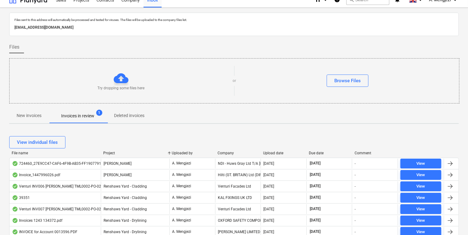
scroll to position [0, 0]
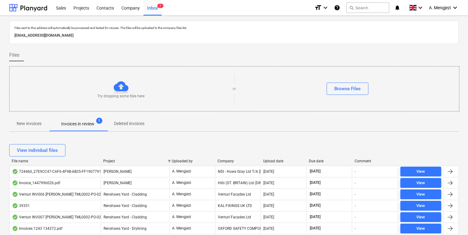
click at [27, 121] on p "New invoices" at bounding box center [29, 123] width 25 height 6
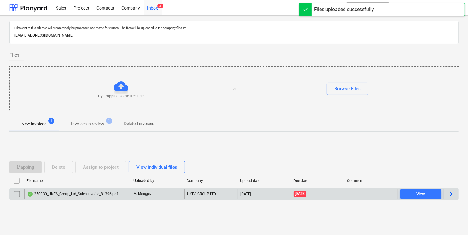
click at [97, 194] on div "250930_UKFS_Group_Ltd_Sales-Invoice_81396.pdf" at bounding box center [72, 193] width 91 height 5
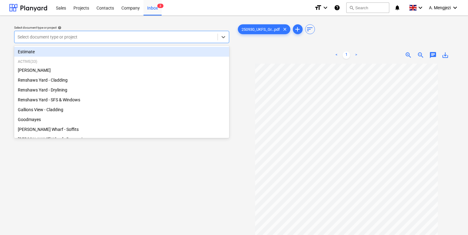
click at [166, 38] on div at bounding box center [116, 37] width 197 height 6
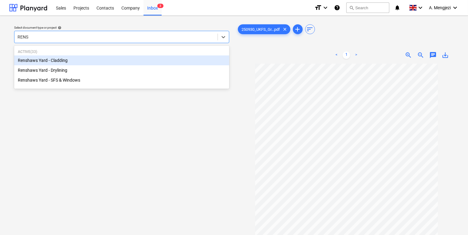
click at [127, 58] on div "Renshaws Yard - Cladding" at bounding box center [121, 60] width 215 height 10
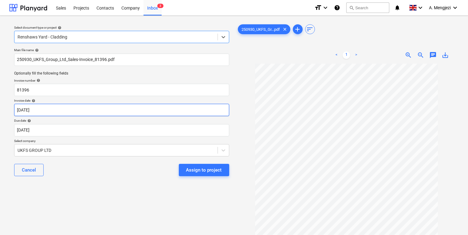
click at [83, 114] on body "Sales Projects Contacts Company Inbox 3 format_size keyboard_arrow_down help se…" at bounding box center [234, 117] width 468 height 235
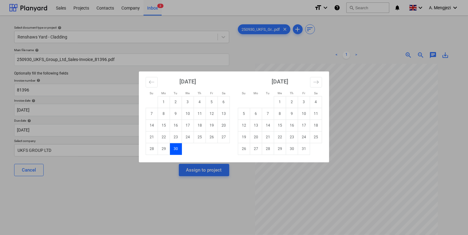
click at [132, 170] on div "Su Mo Tu We Th Fr Sa Su Mo Tu We Th Fr Sa [DATE] 1 2 3 4 5 6 7 8 9 10 11 12 13 …" at bounding box center [234, 117] width 468 height 235
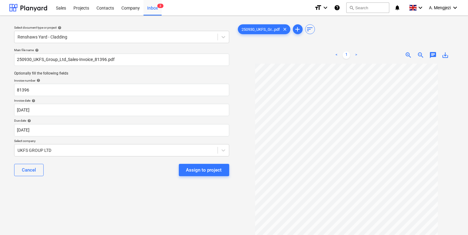
click at [111, 123] on p "Due date help" at bounding box center [121, 120] width 215 height 5
click at [111, 128] on body "Sales Projects Contacts Company Inbox 3 format_size keyboard_arrow_down help se…" at bounding box center [234, 117] width 468 height 235
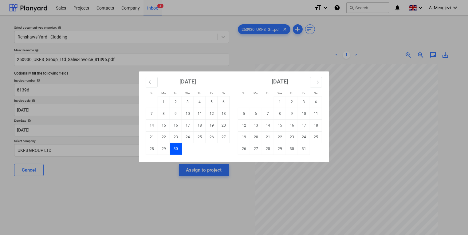
click at [173, 151] on td "30" at bounding box center [176, 149] width 12 height 12
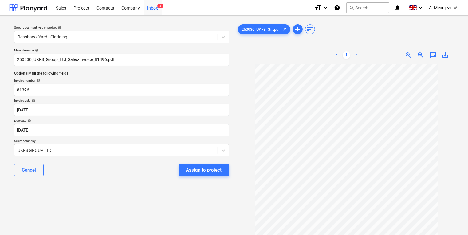
click at [160, 187] on div "Select document type or project help Renshaws Yard - Cladding Main file name he…" at bounding box center [121, 152] width 225 height 263
click at [130, 118] on div "Due date help" at bounding box center [121, 120] width 215 height 4
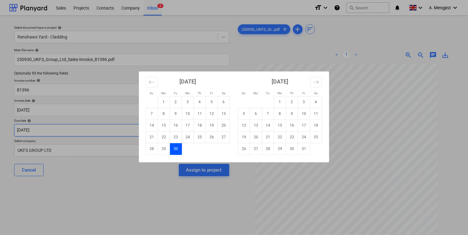
click at [135, 129] on body "Sales Projects Contacts Company Inbox 3 format_size keyboard_arrow_down help se…" at bounding box center [234, 117] width 468 height 235
click at [179, 148] on td "30" at bounding box center [176, 149] width 12 height 12
click at [163, 129] on body "Sales Projects Contacts Company Inbox 3 format_size keyboard_arrow_down help se…" at bounding box center [234, 117] width 468 height 235
click at [84, 126] on div "Su Mo Tu We Th Fr Sa Su Mo Tu We Th Fr Sa [DATE] 1 2 3 4 5 6 7 8 9 10 11 12 13 …" at bounding box center [234, 117] width 468 height 235
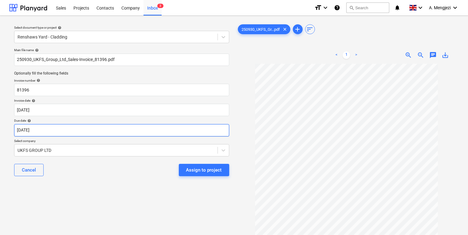
click at [85, 128] on body "Sales Projects Contacts Company Inbox 3 format_size keyboard_arrow_down help se…" at bounding box center [234, 117] width 468 height 235
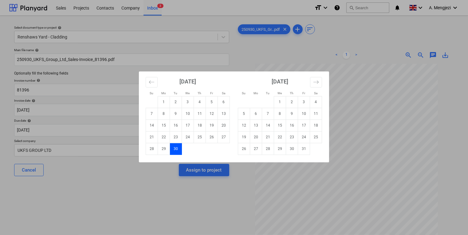
drag, startPoint x: 179, startPoint y: 148, endPoint x: 145, endPoint y: 192, distance: 55.4
click at [145, 192] on div "Su Mo Tu We Th Fr Sa Su Mo Tu We Th Fr Sa [DATE] 1 2 3 4 5 6 7 8 9 10 11 12 13 …" at bounding box center [234, 117] width 468 height 235
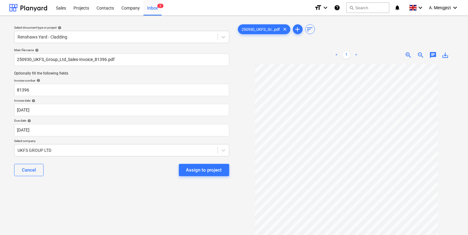
click at [170, 13] on div "Sales Projects Contacts Company Inbox 3" at bounding box center [180, 7] width 257 height 15
click at [158, 7] on span "3" at bounding box center [160, 6] width 6 height 4
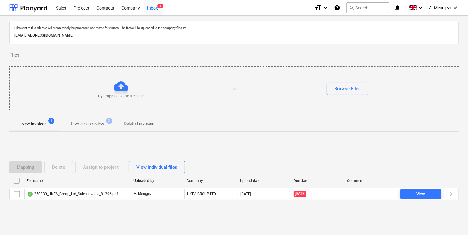
click at [113, 53] on div "Files" at bounding box center [234, 55] width 450 height 12
click at [79, 11] on div "Projects" at bounding box center [81, 8] width 23 height 16
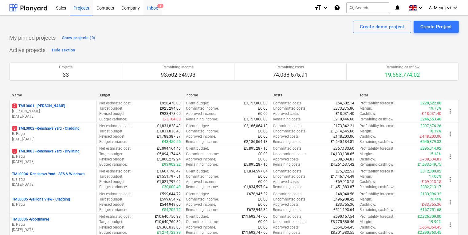
click at [161, 10] on div "Sales Projects Contacts Company Inbox 3" at bounding box center [180, 7] width 257 height 15
click at [151, 7] on div "Inbox 3" at bounding box center [153, 8] width 18 height 16
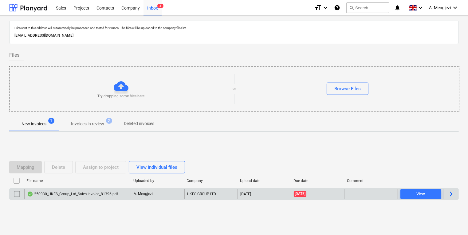
click at [149, 197] on div "A. Mengjezi" at bounding box center [157, 194] width 53 height 10
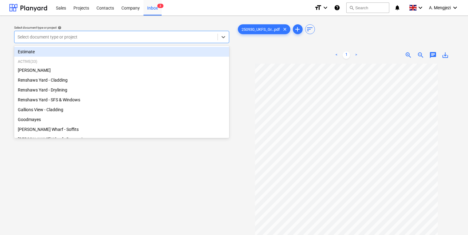
click at [172, 38] on div at bounding box center [116, 37] width 197 height 6
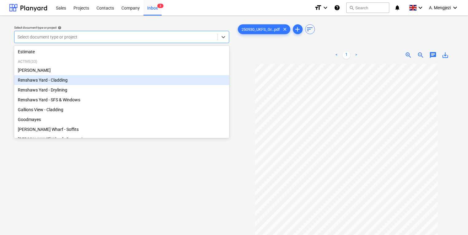
click at [83, 79] on div "Renshaws Yard - Cladding" at bounding box center [121, 80] width 215 height 10
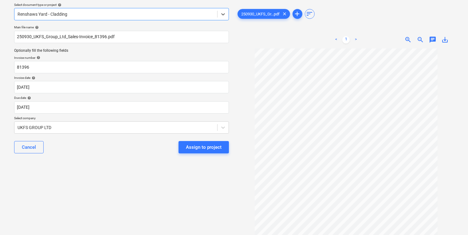
scroll to position [5, 0]
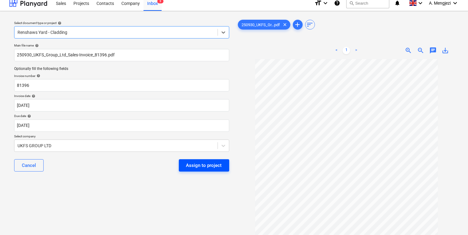
click at [201, 170] on button "Assign to project" at bounding box center [204, 165] width 50 height 12
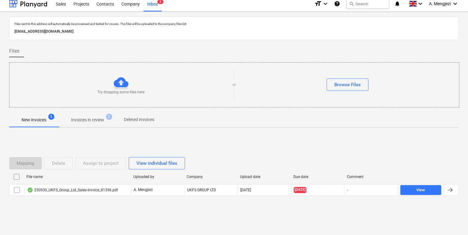
scroll to position [3, 0]
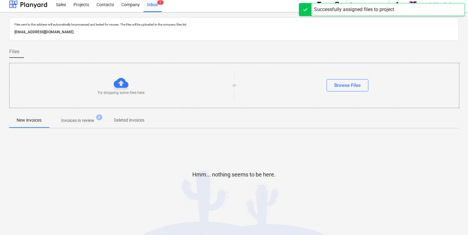
click at [90, 127] on button "Invoices in review 2" at bounding box center [78, 120] width 58 height 15
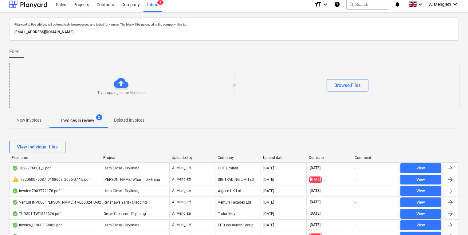
click at [224, 158] on div "Company" at bounding box center [238, 157] width 41 height 4
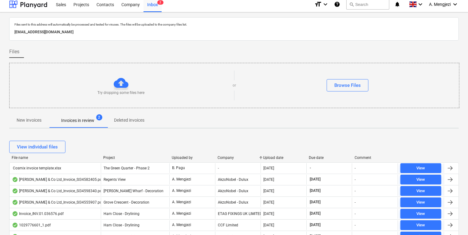
click at [224, 158] on div "Company" at bounding box center [238, 157] width 41 height 4
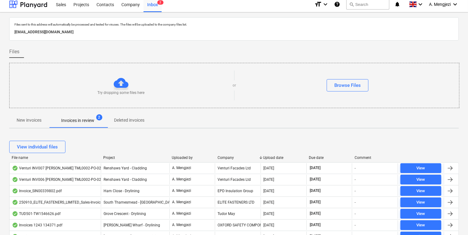
click at [264, 157] on div at bounding box center [260, 157] width 11 height 4
click at [266, 157] on div at bounding box center [261, 157] width 11 height 4
click at [268, 157] on div "Upload date" at bounding box center [284, 157] width 41 height 4
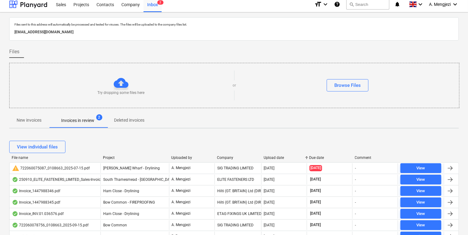
click at [268, 158] on div "Upload date" at bounding box center [284, 157] width 41 height 4
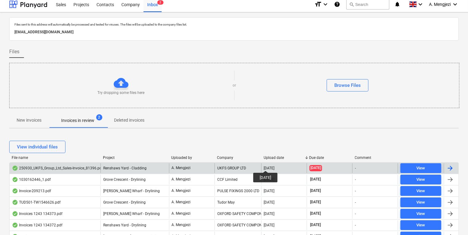
click at [270, 166] on div "[DATE]" at bounding box center [269, 168] width 11 height 4
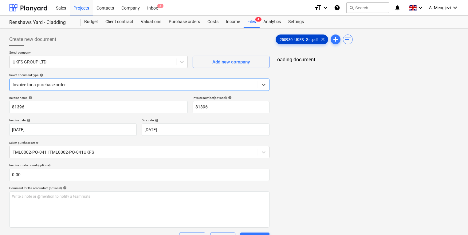
click at [302, 42] on div "250930_UKFS_Gr...pdf clear" at bounding box center [302, 39] width 53 height 10
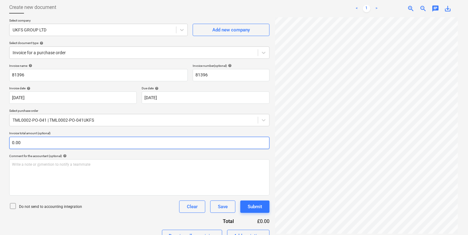
scroll to position [98, 0]
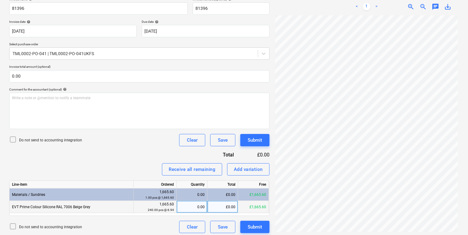
click at [191, 203] on div "0.00" at bounding box center [192, 206] width 26 height 12
click at [250, 227] on div "Submit" at bounding box center [255, 227] width 14 height 8
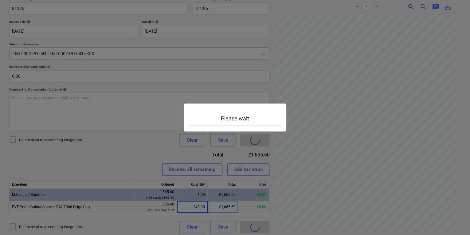
scroll to position [46, 1]
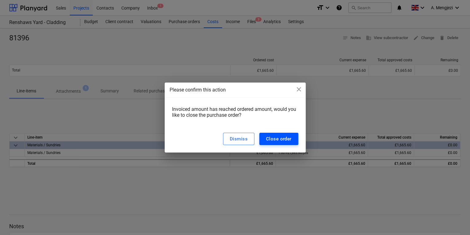
click at [277, 141] on div "Close order" at bounding box center [279, 139] width 26 height 8
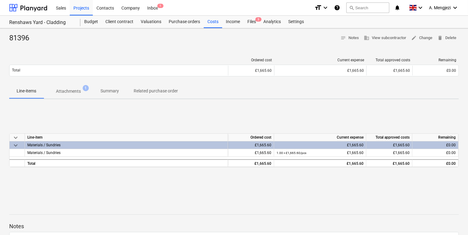
click at [226, 53] on div "Ordered cost Current expense Total approved costs Remaining Total £1,665.60 £1,…" at bounding box center [234, 68] width 450 height 31
click at [250, 21] on div "Files 3" at bounding box center [252, 22] width 16 height 12
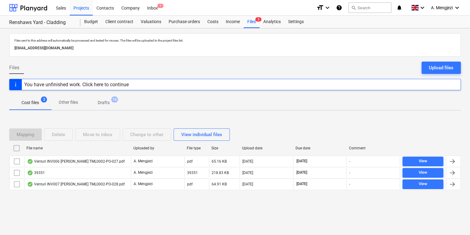
click at [102, 203] on div "Mapping Delete Move to inbox Change to other View individual files File name Up…" at bounding box center [235, 161] width 452 height 92
click at [153, 6] on div "Inbox 1" at bounding box center [153, 8] width 18 height 16
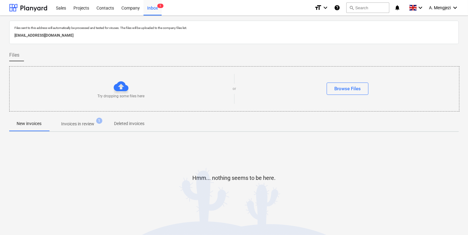
click at [100, 126] on span "Invoices in review 1" at bounding box center [78, 123] width 58 height 11
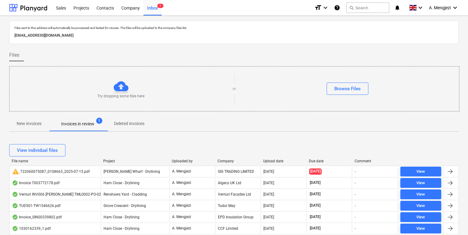
click at [166, 156] on div "View individual files" at bounding box center [234, 149] width 450 height 17
click at [261, 46] on div at bounding box center [234, 46] width 450 height 5
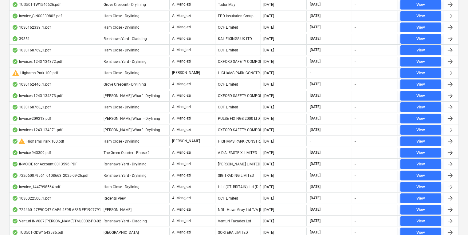
scroll to position [135, 0]
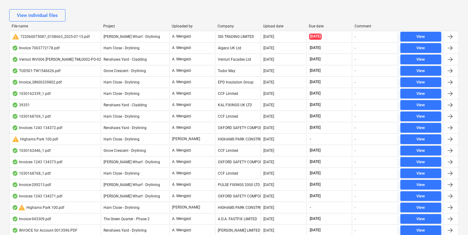
click at [108, 24] on div "Project" at bounding box center [135, 26] width 64 height 4
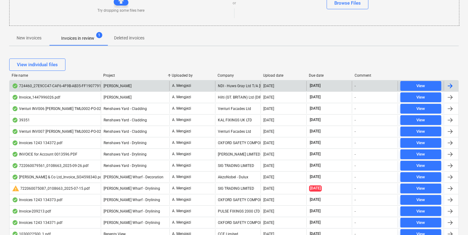
scroll to position [36, 0]
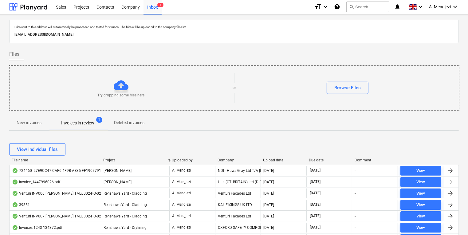
scroll to position [0, 0]
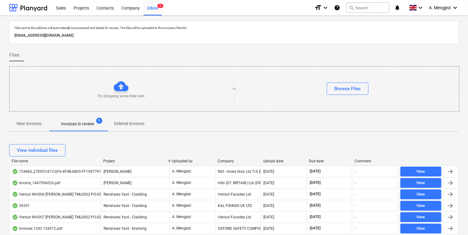
click at [450, 87] on div "Browse Files" at bounding box center [347, 88] width 223 height 12
click at [290, 113] on div at bounding box center [234, 113] width 450 height 5
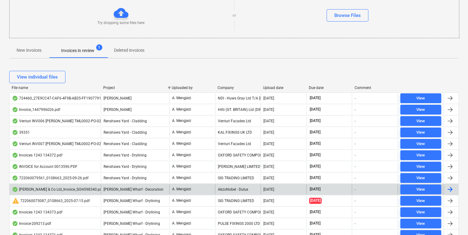
scroll to position [74, 0]
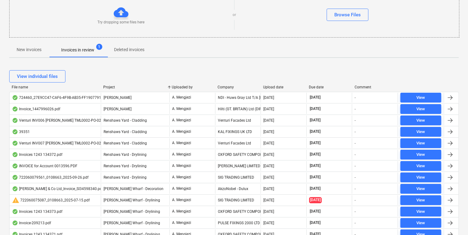
click at [221, 89] on div "Company" at bounding box center [238, 87] width 41 height 4
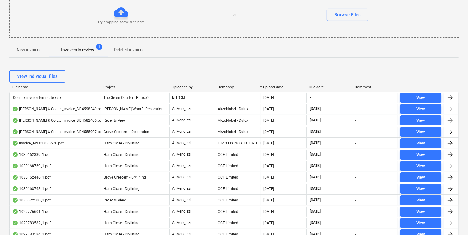
click at [223, 89] on div "Company" at bounding box center [238, 87] width 41 height 4
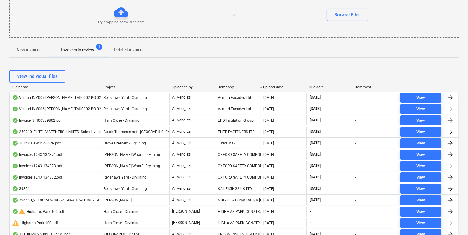
click at [345, 57] on div "New invoices Invoices in review 1 Deleted invoices" at bounding box center [234, 49] width 450 height 15
click at [317, 70] on div "View individual files" at bounding box center [234, 76] width 450 height 12
click at [224, 90] on div "File name Project Uploaded by Company Upload date Due date Comment" at bounding box center [234, 88] width 450 height 7
click at [224, 89] on div "Company" at bounding box center [238, 87] width 41 height 4
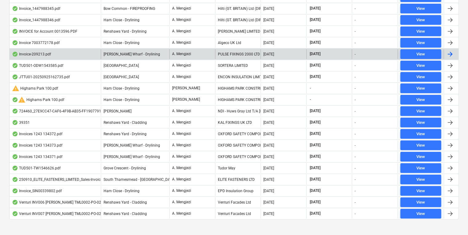
scroll to position [405, 0]
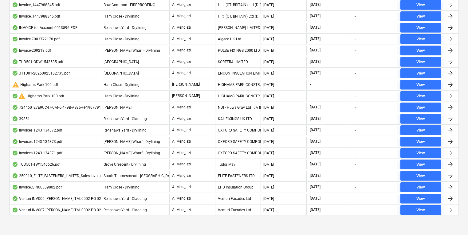
drag, startPoint x: 101, startPoint y: 220, endPoint x: 105, endPoint y: 220, distance: 3.7
click at [363, 219] on div at bounding box center [234, 220] width 450 height 5
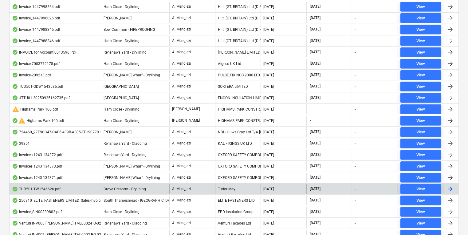
click at [320, 187] on span "[DATE]" at bounding box center [315, 188] width 12 height 5
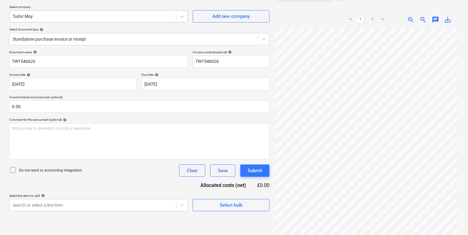
scroll to position [37, 0]
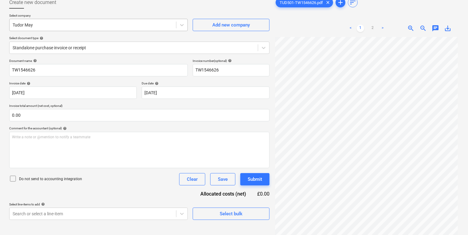
click at [38, 20] on div "Tudor May" at bounding box center [98, 25] width 179 height 12
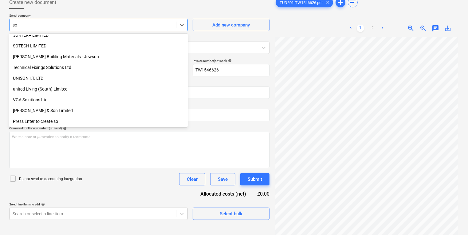
scroll to position [263, 0]
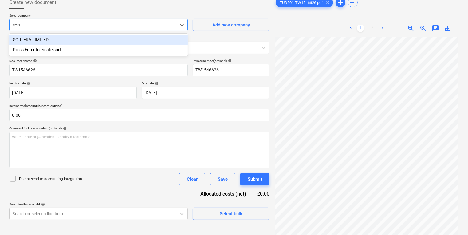
click at [38, 40] on div "SORTERA LIMITED" at bounding box center [98, 40] width 179 height 10
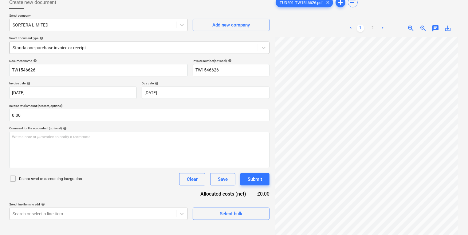
click at [115, 47] on div at bounding box center [134, 48] width 242 height 6
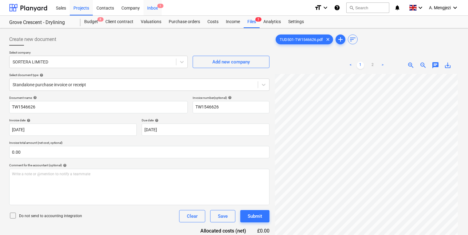
click at [155, 11] on div "Inbox 1" at bounding box center [153, 8] width 18 height 16
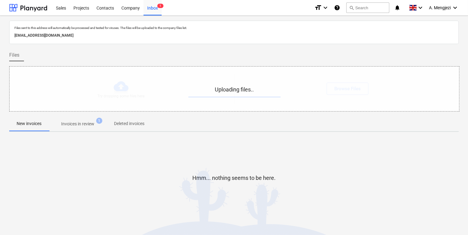
click at [145, 87] on div "Uploading files.." at bounding box center [235, 88] width 450 height 45
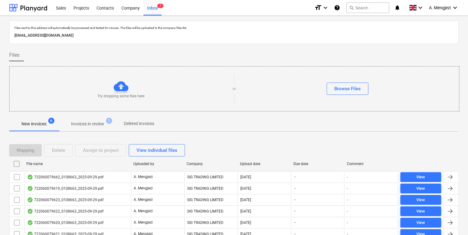
click at [210, 119] on div "New invoices 6 Invoices in review 1 Deleted invoices" at bounding box center [234, 123] width 450 height 15
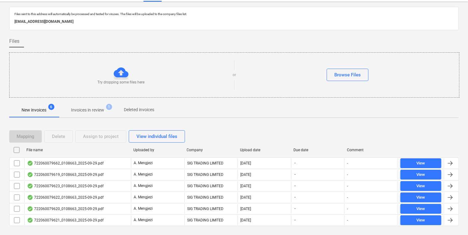
scroll to position [26, 0]
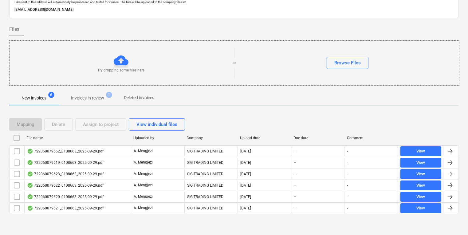
click at [353, 92] on div "New invoices 6 Invoices in review 1 Deleted invoices" at bounding box center [234, 97] width 450 height 15
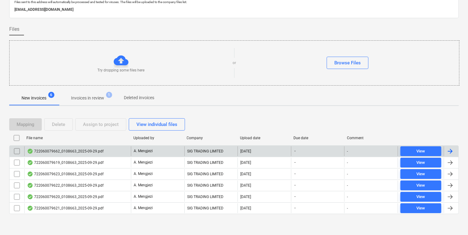
click at [137, 149] on p "A. Mengjezi" at bounding box center [143, 150] width 19 height 5
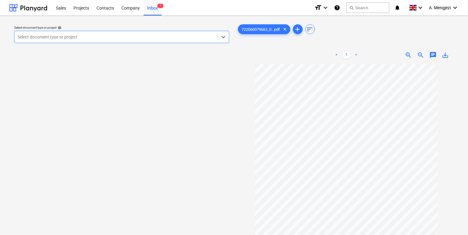
click at [121, 25] on div "Select document type or project help Select is focused ,type to refine list, pr…" at bounding box center [122, 34] width 220 height 22
click at [122, 33] on div "Select document type or project" at bounding box center [115, 37] width 203 height 9
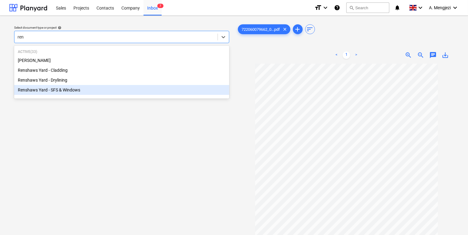
click at [40, 92] on div "Renshaws Yard - SFS & Windows" at bounding box center [121, 90] width 215 height 10
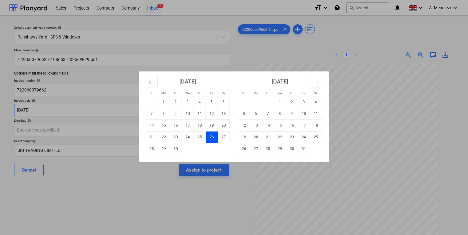
click at [179, 107] on body "Sales Projects Contacts Company Inbox 7 format_size keyboard_arrow_down help se…" at bounding box center [234, 117] width 468 height 235
click at [161, 152] on td "29" at bounding box center [164, 149] width 12 height 12
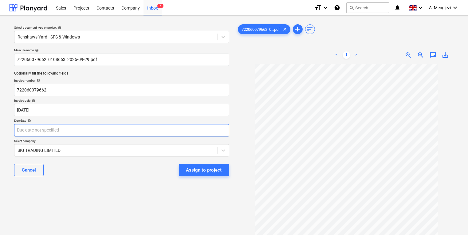
click at [160, 128] on body "Sales Projects Contacts Company Inbox 7 format_size keyboard_arrow_down help se…" at bounding box center [234, 117] width 468 height 235
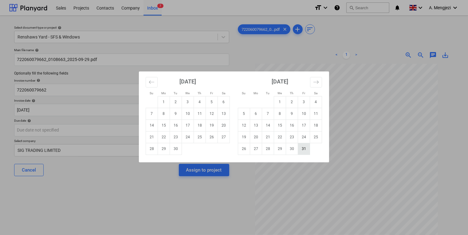
click at [302, 148] on td "31" at bounding box center [304, 149] width 12 height 12
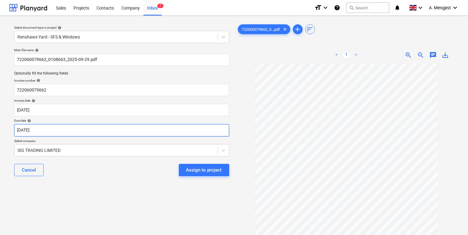
click at [202, 127] on body "Sales Projects Contacts Company Inbox 7 format_size keyboard_arrow_down help se…" at bounding box center [234, 117] width 468 height 235
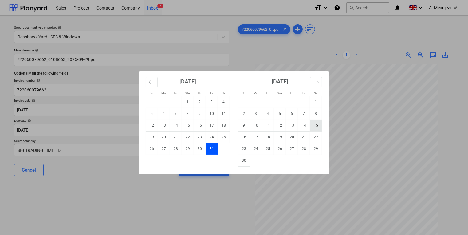
click at [321, 124] on td "15" at bounding box center [316, 125] width 12 height 12
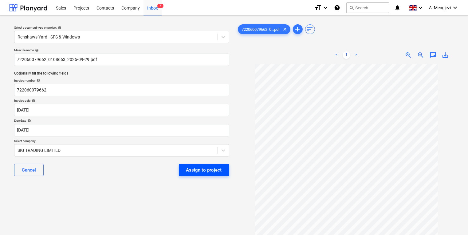
click at [194, 172] on div "Assign to project" at bounding box center [204, 170] width 36 height 8
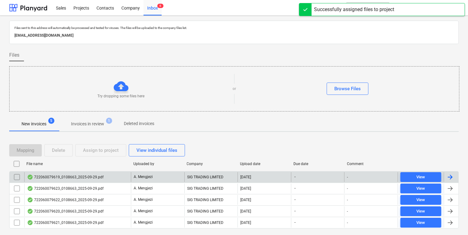
click at [193, 175] on div "SIG TRADING LIMITED" at bounding box center [210, 177] width 53 height 10
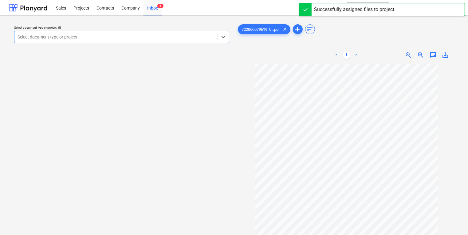
scroll to position [25, 0]
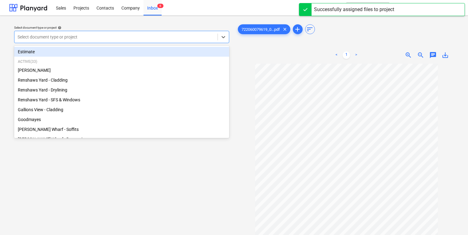
click at [172, 39] on div at bounding box center [116, 37] width 197 height 6
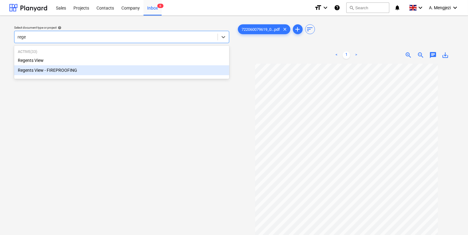
click at [110, 66] on div "Regents View - FIREPROOFING" at bounding box center [121, 70] width 215 height 10
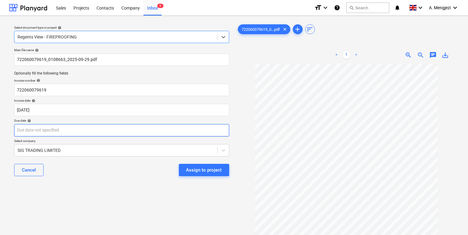
click at [140, 125] on body "Sales Projects Contacts Company Inbox 6 format_size keyboard_arrow_down help se…" at bounding box center [234, 117] width 468 height 235
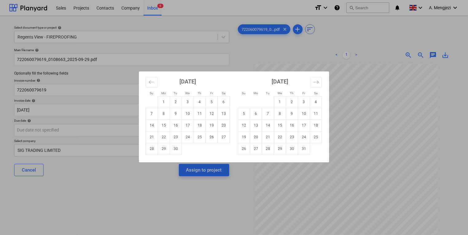
click at [365, 76] on div "Su Mo Tu We Th Fr Sa Su Mo Tu We Th Fr Sa [DATE] 1 2 3 4 5 6 7 8 9 10 11 12 13 …" at bounding box center [234, 117] width 468 height 235
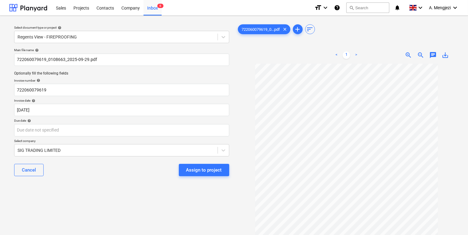
click at [81, 182] on div "Main file name help 722060079619_0108663_2025-09-29.pdf Optionally fill the fol…" at bounding box center [122, 114] width 220 height 138
click at [225, 168] on button "Assign to project" at bounding box center [204, 170] width 50 height 12
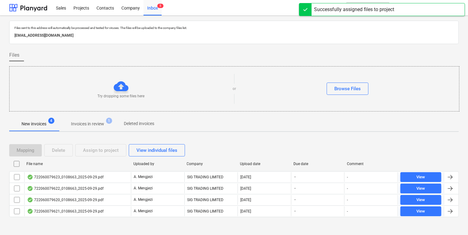
click at [223, 57] on div "Files" at bounding box center [234, 55] width 450 height 12
click at [81, 127] on span "Invoices in review 1" at bounding box center [88, 123] width 58 height 11
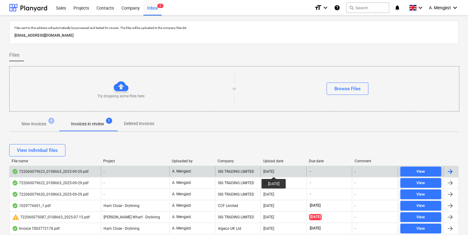
click at [274, 171] on div "[DATE]" at bounding box center [268, 171] width 11 height 4
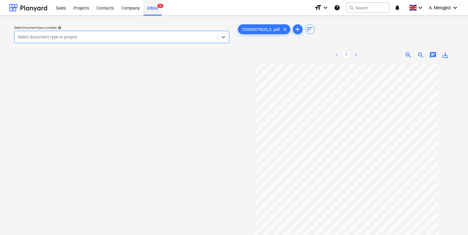
click at [152, 13] on div "Inbox 5" at bounding box center [153, 8] width 18 height 16
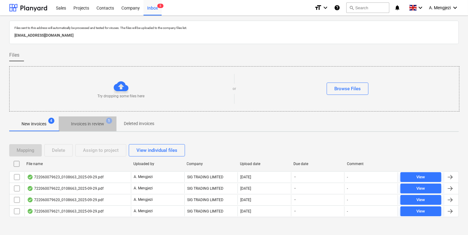
click at [105, 125] on span "Invoices in review 1" at bounding box center [87, 123] width 43 height 6
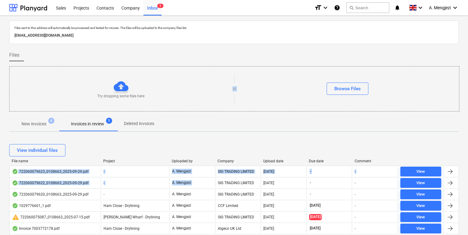
drag, startPoint x: 217, startPoint y: 184, endPoint x: 181, endPoint y: 67, distance: 121.4
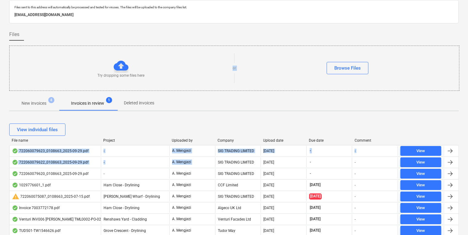
scroll to position [49, 0]
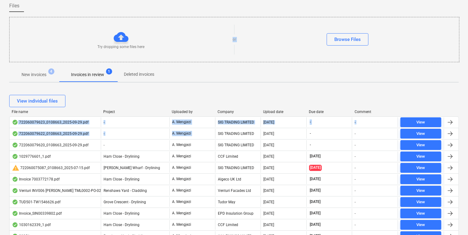
click at [275, 111] on div "Upload date" at bounding box center [283, 111] width 41 height 4
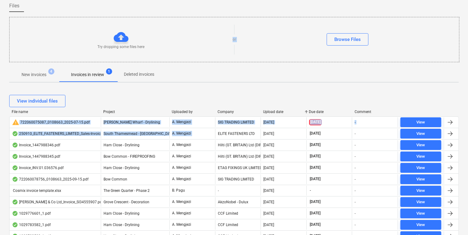
click at [242, 65] on div at bounding box center [234, 64] width 450 height 5
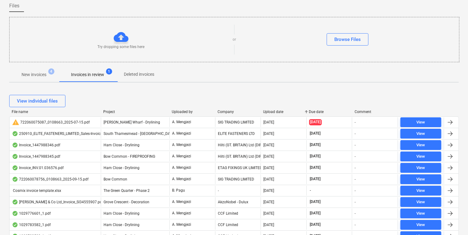
click at [271, 112] on div "Upload date" at bounding box center [283, 111] width 41 height 4
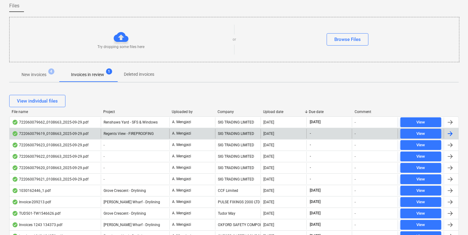
click at [151, 130] on div "Regents View - FIREPROOFING" at bounding box center [135, 133] width 69 height 10
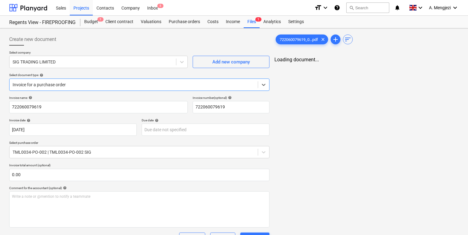
scroll to position [25, 0]
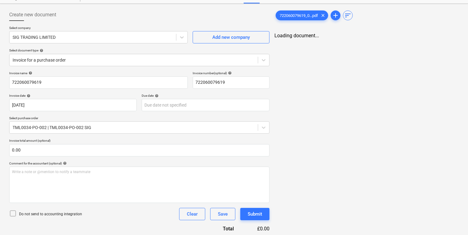
drag, startPoint x: 372, startPoint y: 136, endPoint x: 315, endPoint y: 77, distance: 82.0
click at [346, 109] on div "722060079619_0...pdf clear add sort Loading document..." at bounding box center [366, 188] width 189 height 364
click at [305, 19] on div "722060079619_0...pdf clear" at bounding box center [302, 15] width 53 height 10
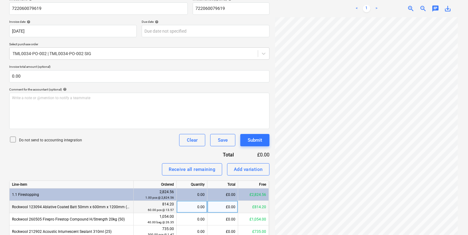
scroll to position [163, 0]
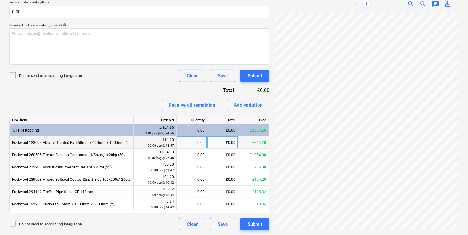
click at [188, 137] on div "0.00" at bounding box center [192, 142] width 26 height 12
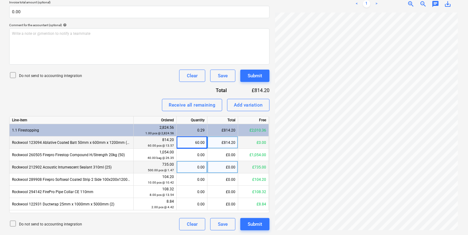
click at [202, 161] on div "0.00" at bounding box center [192, 167] width 26 height 12
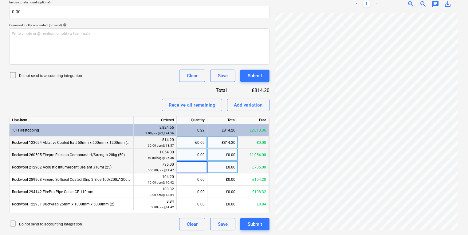
click at [201, 159] on div "0.00" at bounding box center [192, 154] width 26 height 12
click at [200, 168] on div "0.00" at bounding box center [192, 167] width 26 height 12
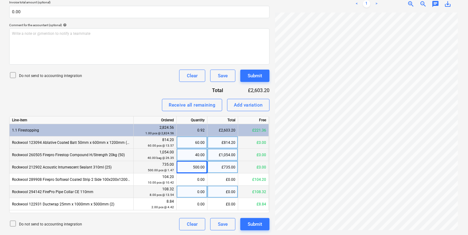
click at [198, 185] on div "0.00" at bounding box center [192, 191] width 26 height 12
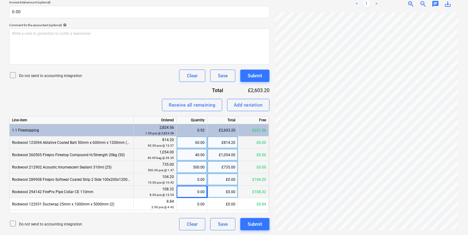
click at [197, 181] on div "0.00" at bounding box center [192, 179] width 26 height 12
click at [198, 192] on div "0.00" at bounding box center [192, 191] width 26 height 12
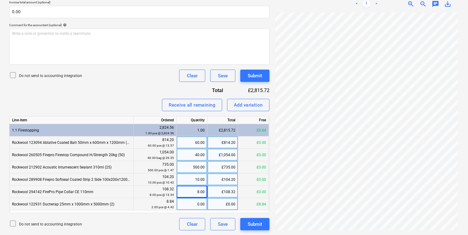
click at [201, 203] on div "0.00" at bounding box center [192, 204] width 26 height 12
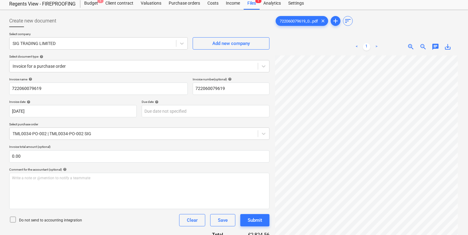
scroll to position [0, 0]
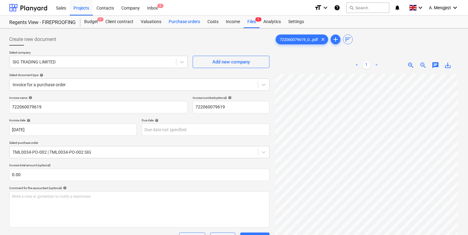
click at [181, 25] on div "Purchase orders" at bounding box center [184, 22] width 39 height 12
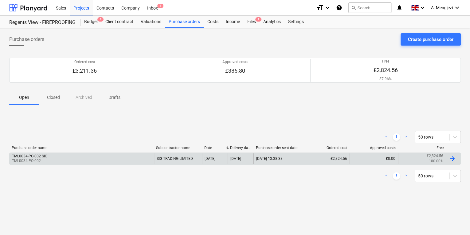
click at [90, 160] on div "TML0034-PO-002 SIG TML0034-PO-002" at bounding box center [82, 158] width 144 height 10
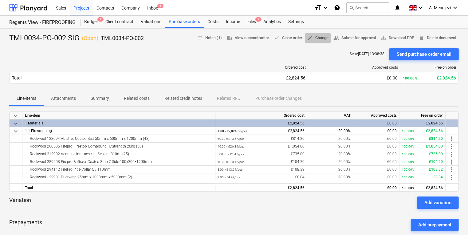
click at [321, 34] on button "edit Change" at bounding box center [318, 38] width 26 height 10
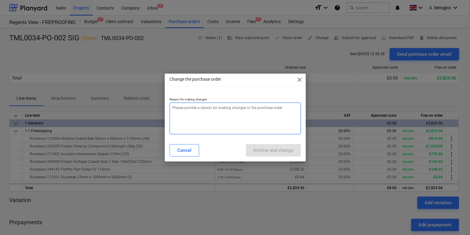
click at [171, 134] on textarea at bounding box center [235, 118] width 131 height 32
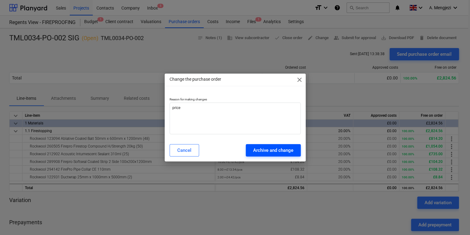
click at [264, 152] on div "Archive and change" at bounding box center [273, 150] width 40 height 8
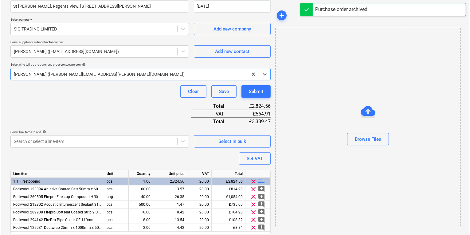
scroll to position [141, 0]
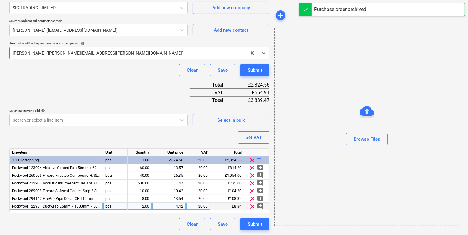
click at [176, 204] on div "4.42" at bounding box center [169, 206] width 29 height 8
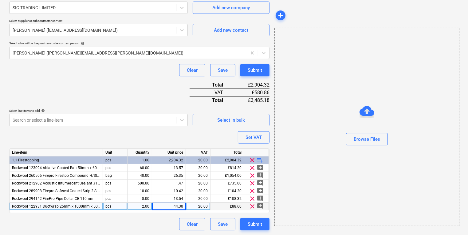
click at [310, 114] on div "Browse Files" at bounding box center [367, 126] width 184 height 47
click at [250, 225] on div "Submit" at bounding box center [255, 224] width 14 height 8
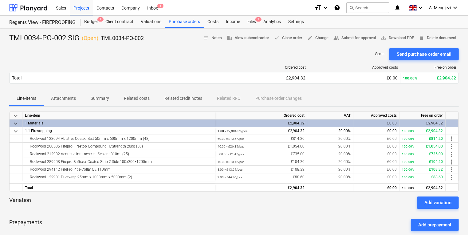
click at [255, 28] on div "TML0034-PO-002 SIG ( Open ) TML0034-PO-002 notes Notes business View subcontrac…" at bounding box center [234, 177] width 468 height 298
click at [251, 22] on div "Files 1" at bounding box center [252, 22] width 16 height 12
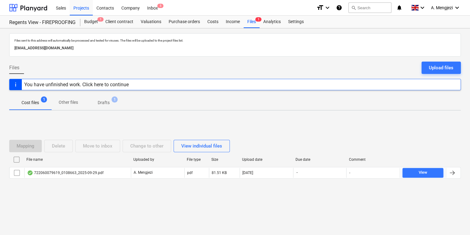
click at [70, 164] on div "File name Uploaded by File type Size Upload date Due date Comment" at bounding box center [235, 160] width 452 height 12
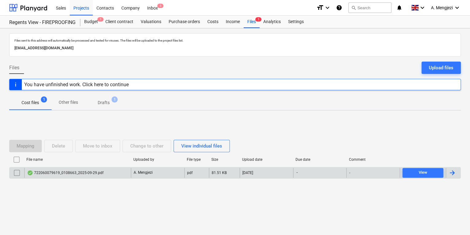
click at [71, 168] on div "722060079619_0108663_2025-09-29.pdf" at bounding box center [77, 173] width 107 height 10
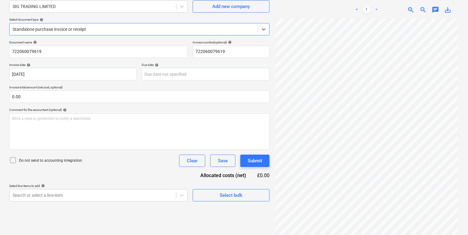
scroll to position [61, 0]
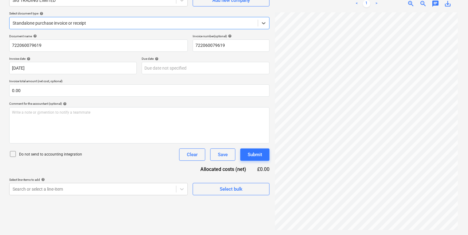
click at [158, 15] on div "Select document type help" at bounding box center [139, 13] width 260 height 4
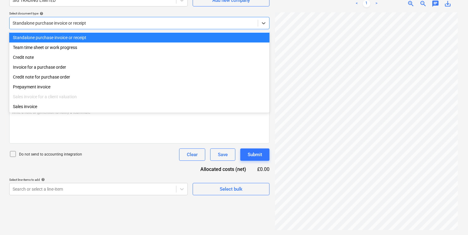
click at [158, 17] on div "Standalone purchase invoice or receipt" at bounding box center [139, 23] width 260 height 12
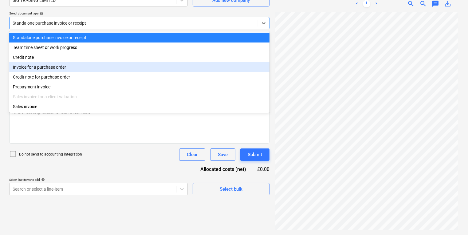
click at [151, 72] on div "Invoice for a purchase order" at bounding box center [139, 67] width 260 height 10
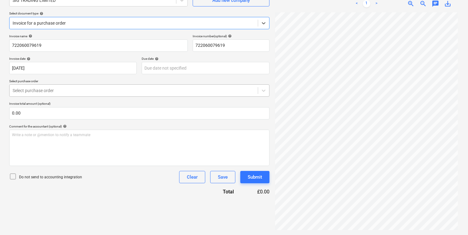
click at [108, 93] on div at bounding box center [134, 90] width 242 height 6
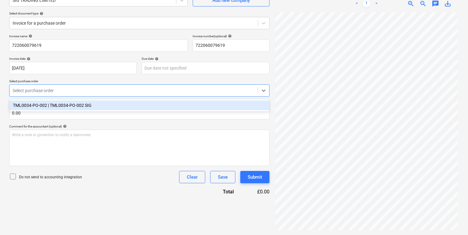
click at [108, 99] on div "TML0034-PO-002 | TML0034-PO-002 SIG" at bounding box center [139, 105] width 260 height 12
click at [108, 107] on div "TML0034-PO-002 | TML0034-PO-002 SIG" at bounding box center [139, 105] width 260 height 10
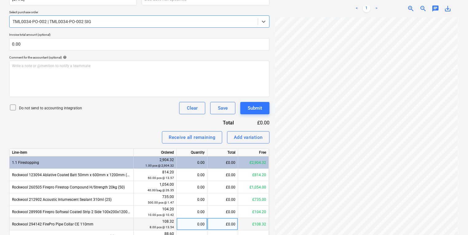
scroll to position [163, 0]
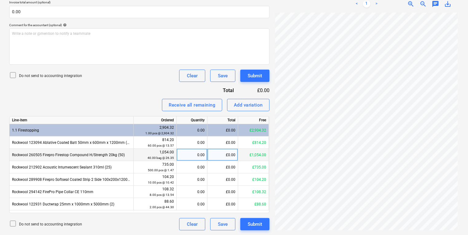
click at [193, 149] on div "0.00" at bounding box center [192, 154] width 26 height 12
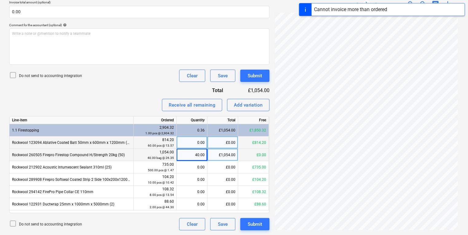
click at [179, 142] on div "0.00" at bounding box center [192, 142] width 31 height 12
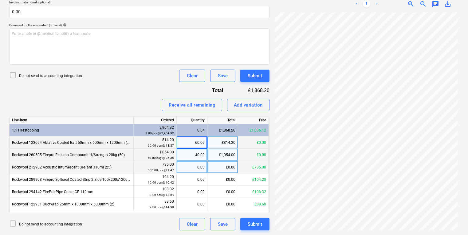
click at [199, 165] on div "0.00" at bounding box center [192, 167] width 26 height 12
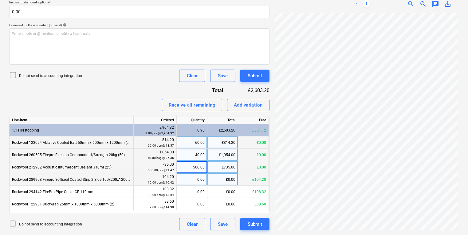
click at [209, 175] on div "£0.00" at bounding box center [222, 179] width 31 height 12
click at [204, 176] on div "0.00" at bounding box center [192, 179] width 26 height 12
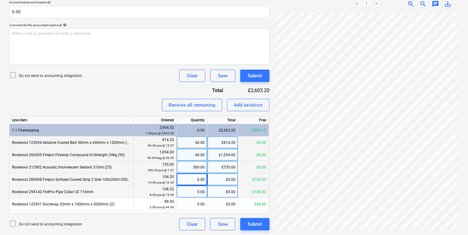
click at [198, 194] on div "0.00" at bounding box center [192, 191] width 26 height 12
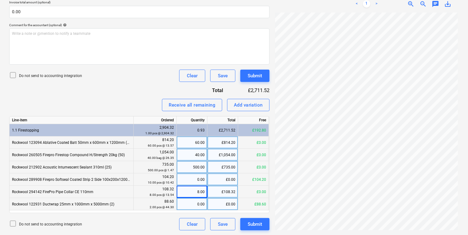
click at [189, 206] on div "0.00" at bounding box center [192, 204] width 26 height 12
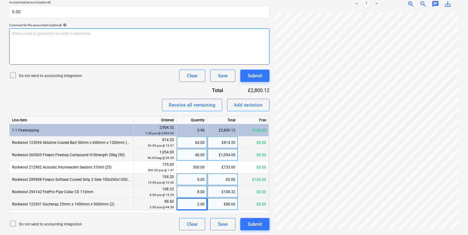
click at [59, 44] on div "Write a note or @mention to notify a teammate [PERSON_NAME]" at bounding box center [139, 46] width 260 height 36
click at [184, 177] on div "0.00" at bounding box center [192, 179] width 26 height 12
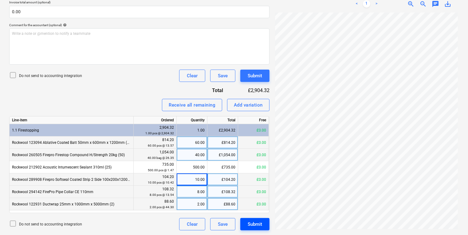
click at [257, 222] on div "Submit" at bounding box center [255, 224] width 14 height 8
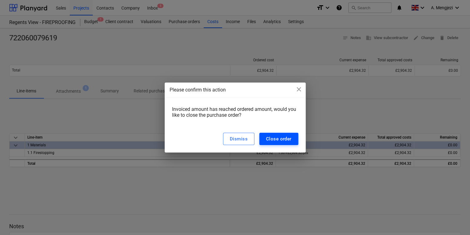
drag, startPoint x: 266, startPoint y: 141, endPoint x: 259, endPoint y: 140, distance: 6.3
click at [259, 140] on button "Close order" at bounding box center [278, 138] width 39 height 12
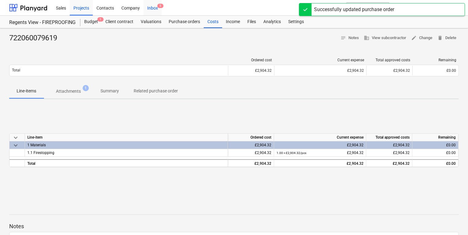
click at [160, 8] on span "5" at bounding box center [160, 6] width 6 height 4
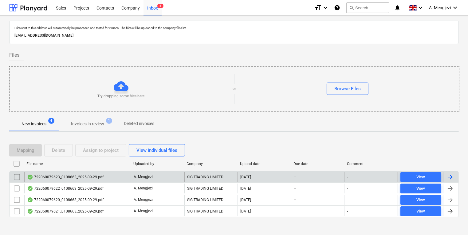
click at [74, 172] on div "722060079623_0108663_2025-09-29.pdf" at bounding box center [77, 177] width 107 height 10
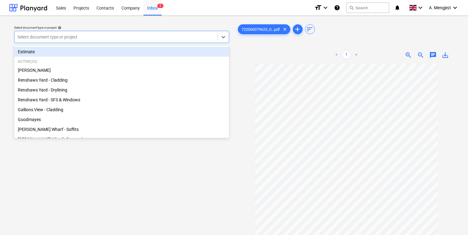
click at [101, 35] on div at bounding box center [116, 37] width 197 height 6
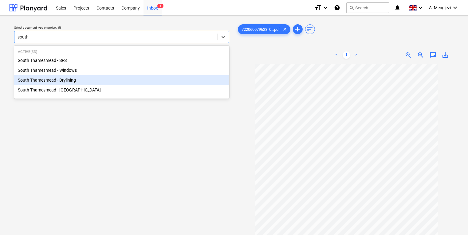
click at [78, 82] on div "South Thamesmead - Drylining" at bounding box center [121, 80] width 215 height 10
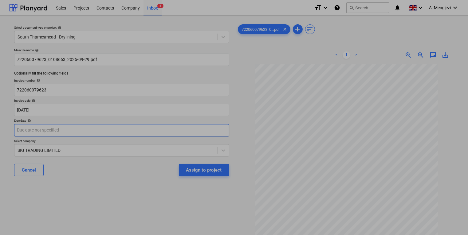
click at [173, 134] on body "Sales Projects Contacts Company Inbox 5 format_size keyboard_arrow_down help se…" at bounding box center [234, 117] width 468 height 235
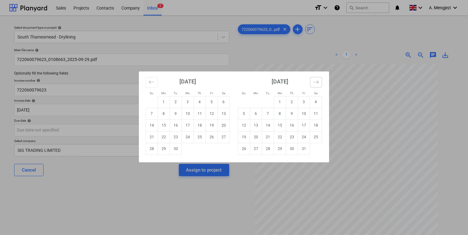
click at [316, 86] on button "Move forward to switch to the next month." at bounding box center [316, 82] width 12 height 10
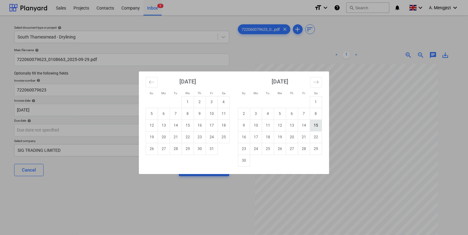
click at [314, 128] on td "15" at bounding box center [316, 125] width 12 height 12
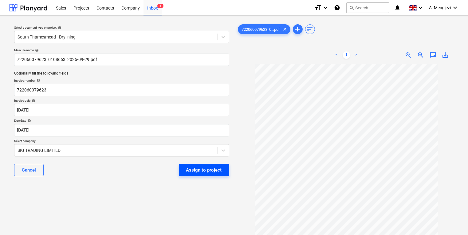
click at [216, 173] on div "Assign to project" at bounding box center [204, 170] width 36 height 8
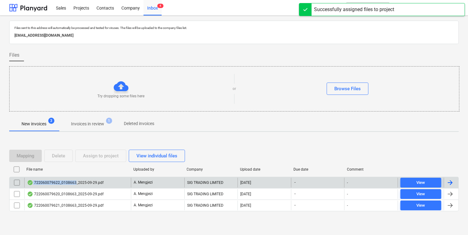
click at [74, 184] on div "722060079622_0108663_2025-09-29.pdf" at bounding box center [65, 182] width 77 height 5
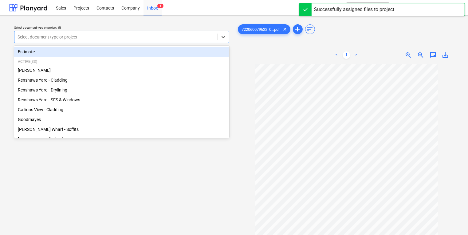
click at [73, 37] on div at bounding box center [116, 37] width 197 height 6
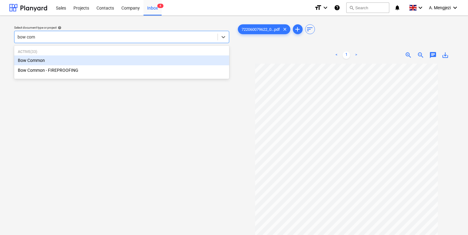
click at [95, 60] on div "Bow Common" at bounding box center [121, 60] width 215 height 10
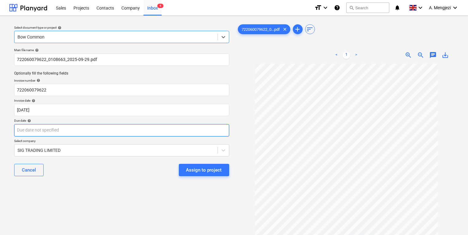
click at [211, 134] on body "Sales Projects Contacts Company Inbox 4 format_size keyboard_arrow_down help se…" at bounding box center [234, 117] width 468 height 235
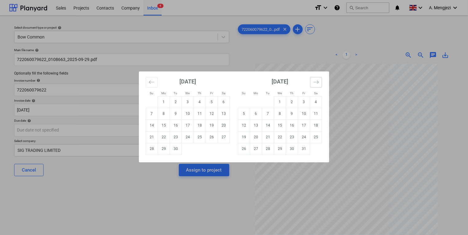
click at [313, 77] on button "Move forward to switch to the next month." at bounding box center [316, 82] width 12 height 10
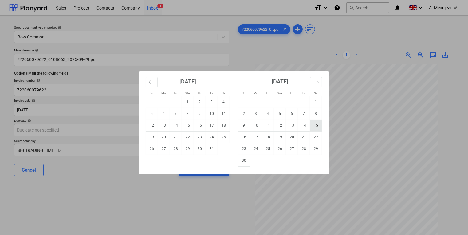
click at [320, 125] on td "15" at bounding box center [316, 125] width 12 height 12
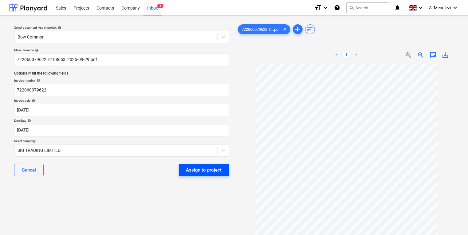
click at [224, 171] on button "Assign to project" at bounding box center [204, 170] width 50 height 12
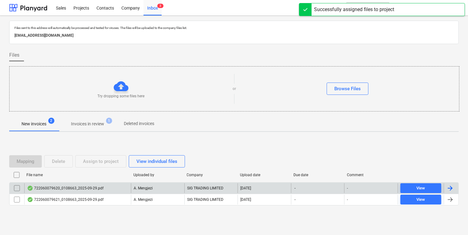
click at [112, 186] on div "722060079620_0108663_2025-09-29.pdf" at bounding box center [77, 188] width 107 height 10
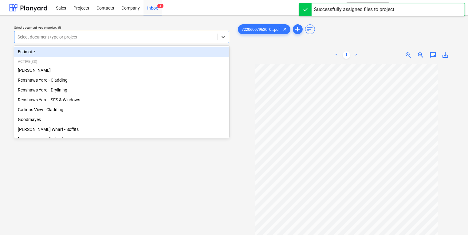
click at [171, 41] on div "Select document type or project" at bounding box center [121, 37] width 215 height 12
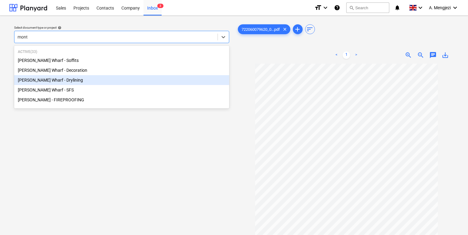
click at [61, 77] on div "[PERSON_NAME] Wharf - Drylining" at bounding box center [121, 80] width 215 height 10
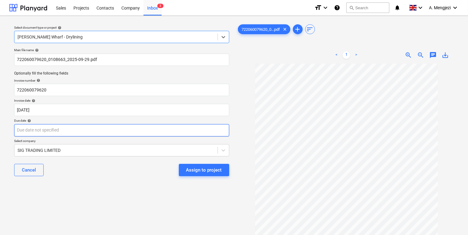
click at [70, 128] on body "Sales Projects Contacts Company Inbox 3 format_size keyboard_arrow_down help se…" at bounding box center [234, 117] width 468 height 235
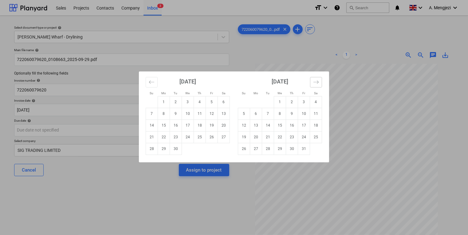
click at [320, 79] on button "Move forward to switch to the next month." at bounding box center [316, 82] width 12 height 10
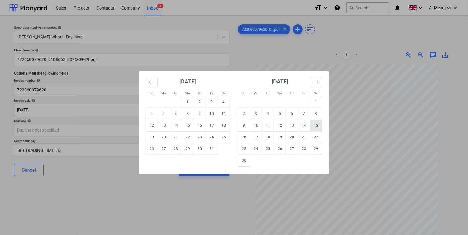
click at [320, 124] on td "15" at bounding box center [316, 125] width 12 height 12
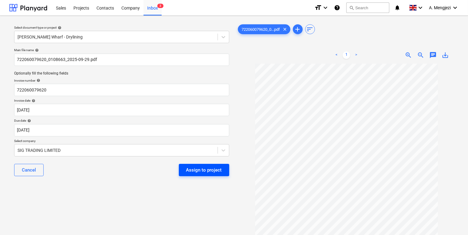
click at [192, 169] on div "Assign to project" at bounding box center [204, 170] width 36 height 8
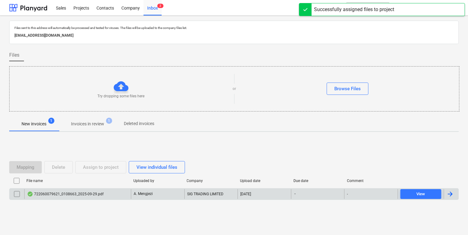
click at [170, 194] on div "A. Mengjezi" at bounding box center [157, 194] width 53 height 10
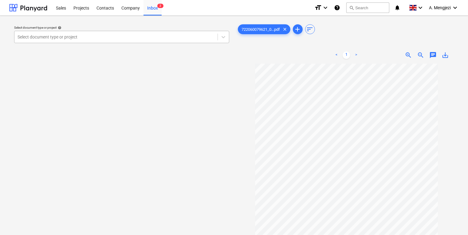
click at [96, 33] on div "Select document type or project" at bounding box center [115, 37] width 203 height 9
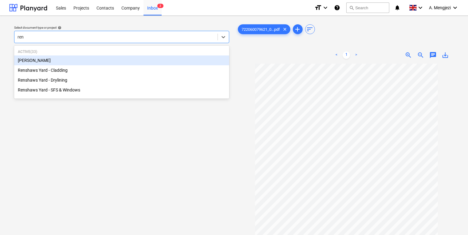
click at [80, 59] on div "[PERSON_NAME]" at bounding box center [121, 60] width 215 height 10
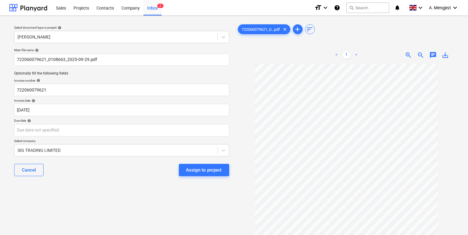
click at [93, 26] on div "Select document type or project help" at bounding box center [121, 28] width 215 height 4
click at [86, 38] on div at bounding box center [116, 37] width 197 height 6
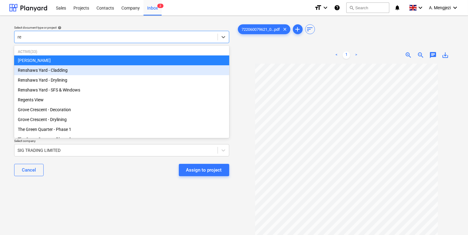
click at [75, 72] on div "Renshaws Yard - Cladding" at bounding box center [121, 70] width 215 height 10
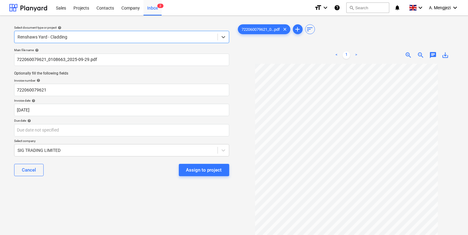
click at [85, 121] on div "Due date help" at bounding box center [121, 120] width 215 height 4
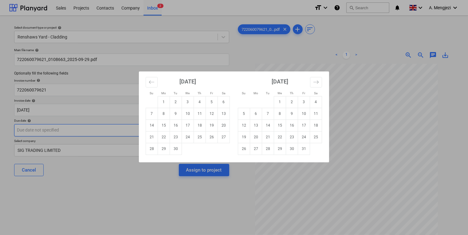
click at [95, 129] on body "Sales Projects Contacts Company Inbox 2 format_size keyboard_arrow_down help se…" at bounding box center [234, 117] width 468 height 235
click at [316, 81] on icon "Move forward to switch to the next month." at bounding box center [316, 82] width 6 height 6
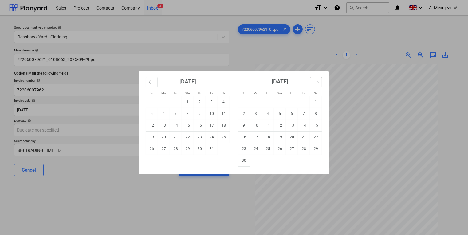
click at [316, 81] on icon "Move forward to switch to the next month." at bounding box center [316, 82] width 6 height 6
click at [309, 115] on td "7" at bounding box center [304, 114] width 12 height 12
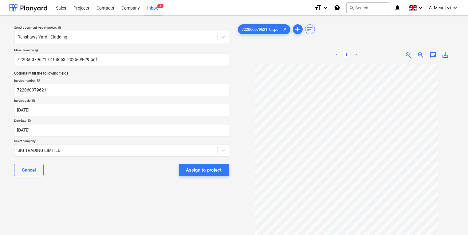
click at [177, 123] on p "Due date help" at bounding box center [121, 120] width 215 height 5
click at [177, 132] on body "Sales Projects Contacts Company Inbox 2 format_size keyboard_arrow_down help se…" at bounding box center [234, 117] width 468 height 235
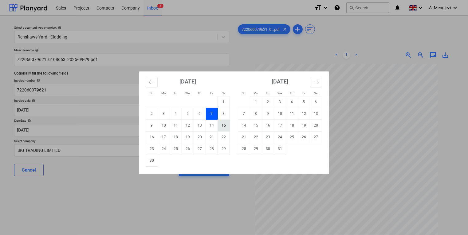
click at [223, 122] on td "15" at bounding box center [224, 125] width 12 height 12
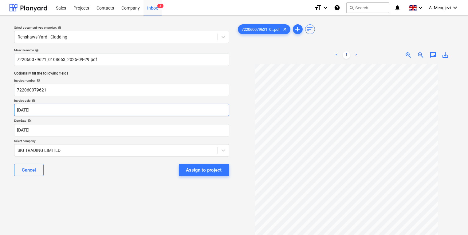
click at [215, 112] on body "Sales Projects Contacts Company Inbox 2 format_size keyboard_arrow_down help se…" at bounding box center [234, 117] width 468 height 235
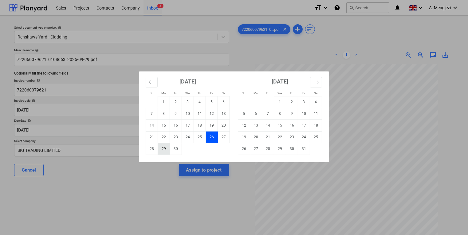
click at [163, 148] on td "29" at bounding box center [164, 149] width 12 height 12
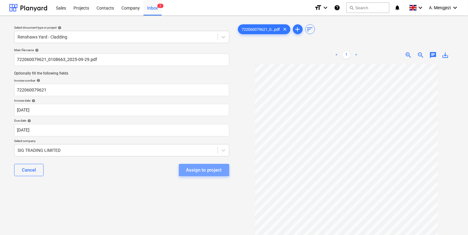
click at [202, 169] on div "Assign to project" at bounding box center [204, 170] width 36 height 8
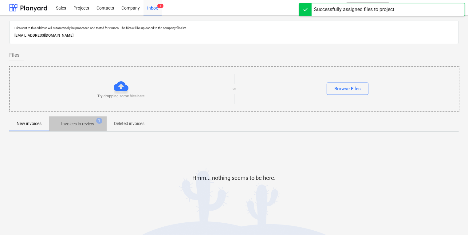
click at [88, 120] on p "Invoices in review" at bounding box center [77, 123] width 33 height 6
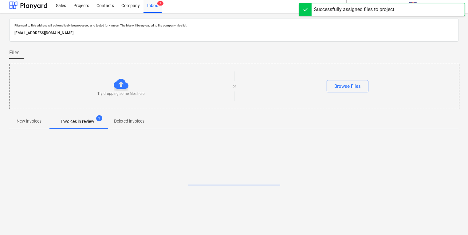
scroll to position [3, 0]
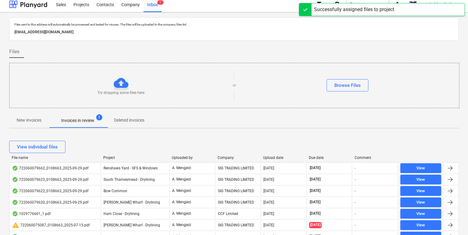
click at [271, 157] on div "Upload date" at bounding box center [283, 157] width 41 height 4
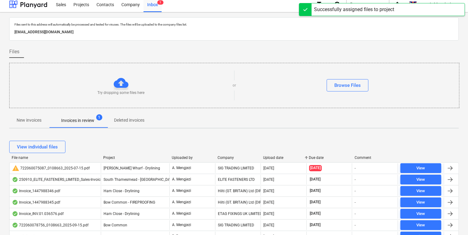
click at [271, 157] on div "Upload date" at bounding box center [283, 157] width 41 height 4
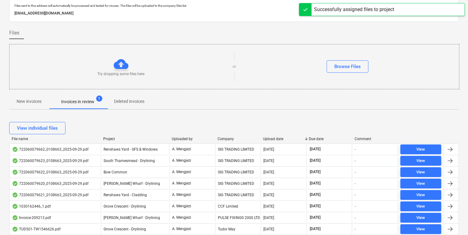
scroll to position [53, 0]
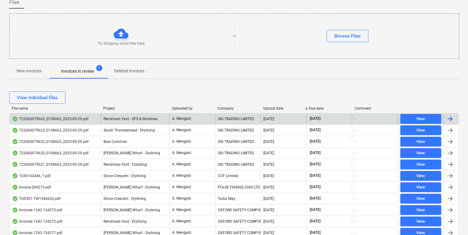
click at [233, 117] on div "SIG TRADING LIMITED" at bounding box center [238, 119] width 46 height 10
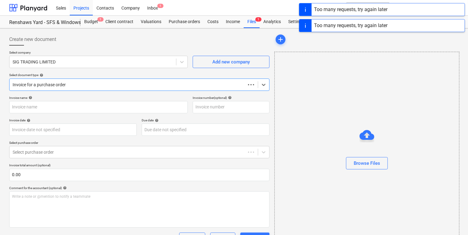
type input "722060079662"
type input "[DATE]"
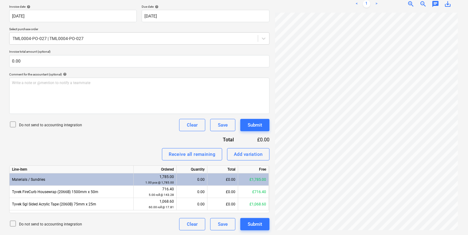
scroll to position [0, 2]
click at [216, 183] on div "£0.00" at bounding box center [222, 179] width 31 height 12
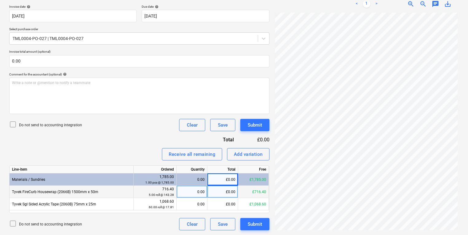
click at [206, 192] on div "0.00" at bounding box center [192, 191] width 31 height 12
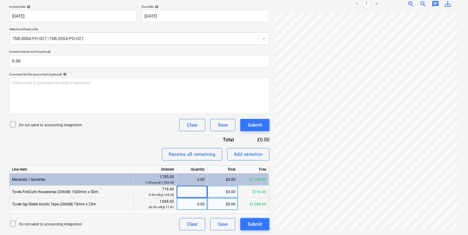
type input "5"
click at [193, 203] on div "0.00" at bounding box center [192, 204] width 26 height 12
type input "0"
type input "60"
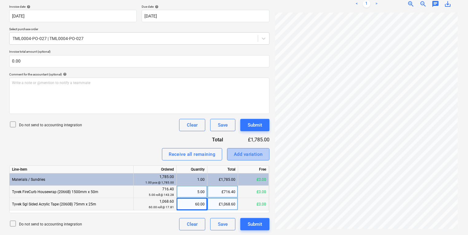
click at [282, 167] on div "Create new document Select company SIG TRADING LIMITED Add new company Select d…" at bounding box center [234, 74] width 455 height 315
click at [259, 147] on div "Invoice name help 722060079662 Invoice number (optional) help 722060079662 Invo…" at bounding box center [139, 106] width 260 height 248
click at [260, 163] on div "Invoice name help 722060079662 Invoice number (optional) help 722060079662 Invo…" at bounding box center [139, 106] width 260 height 248
click at [256, 159] on button "Add variation" at bounding box center [248, 154] width 42 height 12
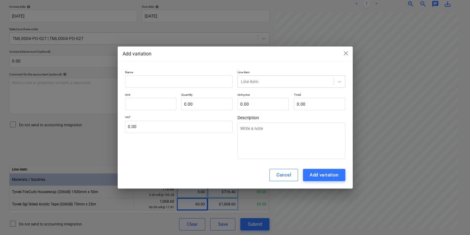
click at [256, 157] on textarea at bounding box center [292, 140] width 108 height 36
click at [183, 81] on input "text" at bounding box center [179, 81] width 108 height 12
type textarea "x"
type input "R"
type textarea "x"
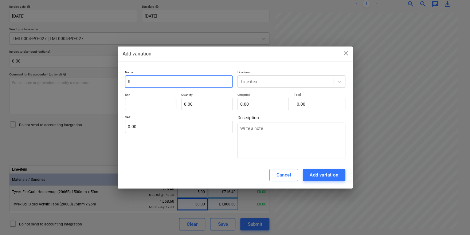
type input "Ro"
type textarea "x"
type input "Rou"
type textarea "x"
type input "Roun"
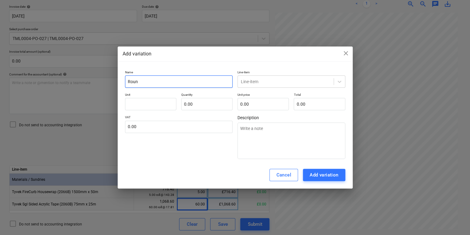
type textarea "x"
type input "Round"
type textarea "x"
type input "Roundd"
type textarea "x"
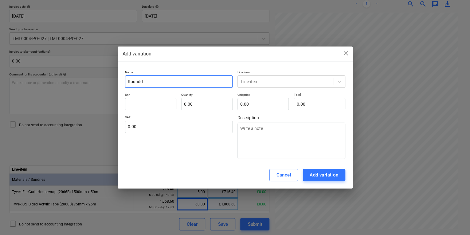
type input "Rounddi"
type textarea "x"
type input "Rounddin"
type textarea "x"
type input "Rounddi"
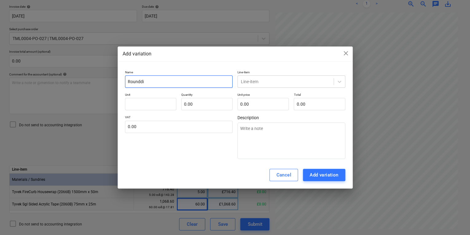
type textarea "x"
type input "Roundd"
type textarea "x"
type input "Round"
type textarea "x"
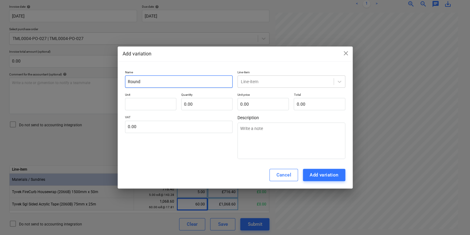
type input "Roundi"
type textarea "x"
type input "Roundin"
type textarea "x"
type input "Rounding"
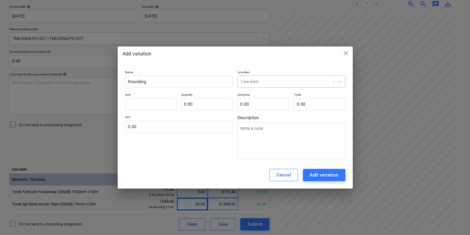
click at [267, 80] on div at bounding box center [286, 81] width 90 height 6
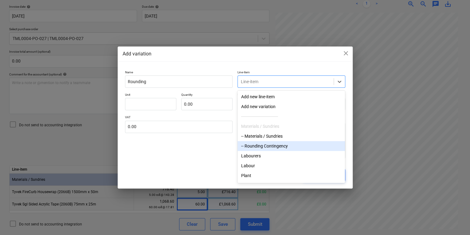
click at [276, 147] on div "-- Rounding Contingency" at bounding box center [292, 146] width 108 height 10
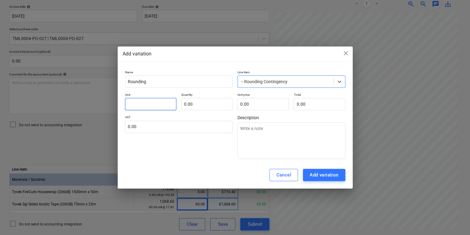
click at [132, 107] on input "text" at bounding box center [150, 104] width 51 height 12
type textarea "x"
type input "p"
type textarea "x"
type input "pc"
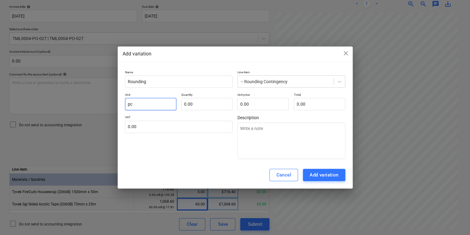
type textarea "x"
type input "pcs"
click at [191, 107] on input "text" at bounding box center [206, 104] width 51 height 12
type input "0.00"
click at [346, 46] on div "Add variation close Name Rounding Line-item -- Rounding Contingency Unit pcs Qu…" at bounding box center [235, 117] width 470 height 235
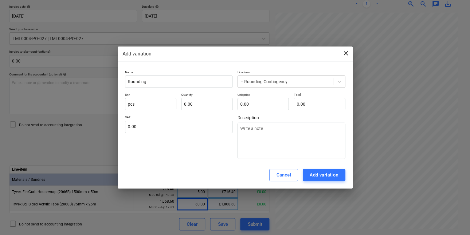
click at [349, 51] on span "close" at bounding box center [345, 52] width 7 height 7
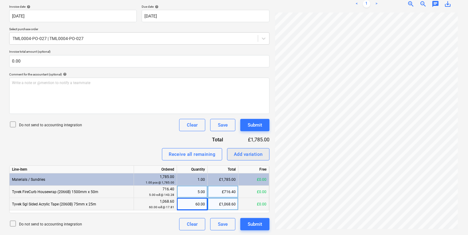
click at [234, 155] on div "Add variation" at bounding box center [248, 154] width 29 height 8
type textarea "x"
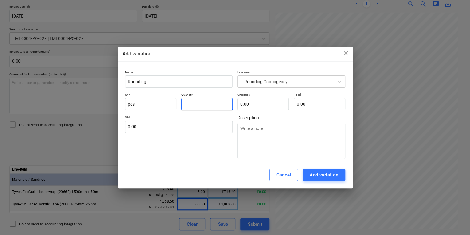
click at [227, 101] on input "text" at bounding box center [206, 104] width 51 height 12
type textarea "x"
type input "1.00"
click at [262, 107] on input "text" at bounding box center [263, 104] width 51 height 12
type textarea "x"
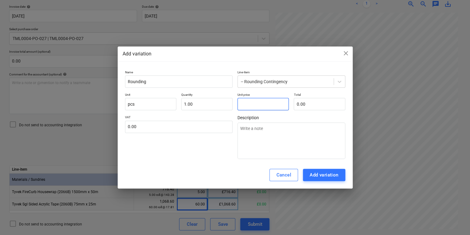
type input "0"
type textarea "x"
type input "0."
type textarea "x"
type input "0.2"
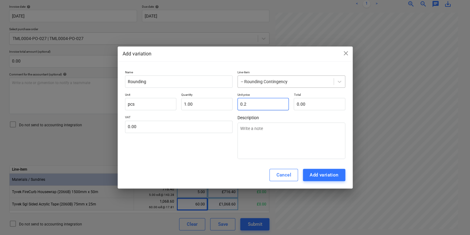
type input "0.20"
type textarea "x"
type input "0.26"
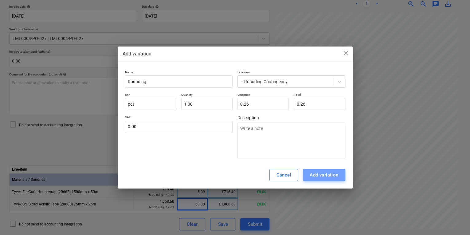
click at [311, 174] on div "Add variation" at bounding box center [324, 175] width 29 height 8
type textarea "x"
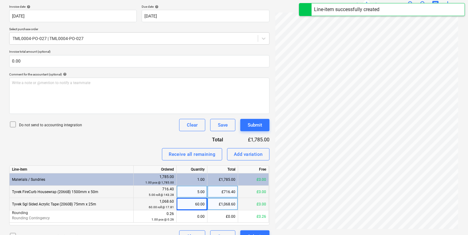
drag, startPoint x: 194, startPoint y: 226, endPoint x: 187, endPoint y: 221, distance: 8.5
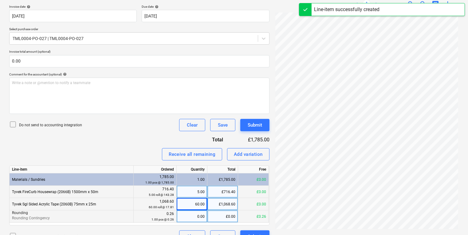
click at [193, 226] on div "Invoice name help 722060079662 Invoice number (optional) help 722060079662 Invo…" at bounding box center [139, 112] width 260 height 260
click at [186, 219] on div "0.00" at bounding box center [192, 216] width 26 height 12
type input "1"
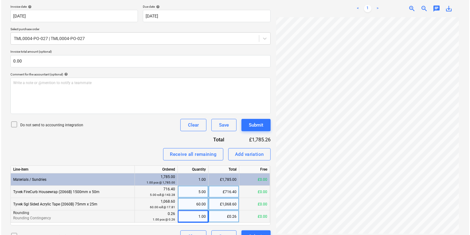
scroll to position [126, 0]
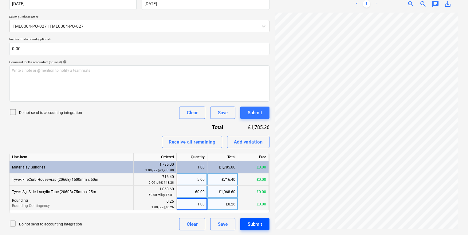
click at [268, 222] on button "Submit" at bounding box center [254, 224] width 29 height 12
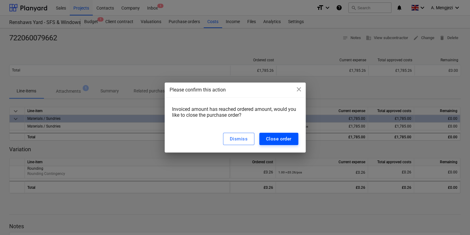
click at [272, 140] on div "Close order" at bounding box center [279, 139] width 26 height 8
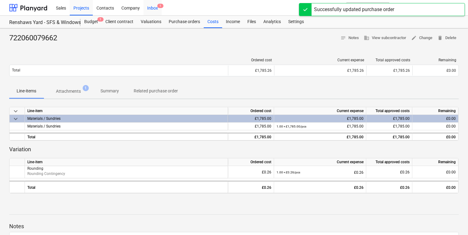
click at [158, 6] on span "1" at bounding box center [160, 6] width 6 height 4
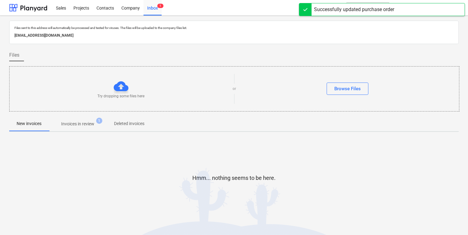
click at [88, 117] on button "Invoices in review 1" at bounding box center [78, 123] width 58 height 15
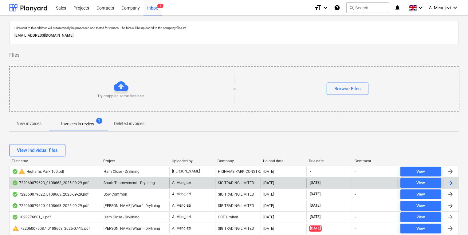
click at [241, 179] on div "SIG TRADING LIMITED" at bounding box center [238, 183] width 46 height 10
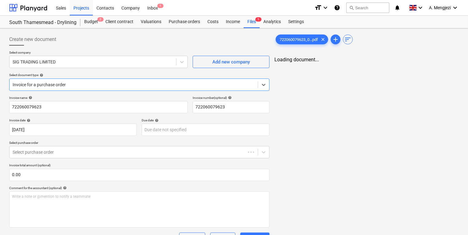
type input "[DATE]"
click at [311, 34] on div "722060079623_0...pdf clear" at bounding box center [302, 39] width 53 height 10
click at [162, 86] on div at bounding box center [134, 84] width 242 height 6
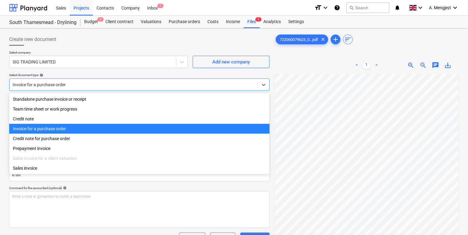
click at [77, 130] on div "Invoice for a purchase order" at bounding box center [139, 129] width 260 height 10
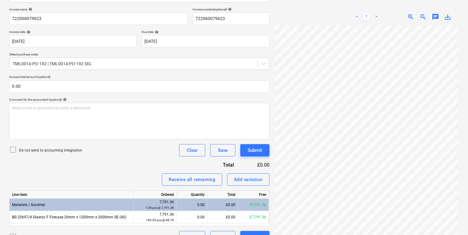
scroll to position [101, 0]
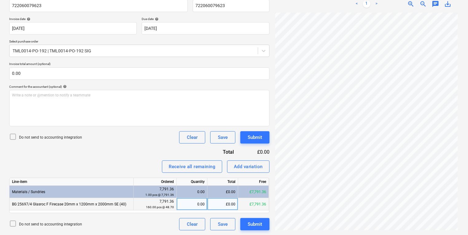
click at [182, 202] on div "0.00" at bounding box center [192, 204] width 26 height 12
type input "160"
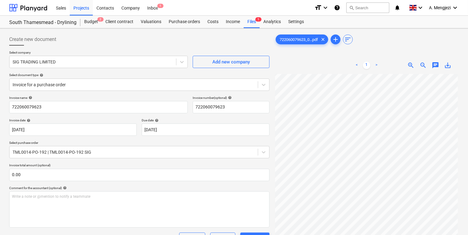
scroll to position [0, 0]
click at [188, 22] on div "Purchase orders" at bounding box center [184, 22] width 39 height 12
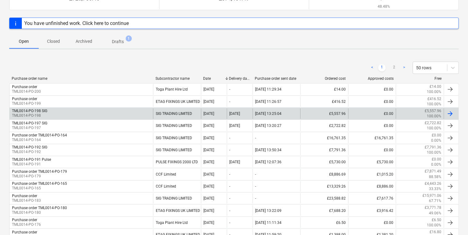
scroll to position [74, 0]
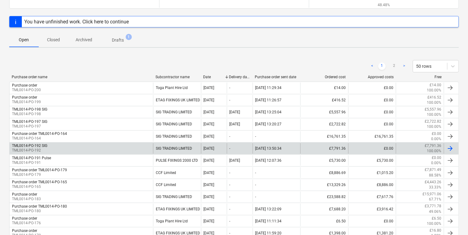
click at [107, 145] on div "TML0014-PO-192 SIG TML0014-PO-192" at bounding box center [82, 148] width 144 height 10
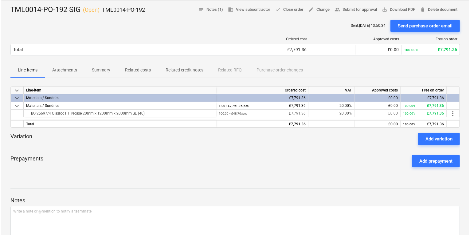
scroll to position [25, 0]
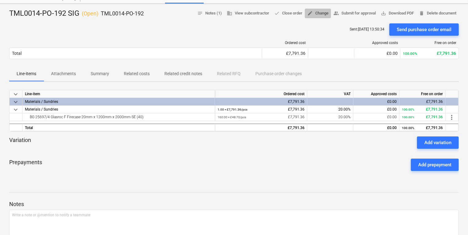
click at [318, 16] on span "edit Change" at bounding box center [317, 13] width 21 height 7
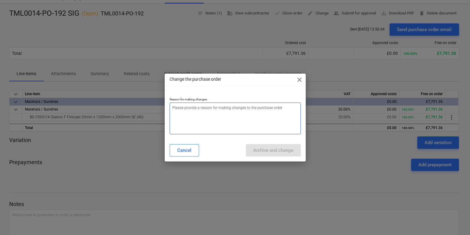
click at [225, 118] on textarea at bounding box center [235, 118] width 131 height 32
type textarea "x"
type textarea "p"
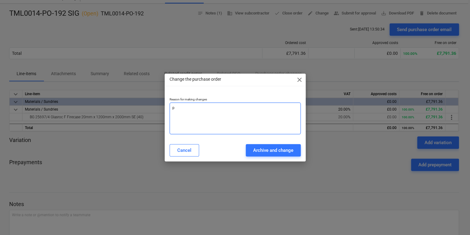
type textarea "x"
type textarea "pr"
type textarea "x"
type textarea "pri"
type textarea "x"
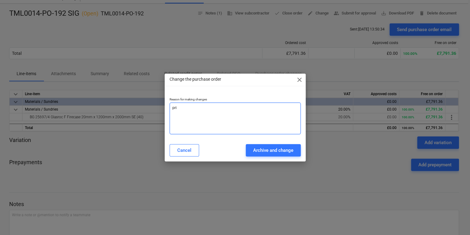
type textarea "pric"
type textarea "x"
type textarea "price"
type textarea "x"
type textarea "price"
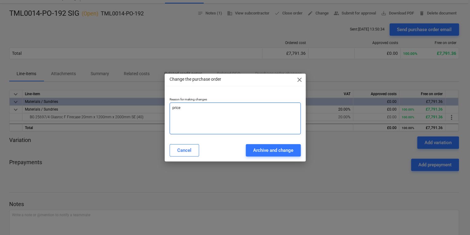
type textarea "x"
type textarea "price c"
type textarea "x"
type textarea "price ch"
type textarea "x"
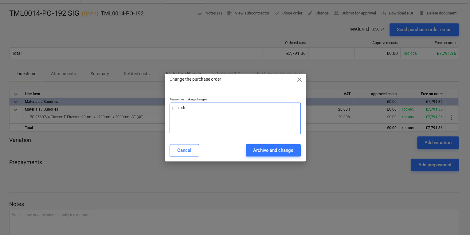
type textarea "price cha"
type textarea "x"
type textarea "price chan"
type textarea "x"
type textarea "price chane"
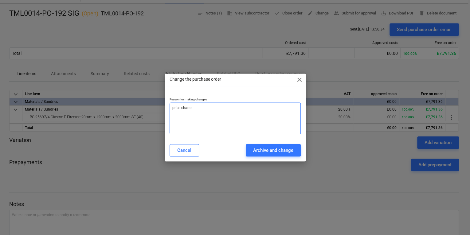
type textarea "x"
type textarea "price chan"
type textarea "x"
type textarea "[PERSON_NAME]"
type textarea "x"
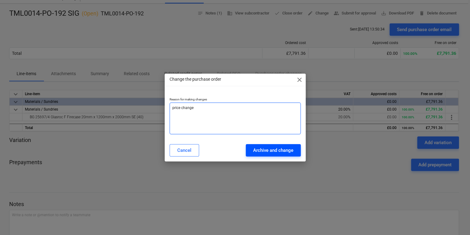
type textarea "price change"
click at [290, 148] on div "Archive and change" at bounding box center [273, 150] width 40 height 8
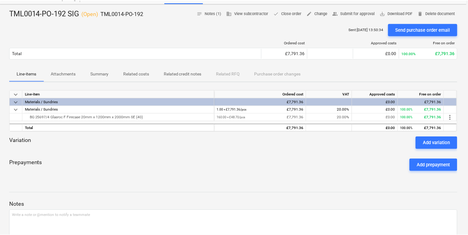
scroll to position [22, 0]
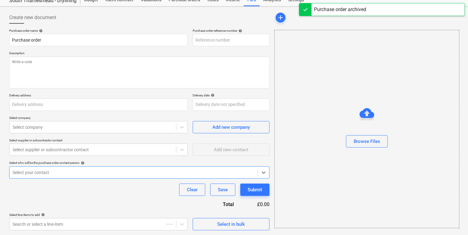
type textarea "x"
type input "TML0014-PO-201"
type textarea "x"
type input "TML0014-PO-192 SIG"
type input "TML0014-PO-192"
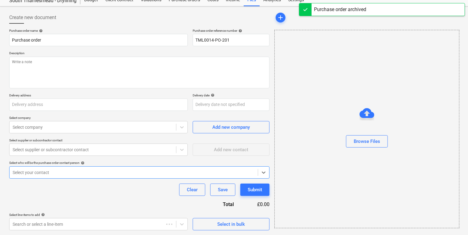
type textarea "Site contact Alex 07958 418640"
type input "Lovell Partnerships, Lakeside Centre, South Thamesmead, Bazalgette Way, London,…"
type textarea "x"
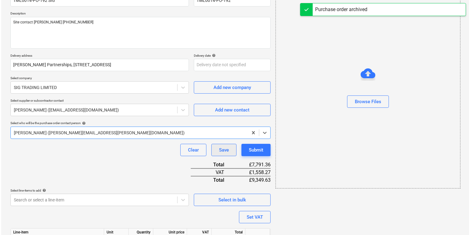
scroll to position [102, 0]
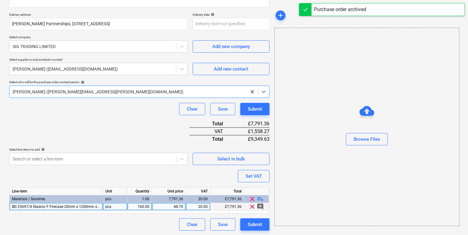
click at [167, 206] on div "48.70" at bounding box center [169, 207] width 29 height 8
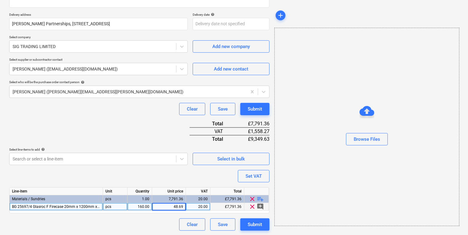
type input "48.694"
type textarea "x"
click at [301, 214] on div "Browse Files" at bounding box center [366, 127] width 185 height 198
click at [168, 207] on div "48.69" at bounding box center [169, 207] width 29 height 8
click at [185, 207] on input "48.694" at bounding box center [169, 206] width 34 height 7
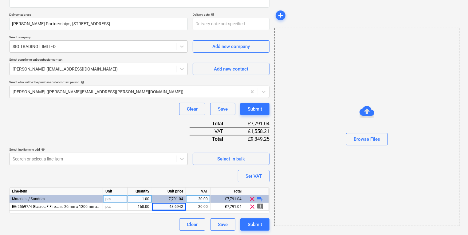
type input "48.69425"
click at [239, 219] on div "Clear Save Submit" at bounding box center [221, 224] width 95 height 12
click at [249, 223] on div "Submit" at bounding box center [255, 224] width 14 height 8
type textarea "x"
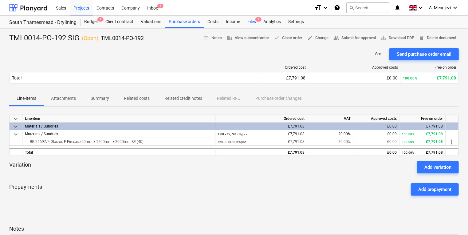
click at [252, 22] on div "Files 1" at bounding box center [252, 22] width 16 height 12
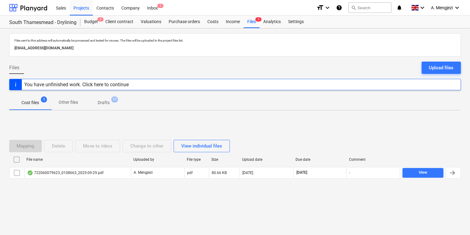
click at [173, 161] on div "Uploaded by" at bounding box center [157, 159] width 53 height 10
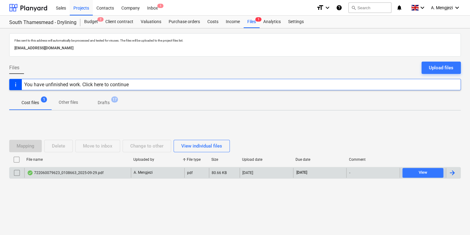
click at [178, 170] on div "A. Mengjezi" at bounding box center [157, 173] width 53 height 10
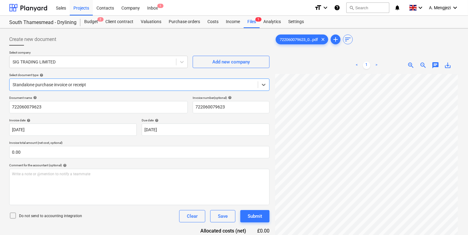
scroll to position [45, 0]
click at [179, 93] on div "Select company SIG TRADING LIMITED Add new company Select document type help St…" at bounding box center [139, 72] width 260 height 45
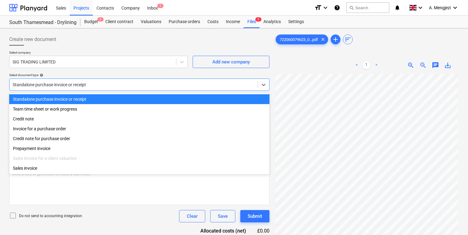
click at [178, 82] on div at bounding box center [134, 84] width 242 height 6
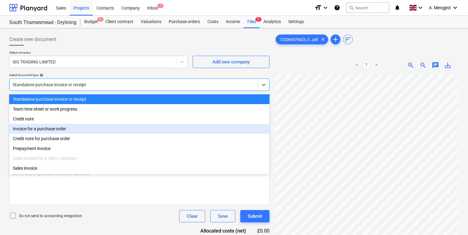
click at [177, 132] on div "Invoice for a purchase order" at bounding box center [139, 129] width 260 height 10
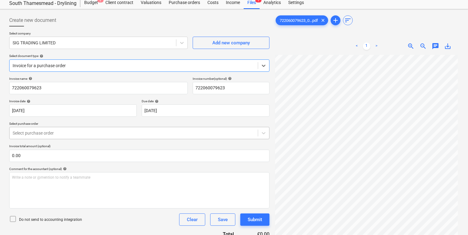
click at [168, 153] on body "Sales Projects Contacts Company Inbox 1 format_size keyboard_arrow_down help se…" at bounding box center [234, 98] width 468 height 235
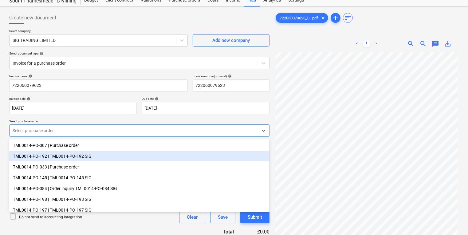
scroll to position [22, 0]
click at [162, 155] on div "TML0014-PO-192 | TML0014-PO-192 SIG" at bounding box center [139, 156] width 260 height 10
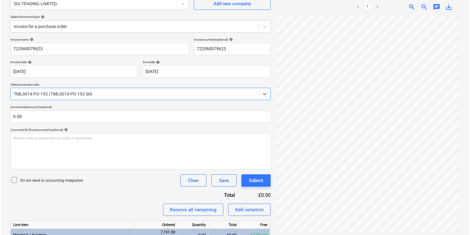
scroll to position [101, 0]
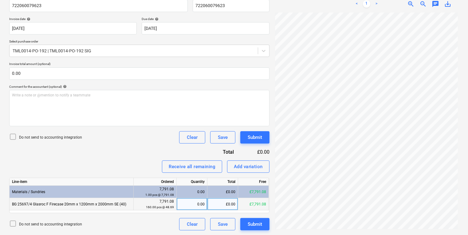
click at [190, 199] on div "0.00" at bounding box center [192, 204] width 26 height 12
type input "160"
click at [255, 223] on div "Submit" at bounding box center [255, 224] width 14 height 8
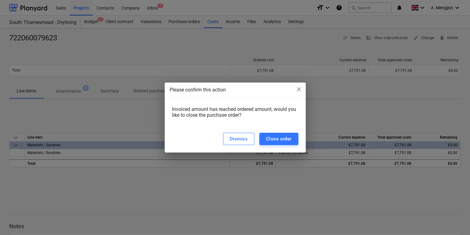
drag, startPoint x: 281, startPoint y: 125, endPoint x: 283, endPoint y: 129, distance: 4.6
click at [282, 126] on div "Dismiss Close order" at bounding box center [235, 138] width 141 height 27
click at [287, 146] on div "Dismiss Close order" at bounding box center [235, 138] width 141 height 27
click at [281, 140] on div "Close order" at bounding box center [279, 139] width 26 height 8
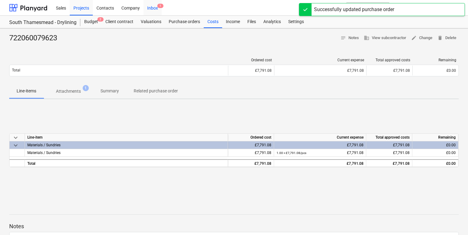
click at [151, 10] on div "Inbox 1" at bounding box center [153, 8] width 18 height 16
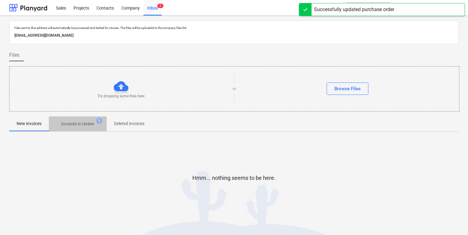
click at [83, 122] on p "Invoices in review" at bounding box center [77, 123] width 33 height 6
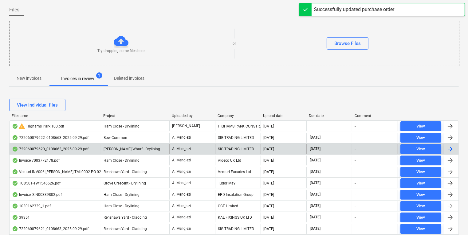
scroll to position [49, 0]
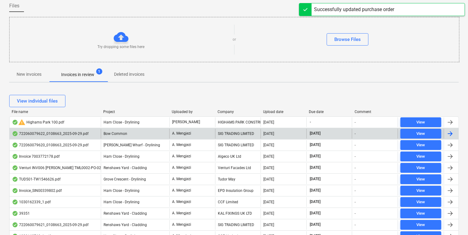
click at [201, 130] on div "A. Mengjezi" at bounding box center [192, 133] width 46 height 10
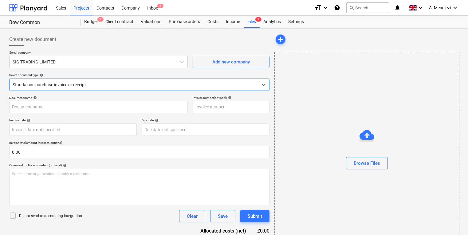
type input "722060079622"
type input "[DATE]"
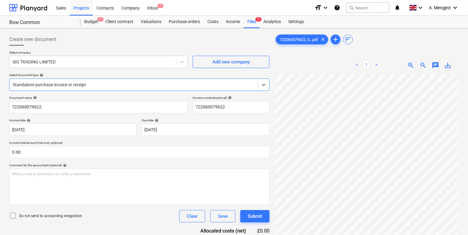
click at [115, 85] on div at bounding box center [134, 84] width 242 height 6
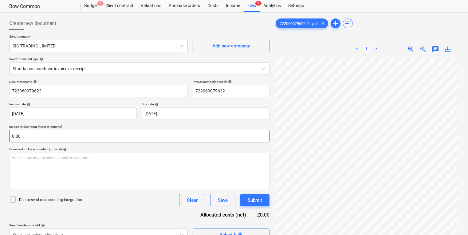
scroll to position [25, 0]
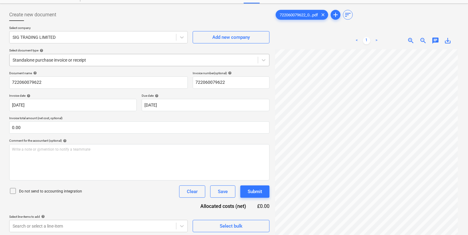
click at [51, 63] on div "Standalone purchase invoice or receipt" at bounding box center [134, 60] width 248 height 9
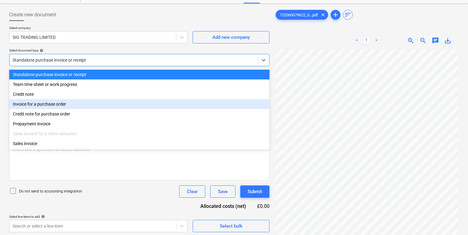
click at [45, 105] on div "Invoice for a purchase order" at bounding box center [139, 104] width 260 height 10
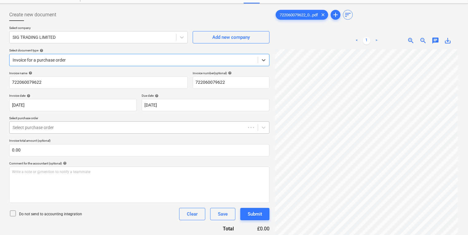
click at [43, 127] on div at bounding box center [128, 127] width 230 height 6
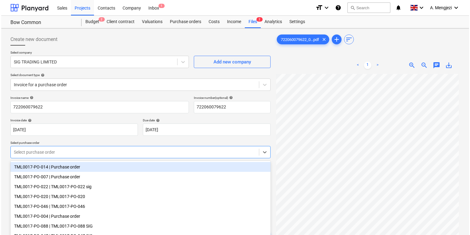
scroll to position [45, 0]
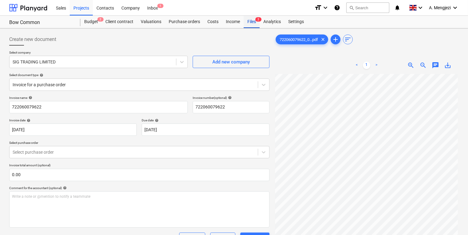
click at [253, 21] on div "Files 2" at bounding box center [252, 22] width 16 height 12
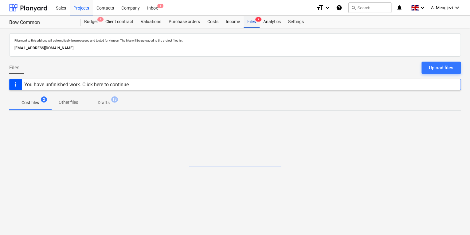
click at [253, 21] on div "Files 2" at bounding box center [252, 22] width 16 height 12
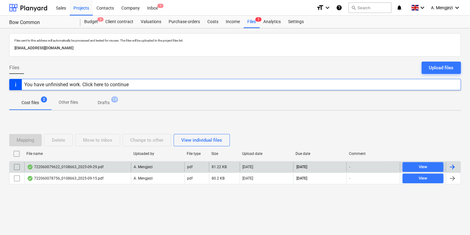
click at [135, 165] on p "A. Mengjezi" at bounding box center [143, 166] width 19 height 5
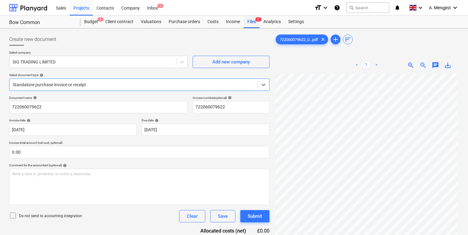
click at [245, 26] on div "Files 2" at bounding box center [252, 22] width 16 height 12
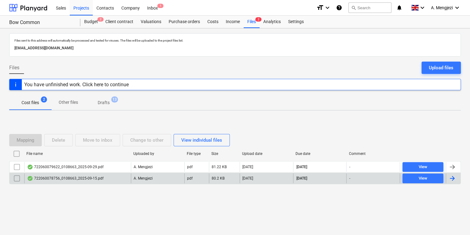
click at [98, 175] on div "722060078756_0108663_2025-09-15.pdf" at bounding box center [77, 178] width 107 height 10
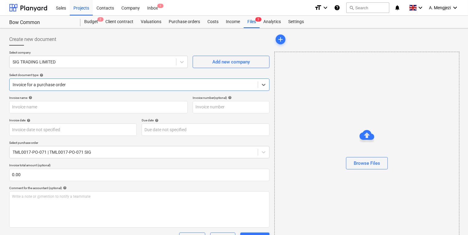
type input "722060078756"
type input "[DATE]"
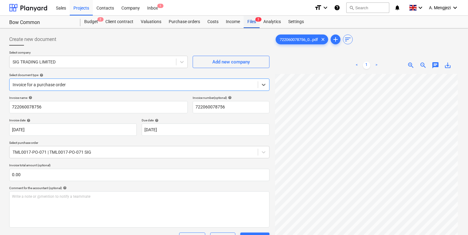
click at [252, 26] on div "Files 2" at bounding box center [252, 22] width 16 height 12
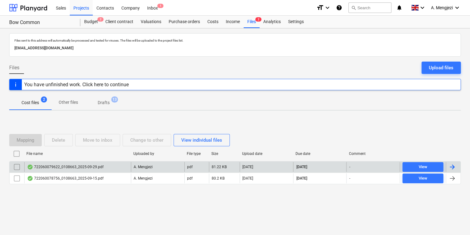
click at [16, 168] on input "checkbox" at bounding box center [17, 167] width 10 height 10
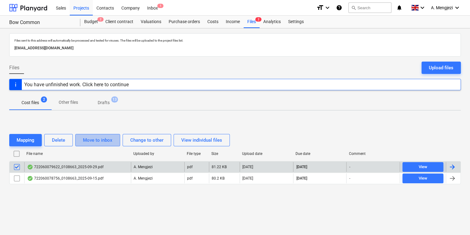
click at [103, 139] on div "Move to inbox" at bounding box center [98, 140] width 30 height 8
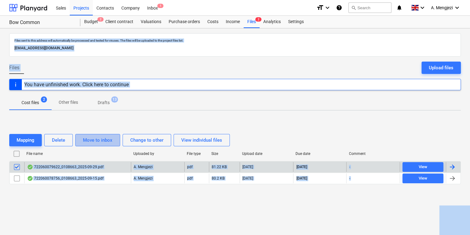
click at [117, 140] on button "Move to inbox" at bounding box center [97, 140] width 45 height 12
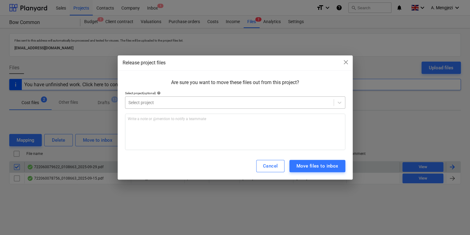
click at [179, 99] on div at bounding box center [229, 102] width 202 height 6
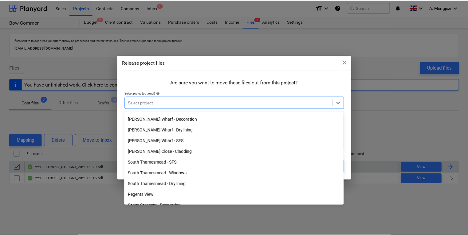
scroll to position [74, 0]
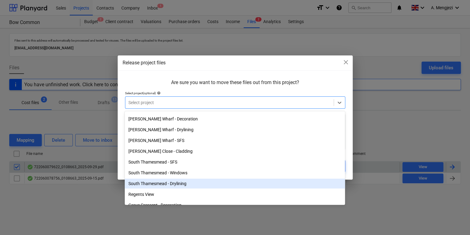
click at [194, 182] on div "South Thamesmead - Drylining" at bounding box center [235, 183] width 220 height 10
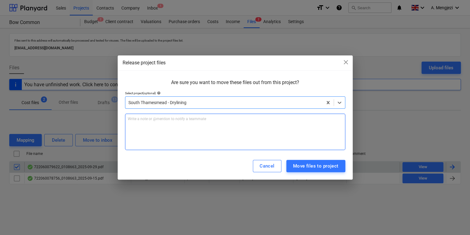
click at [178, 141] on div "Write a note or @mention to notify a teammate [PERSON_NAME]" at bounding box center [235, 131] width 220 height 36
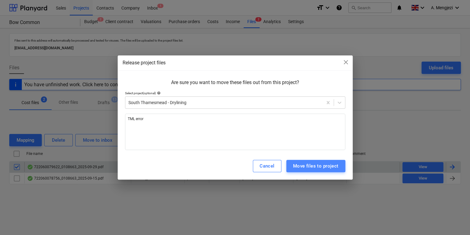
click at [317, 168] on div "Move files to project" at bounding box center [315, 166] width 45 height 8
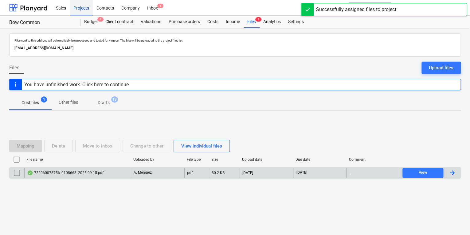
drag, startPoint x: 85, startPoint y: 10, endPoint x: 85, endPoint y: 15, distance: 4.3
click at [85, 10] on div "Projects" at bounding box center [81, 8] width 23 height 16
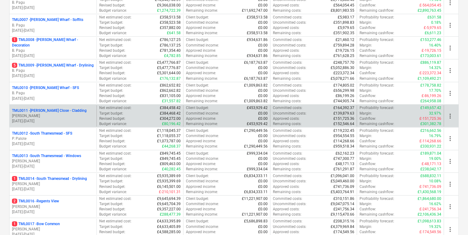
scroll to position [246, 0]
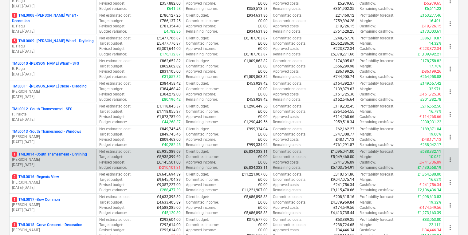
click at [70, 163] on p "06.01.2025 - 07.09.2026" at bounding box center [53, 164] width 82 height 5
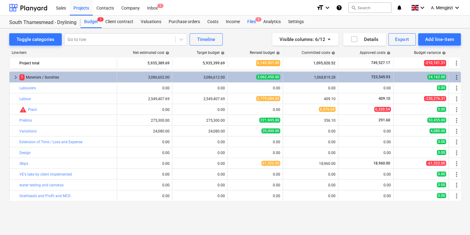
click at [257, 22] on div "Files 1" at bounding box center [252, 22] width 16 height 12
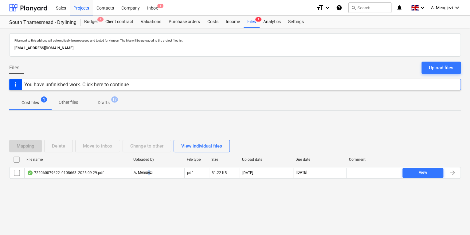
click at [150, 178] on div "File name Uploaded by File type Size Upload date Due date Comment 722060079622_…" at bounding box center [235, 167] width 452 height 26
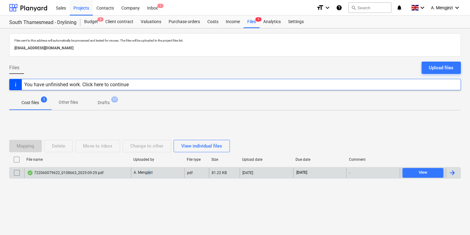
drag, startPoint x: 150, startPoint y: 178, endPoint x: 151, endPoint y: 175, distance: 3.1
click at [151, 175] on div "A. Mengjezi" at bounding box center [157, 173] width 53 height 10
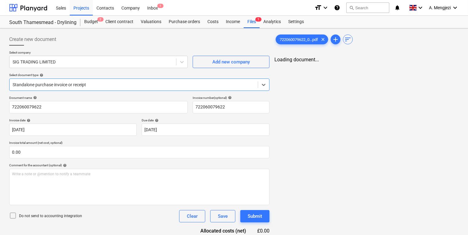
click at [201, 80] on div "Standalone purchase invoice or receipt" at bounding box center [139, 84] width 260 height 12
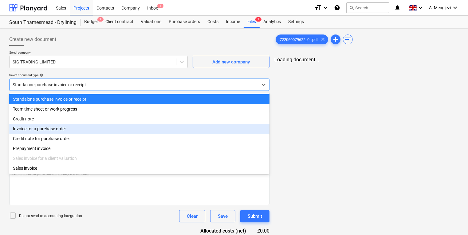
click at [171, 131] on div "Invoice for a purchase order" at bounding box center [139, 129] width 260 height 10
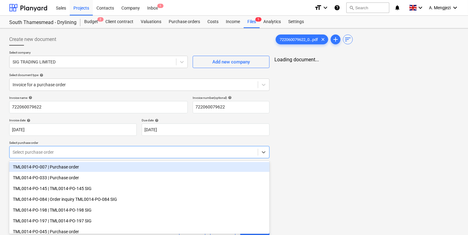
click at [179, 156] on body "Sales Projects Contacts Company Inbox 1 format_size keyboard_arrow_down help se…" at bounding box center [234, 117] width 468 height 235
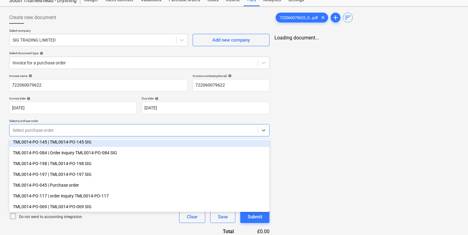
scroll to position [49, 0]
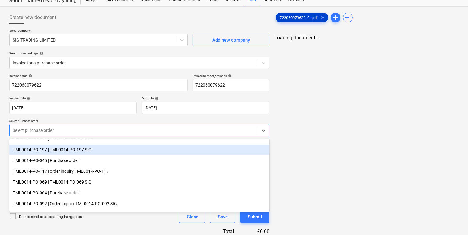
click at [300, 16] on span "722060079622_0...pdf" at bounding box center [299, 17] width 46 height 5
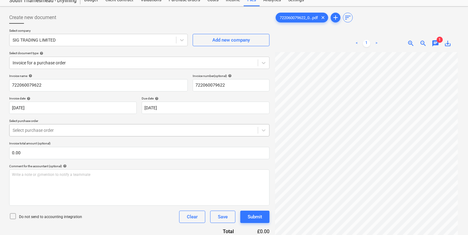
click at [104, 128] on div at bounding box center [134, 130] width 242 height 6
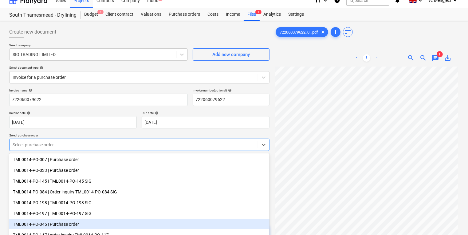
scroll to position [0, 0]
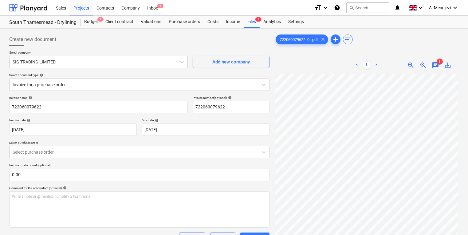
click at [194, 36] on div "Create new document" at bounding box center [139, 39] width 260 height 12
click at [173, 27] on div "Purchase orders" at bounding box center [184, 22] width 39 height 12
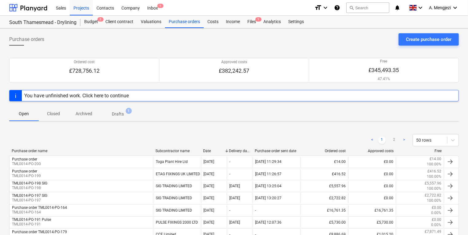
click at [112, 116] on p "Drafts" at bounding box center [118, 114] width 12 height 6
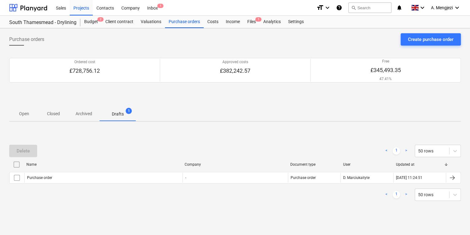
click at [55, 118] on span "Closed" at bounding box center [54, 114] width 30 height 10
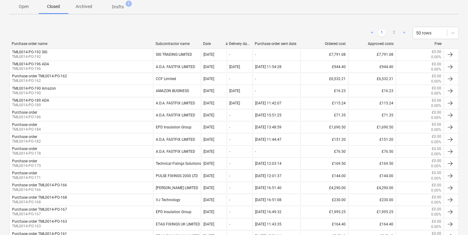
scroll to position [98, 0]
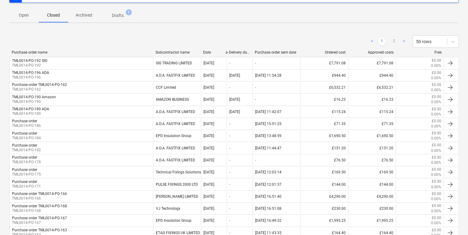
click at [27, 18] on span "Open" at bounding box center [24, 15] width 30 height 10
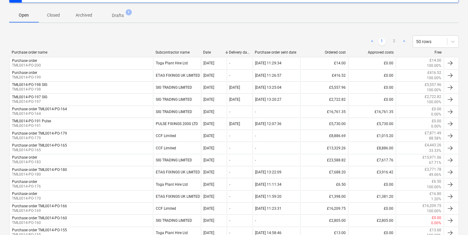
click at [60, 45] on div "< 1 2 > 50 rows" at bounding box center [234, 41] width 450 height 12
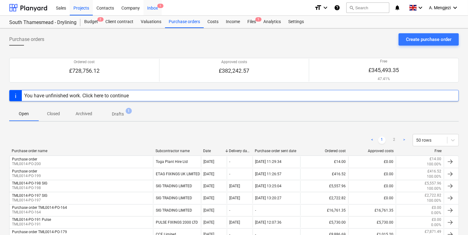
click at [156, 6] on div "Inbox 1" at bounding box center [153, 8] width 18 height 16
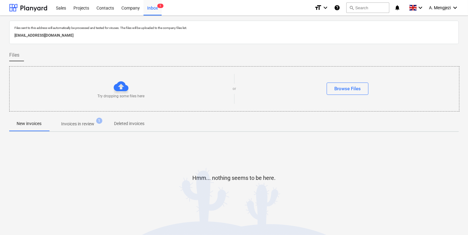
click at [22, 111] on div "Try dropping some files here or Browse Files" at bounding box center [234, 88] width 450 height 45
click at [101, 119] on span "1" at bounding box center [99, 120] width 6 height 6
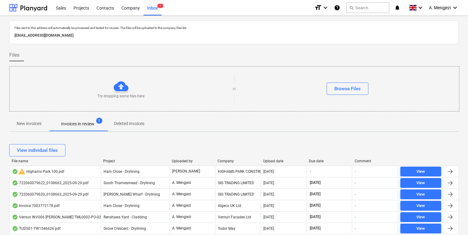
click at [266, 95] on div "Try dropping some files here or Browse Files" at bounding box center [235, 88] width 450 height 35
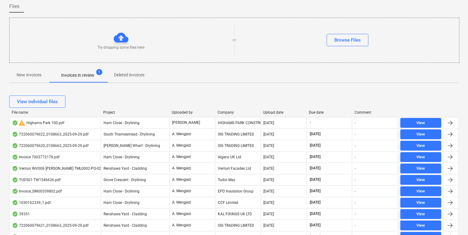
scroll to position [49, 0]
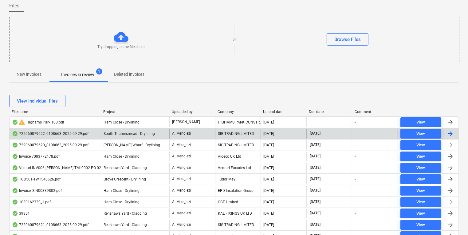
click at [258, 131] on div "SIG TRADING LIMITED" at bounding box center [238, 133] width 46 height 10
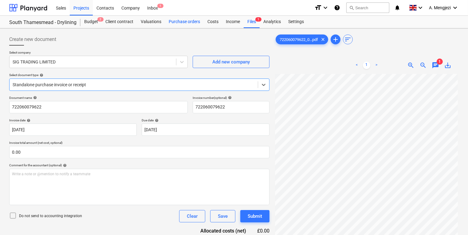
click at [172, 25] on div "Purchase orders" at bounding box center [184, 22] width 39 height 12
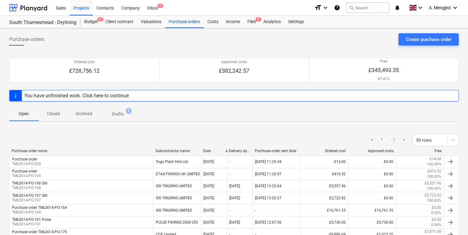
click at [94, 114] on span "Archived" at bounding box center [83, 114] width 31 height 10
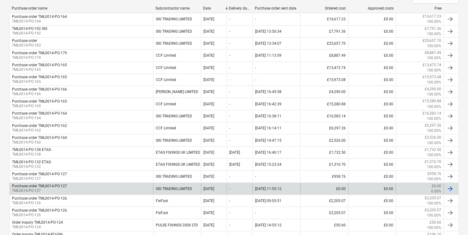
scroll to position [84, 0]
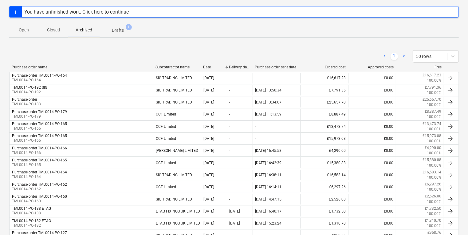
click at [134, 23] on button "Drafts 1" at bounding box center [118, 29] width 37 height 15
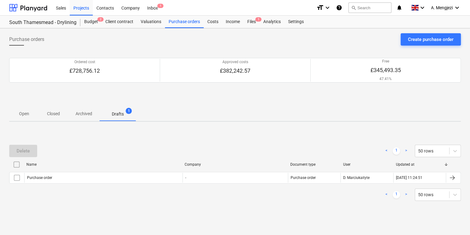
click at [97, 171] on div "Name Company Document type User Updated at" at bounding box center [235, 165] width 452 height 12
click at [102, 183] on div "Name Company Document type User Updated at Purchase order - Purchase order D. M…" at bounding box center [235, 172] width 452 height 26
click at [77, 113] on p "Archived" at bounding box center [84, 113] width 17 height 6
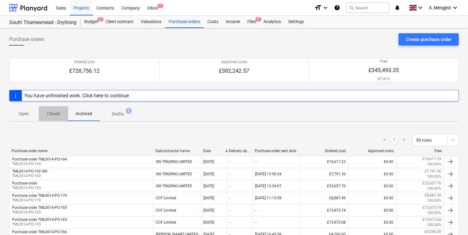
click at [64, 112] on span "Closed" at bounding box center [54, 114] width 30 height 10
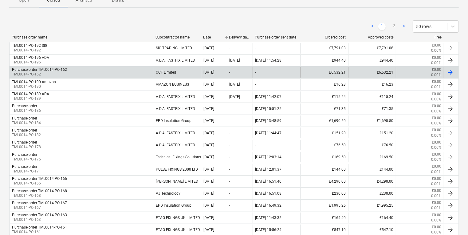
scroll to position [49, 0]
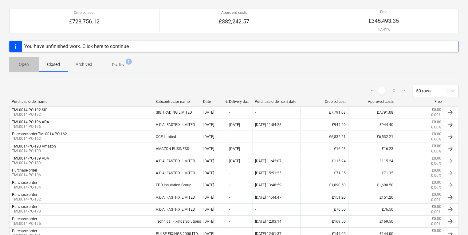
drag, startPoint x: 23, startPoint y: 61, endPoint x: 66, endPoint y: 50, distance: 43.6
click at [23, 60] on span "Open" at bounding box center [24, 64] width 30 height 10
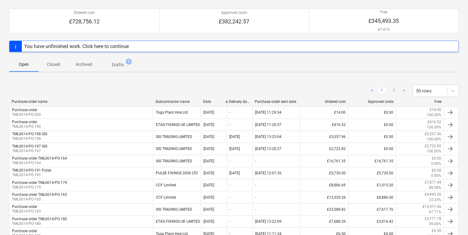
click at [98, 43] on div "You have unfinished work. Click here to continue" at bounding box center [76, 46] width 105 height 6
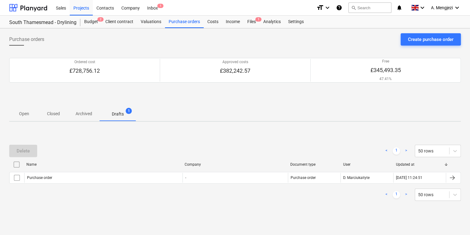
click at [146, 145] on div "Delete < 1 > 50 rows" at bounding box center [235, 150] width 452 height 17
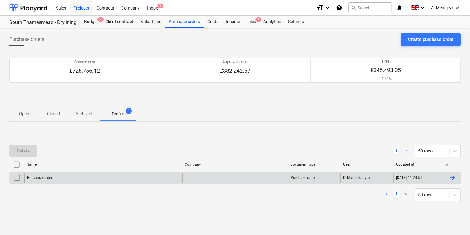
click at [119, 176] on div "Purchase order" at bounding box center [103, 177] width 158 height 10
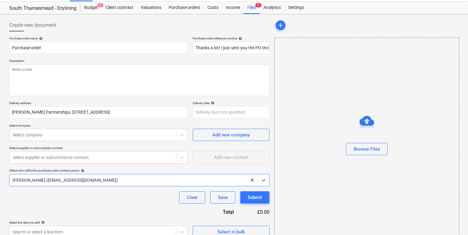
scroll to position [22, 0]
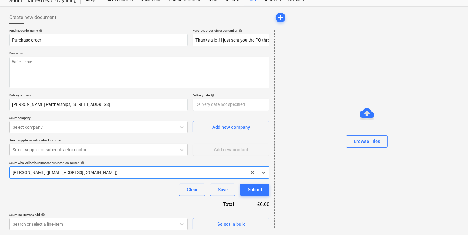
click at [314, 78] on div "Browse Files" at bounding box center [366, 129] width 185 height 198
click at [242, 33] on p "Purchase order reference number help" at bounding box center [231, 31] width 77 height 5
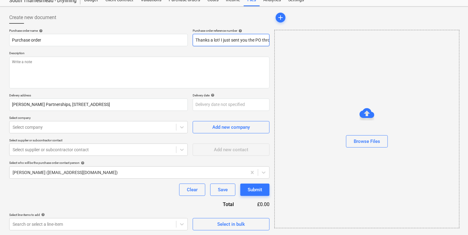
click at [245, 39] on input "Thanks a lot! I just sent you the PO through our software 😊" at bounding box center [231, 40] width 77 height 12
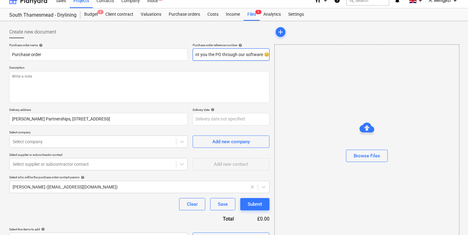
scroll to position [0, 0]
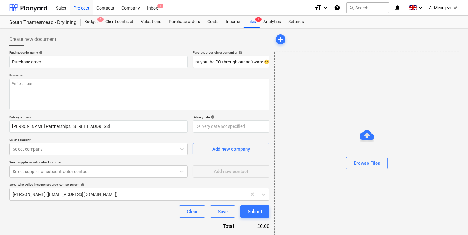
type textarea "x"
click at [197, 41] on div "Create new document" at bounding box center [139, 39] width 260 height 12
click at [249, 24] on div "Files 1" at bounding box center [252, 22] width 16 height 12
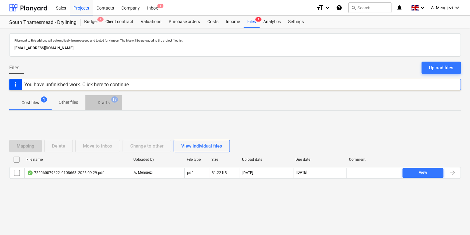
click at [107, 96] on button "Drafts 17" at bounding box center [103, 102] width 37 height 15
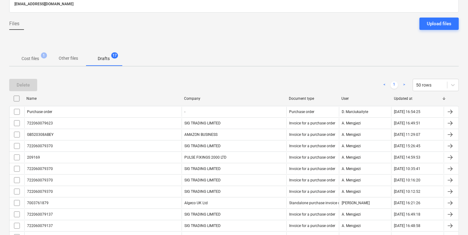
scroll to position [49, 0]
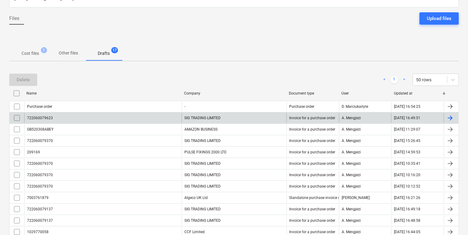
click at [114, 116] on div "722060079623" at bounding box center [102, 118] width 157 height 10
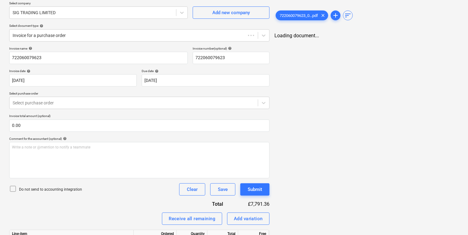
scroll to position [26, 0]
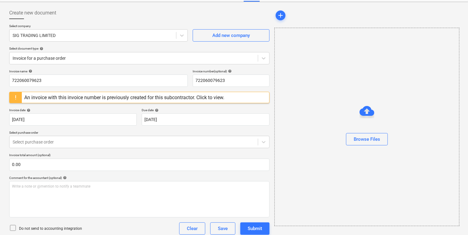
click at [316, 78] on div "Browse Files" at bounding box center [366, 127] width 185 height 198
click at [316, 79] on div "Browse Files" at bounding box center [366, 127] width 185 height 198
click at [318, 80] on div "Browse Files" at bounding box center [366, 127] width 185 height 198
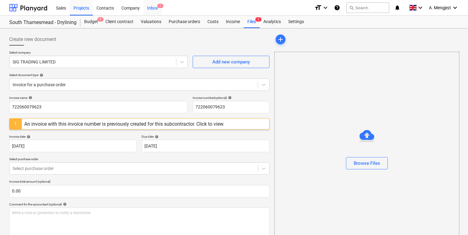
click at [159, 8] on span "1" at bounding box center [160, 6] width 6 height 4
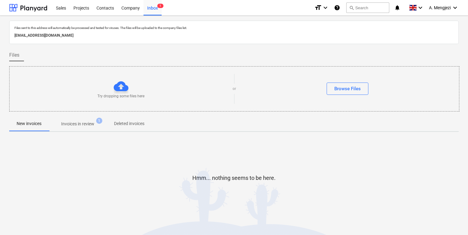
click at [73, 129] on button "Invoices in review 1" at bounding box center [78, 123] width 58 height 15
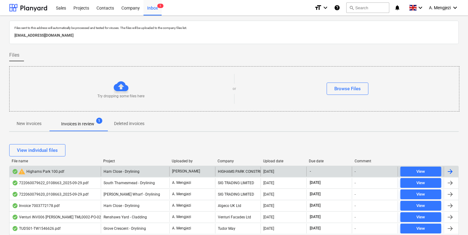
click at [105, 175] on div "Ham Close - Drylining" at bounding box center [135, 171] width 69 height 10
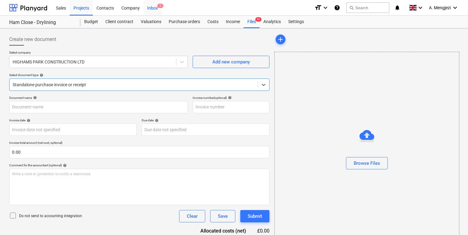
type input "70614912"
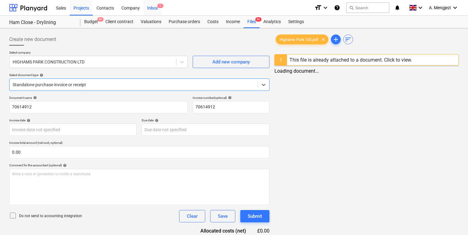
click at [150, 8] on div "Inbox 1" at bounding box center [153, 8] width 18 height 16
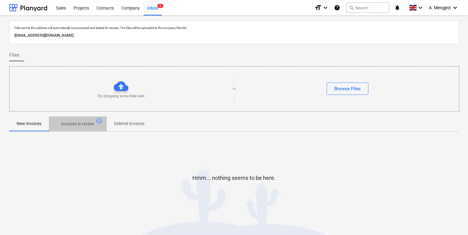
click at [85, 119] on span "Invoices in review 1" at bounding box center [78, 123] width 58 height 11
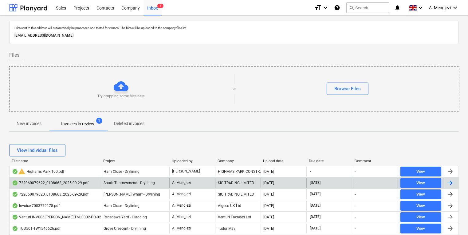
click at [102, 181] on div "South Thamesmead - Drylining" at bounding box center [135, 183] width 69 height 10
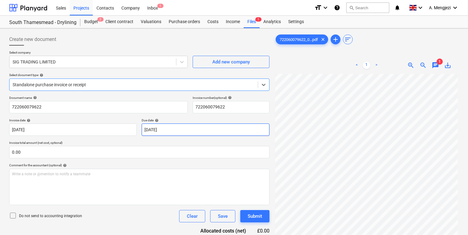
scroll to position [45, 0]
click at [160, 9] on div "Inbox 1" at bounding box center [153, 8] width 18 height 16
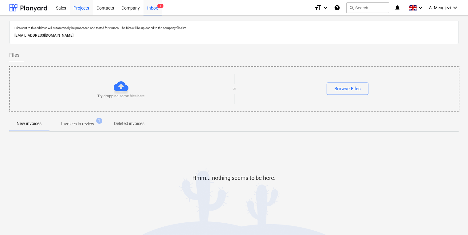
click at [78, 7] on div "Projects" at bounding box center [81, 8] width 23 height 16
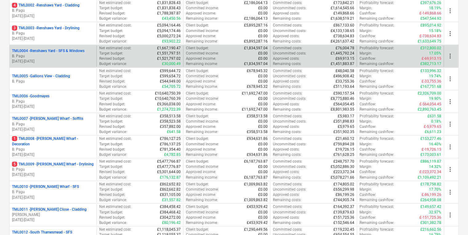
scroll to position [246, 0]
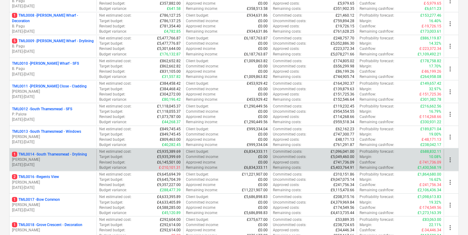
click at [54, 155] on p "1 TML0014 - South Thamesmead - Drylining" at bounding box center [49, 154] width 75 height 5
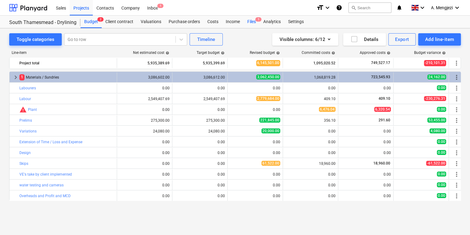
click at [253, 20] on div "Files 1" at bounding box center [252, 22] width 16 height 12
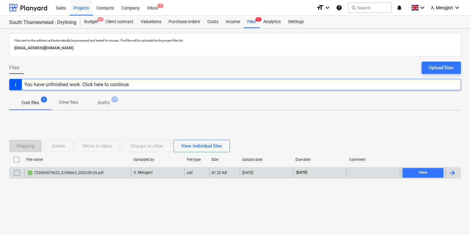
click at [119, 168] on div "722060079622_0108663_2025-09-29.pdf" at bounding box center [77, 173] width 107 height 10
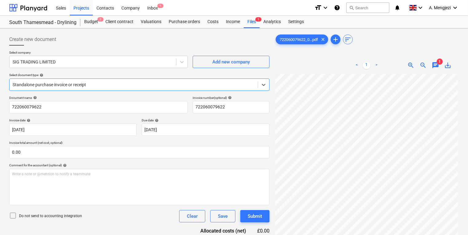
click at [156, 85] on div at bounding box center [134, 84] width 242 height 6
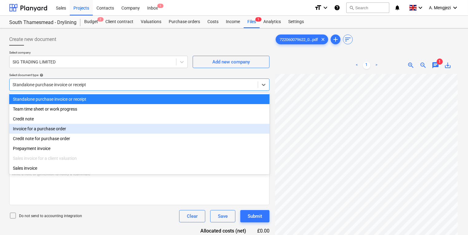
click at [145, 128] on div "Invoice for a purchase order" at bounding box center [139, 129] width 260 height 10
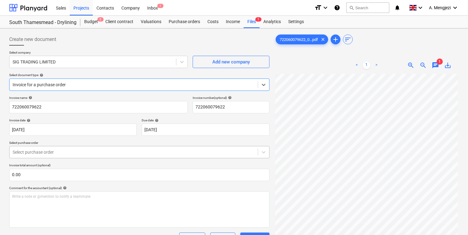
click at [139, 154] on body "Sales Projects Contacts Company Inbox 1 format_size keyboard_arrow_down help se…" at bounding box center [234, 117] width 468 height 235
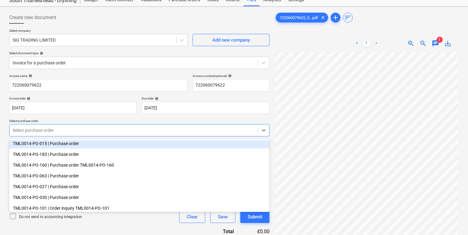
scroll to position [187, 0]
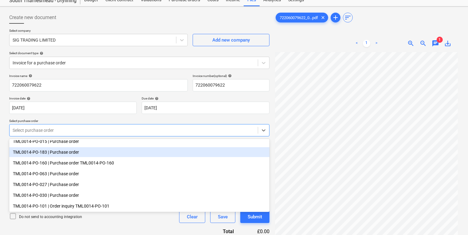
click at [112, 154] on div "TML0014-PO-183 | Purchase order" at bounding box center [139, 152] width 260 height 10
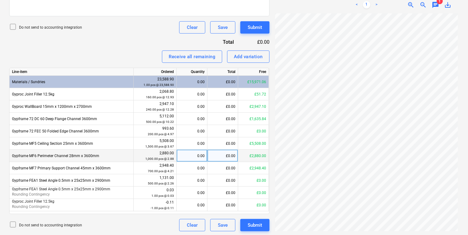
scroll to position [212, 0]
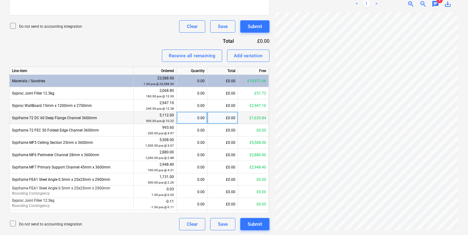
click at [194, 118] on div "0.00" at bounding box center [192, 118] width 26 height 12
type input "160"
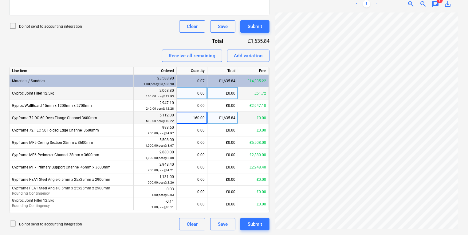
click at [199, 93] on div "0.00" at bounding box center [192, 93] width 26 height 12
type input "4"
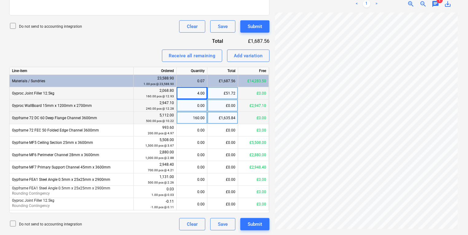
click at [186, 105] on div "0.00" at bounding box center [192, 105] width 26 height 12
type input "160"
click at [384, 116] on div "Create new document Select company SIG TRADING LIMITED Add new company Select d…" at bounding box center [234, 25] width 455 height 413
click at [252, 59] on div "Add variation" at bounding box center [248, 56] width 29 height 8
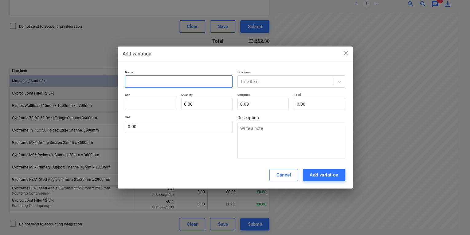
click at [209, 82] on input "text" at bounding box center [179, 81] width 108 height 12
type textarea "x"
type input "R"
type textarea "x"
type input "Ro"
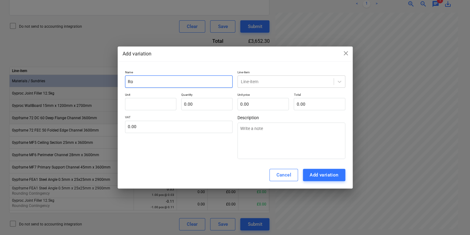
type textarea "x"
type input "Rou"
type textarea "x"
type input "Roun"
type textarea "x"
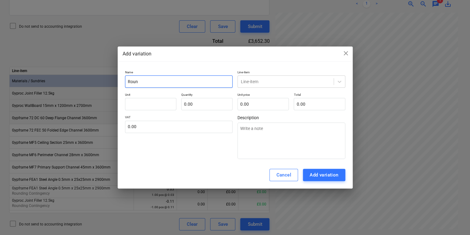
type input "Round"
type textarea "x"
type input "Roundi"
type textarea "x"
type input "Roundin"
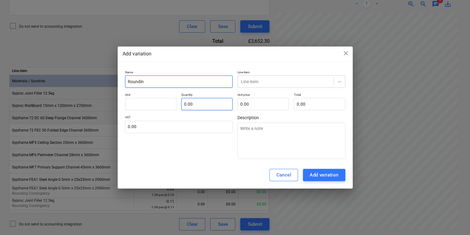
type textarea "x"
type input "Rounding"
click at [248, 88] on div "Name Rounding Line-item Line-item Unit Quantity 0.00 Unit price 0.00 Total 0.00…" at bounding box center [235, 114] width 220 height 89
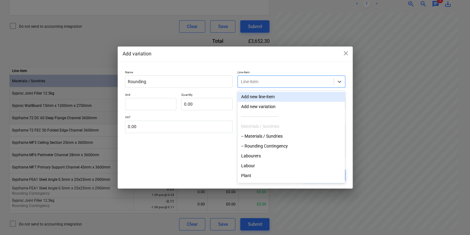
click at [251, 85] on div at bounding box center [286, 81] width 90 height 6
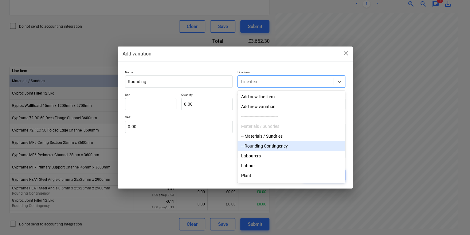
click at [261, 144] on div "-- Rounding Contingency" at bounding box center [292, 146] width 108 height 10
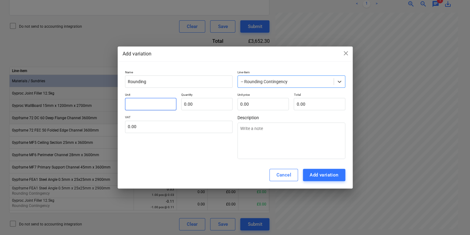
click at [135, 108] on input "text" at bounding box center [150, 104] width 51 height 12
type textarea "x"
type input "p"
type textarea "x"
type input "pc"
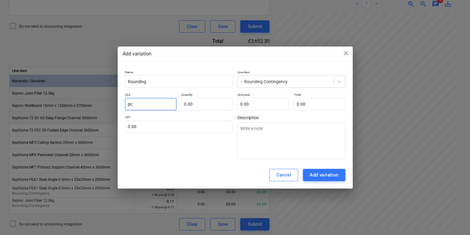
type textarea "x"
type input "pcs"
type textarea "x"
type input "1.00"
type textarea "x"
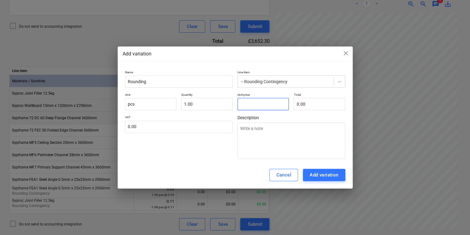
type input "0"
type textarea "x"
type input "0."
type textarea "x"
type input "0.2"
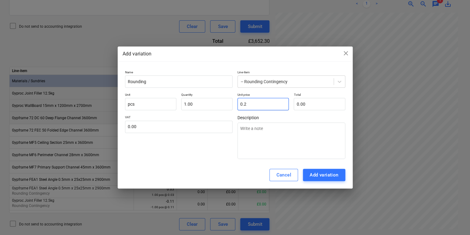
type input "0.20"
type textarea "x"
type input "0.23"
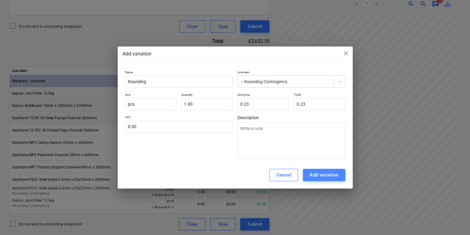
click at [314, 177] on div "Add variation" at bounding box center [324, 175] width 29 height 8
type textarea "x"
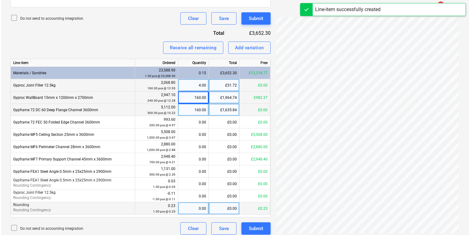
scroll to position [224, 0]
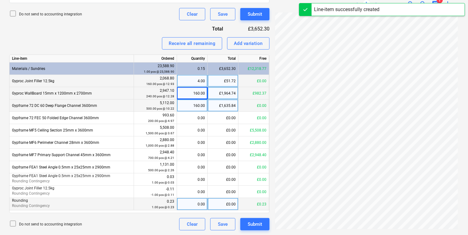
click at [211, 202] on div "£0.00" at bounding box center [223, 204] width 31 height 12
click at [197, 202] on div "0.00" at bounding box center [193, 204] width 26 height 12
type input "1"
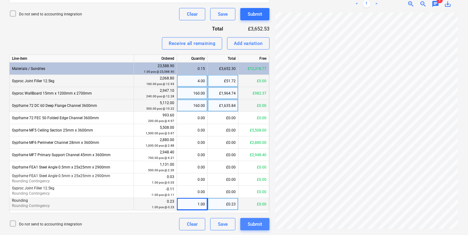
click at [266, 225] on button "Submit" at bounding box center [254, 224] width 29 height 12
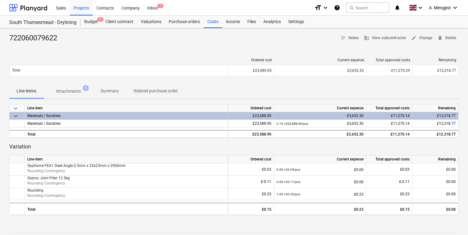
click at [161, 10] on div "Sales Projects Contacts Company Inbox 1" at bounding box center [180, 7] width 257 height 15
click at [155, 4] on div "Inbox 1" at bounding box center [153, 8] width 18 height 16
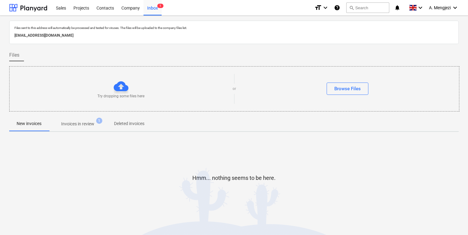
click at [92, 124] on p "Invoices in review" at bounding box center [77, 123] width 33 height 6
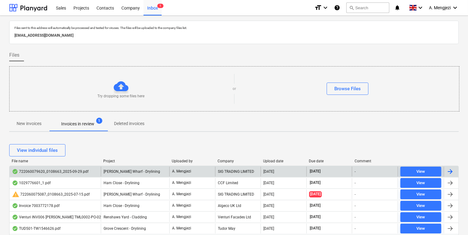
click at [142, 173] on div "[PERSON_NAME] Wharf - Drylining" at bounding box center [135, 171] width 69 height 10
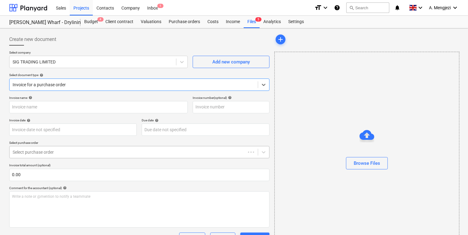
type input "722060079620"
type input "[DATE]"
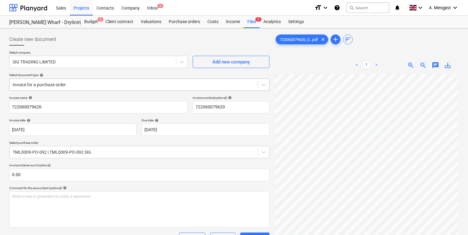
click at [127, 86] on div at bounding box center [134, 84] width 242 height 6
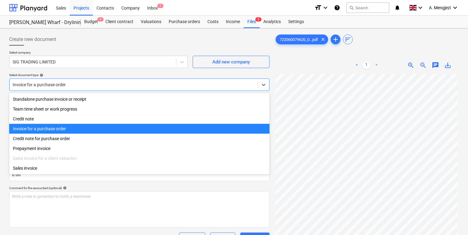
click at [127, 86] on div at bounding box center [134, 84] width 242 height 6
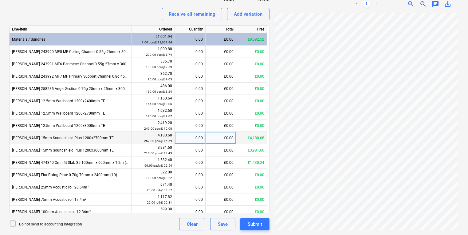
click at [197, 137] on div "0.00" at bounding box center [190, 138] width 26 height 12
type input "252"
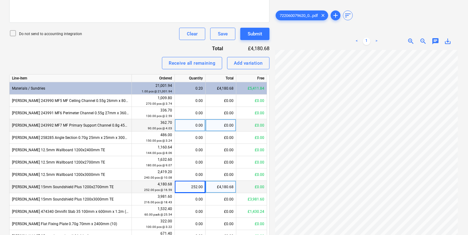
scroll to position [204, 0]
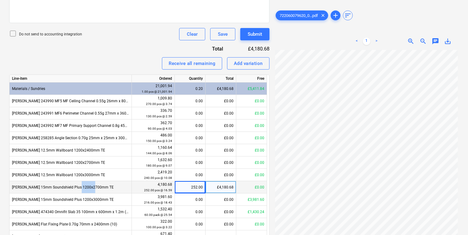
drag, startPoint x: 91, startPoint y: 188, endPoint x: 76, endPoint y: 185, distance: 14.8
click at [76, 185] on div "Knauf 15mm Soundshield Plus 1200x2700mm TE" at bounding box center [71, 187] width 122 height 12
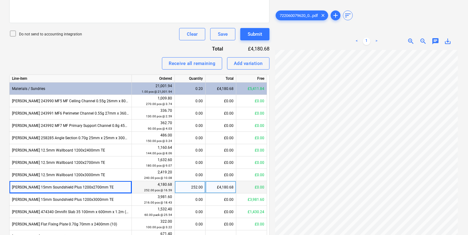
drag, startPoint x: 76, startPoint y: 185, endPoint x: 97, endPoint y: 184, distance: 20.3
click at [97, 184] on div "Knauf 15mm Soundshield Plus 1200x2700mm TE" at bounding box center [71, 187] width 122 height 12
drag, startPoint x: 86, startPoint y: 184, endPoint x: 13, endPoint y: 190, distance: 73.4
click at [13, 190] on div "Knauf 15mm Soundshield Plus 1200x2700mm TE" at bounding box center [71, 187] width 122 height 12
copy div "Knauf 15mm Soundshield Plus 1200x2700mm TE"
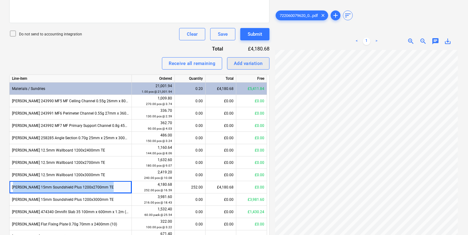
click at [261, 58] on button "Add variation" at bounding box center [248, 63] width 42 height 12
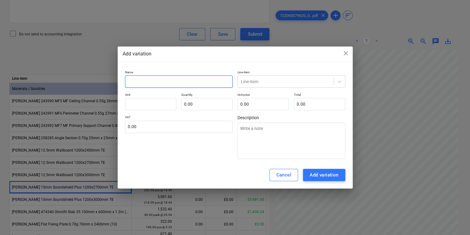
click at [162, 84] on input "text" at bounding box center [179, 81] width 108 height 12
paste input "Knauf 15mm Soundshield Plus 1200x2700mm TE"
type textarea "x"
type input "Knauf 15mm Soundshield Plus 1200x2700mm TE"
click at [290, 80] on div at bounding box center [286, 81] width 90 height 6
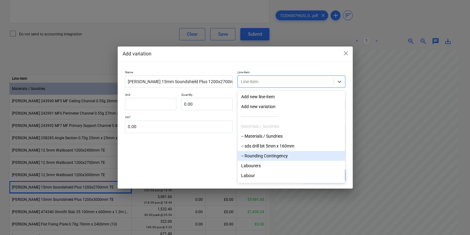
click at [278, 159] on div "-- Rounding Contingency" at bounding box center [292, 156] width 108 height 10
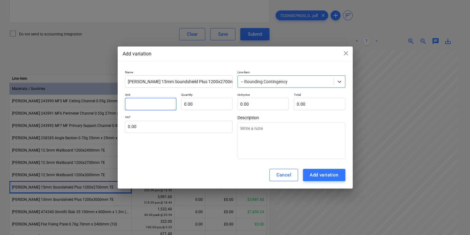
click at [167, 109] on input "text" at bounding box center [150, 104] width 51 height 12
type textarea "x"
type input "p"
type textarea "x"
type input "pc"
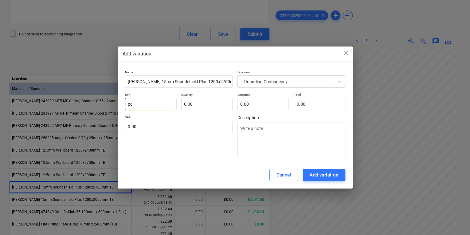
type textarea "x"
type input "pcs"
type textarea "x"
type input "1.00"
type textarea "x"
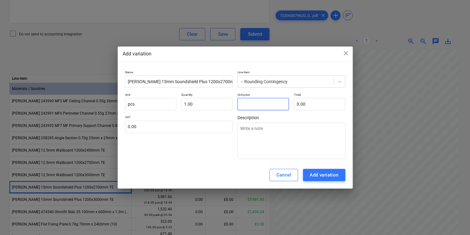
type input "1"
type input "1.00"
type textarea "x"
type input "1."
type textarea "x"
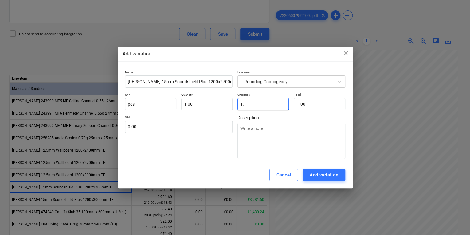
type input "1.8"
type input "1.80"
type textarea "x"
type input "1.85"
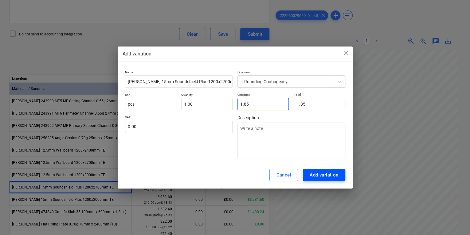
type input "1.85"
click at [324, 176] on div "Add variation" at bounding box center [324, 175] width 29 height 8
type textarea "x"
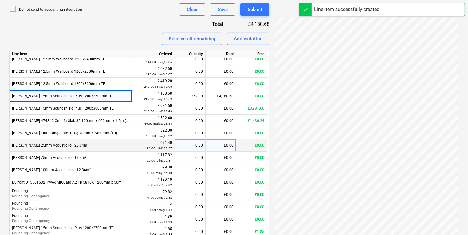
scroll to position [253, 0]
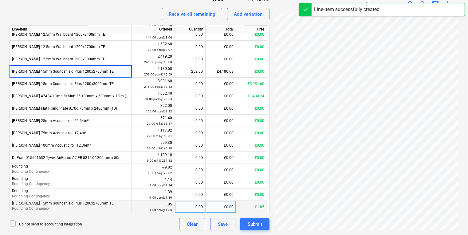
click at [194, 207] on div "0.00" at bounding box center [190, 206] width 26 height 12
type input "1"
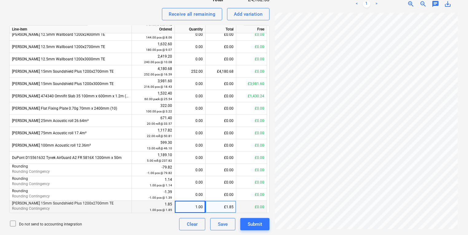
click at [191, 209] on div "1.00" at bounding box center [190, 206] width 26 height 12
click at [193, 209] on input "1" at bounding box center [190, 206] width 30 height 12
type input "-1"
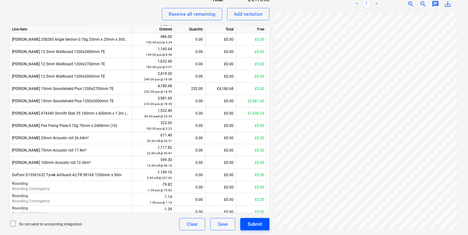
click at [253, 225] on div "Submit" at bounding box center [255, 224] width 14 height 8
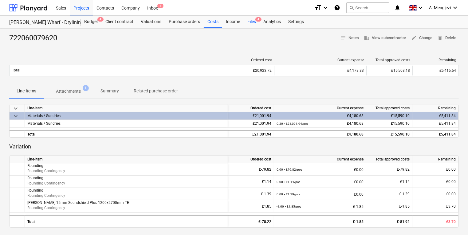
click at [257, 24] on div "Files 4" at bounding box center [252, 22] width 16 height 12
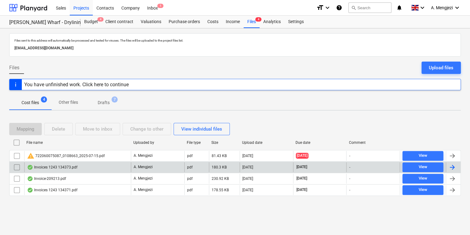
click at [114, 168] on div "Invoices 1243 134373.pdf" at bounding box center [77, 167] width 107 height 10
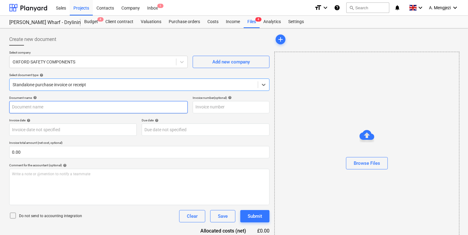
type input "134373"
type input "[DATE]"
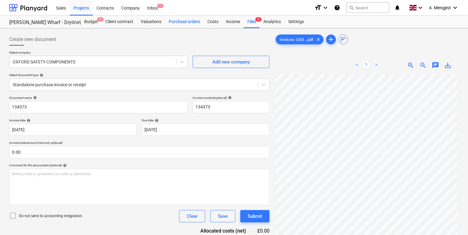
drag, startPoint x: 204, startPoint y: 36, endPoint x: 189, endPoint y: 26, distance: 18.1
click at [204, 36] on div "Create new document" at bounding box center [139, 39] width 260 height 12
click at [147, 7] on div "Inbox 1" at bounding box center [153, 8] width 18 height 16
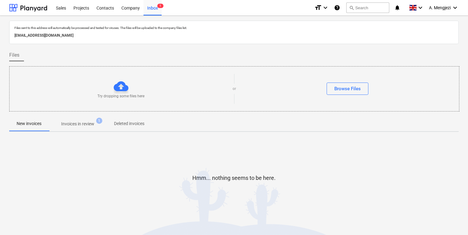
click at [85, 119] on span "Invoices in review 1" at bounding box center [78, 123] width 58 height 11
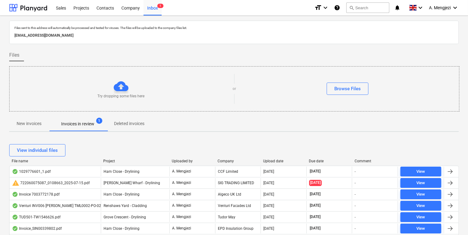
click at [321, 131] on div "New invoices Invoices in review 1 Deleted invoices" at bounding box center [234, 123] width 450 height 15
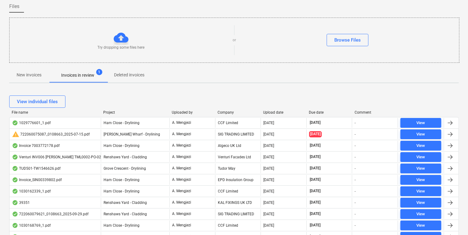
scroll to position [49, 0]
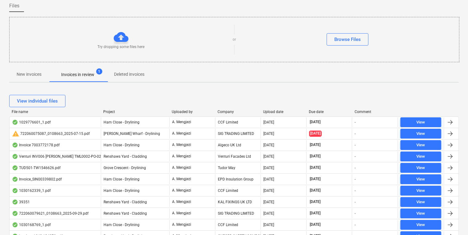
click at [113, 112] on div "Project" at bounding box center [135, 111] width 64 height 4
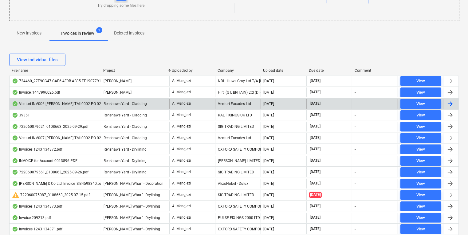
scroll to position [98, 0]
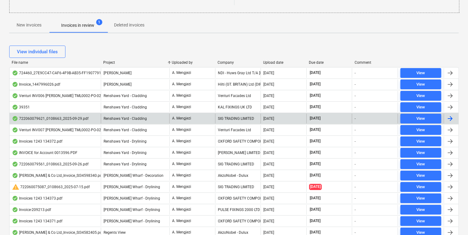
click at [146, 117] on div "Renshaws Yard - Cladding" at bounding box center [135, 118] width 69 height 10
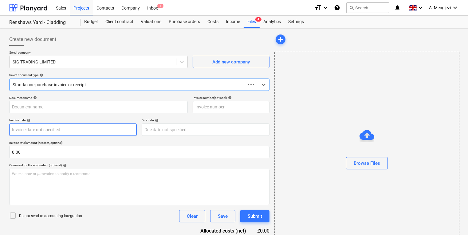
type input "722060079621"
type input "[DATE]"
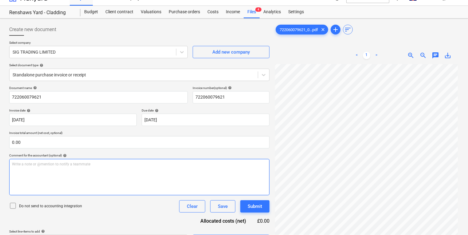
scroll to position [2, 0]
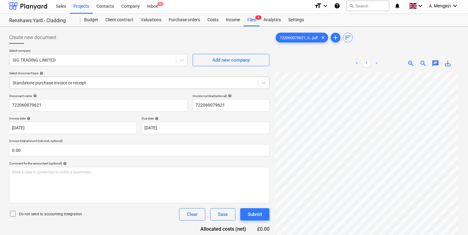
click at [98, 81] on div at bounding box center [134, 83] width 242 height 6
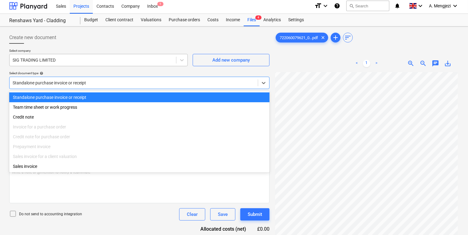
click at [103, 66] on div "Select company SIG TRADING LIMITED Add new company Select document type help op…" at bounding box center [139, 71] width 260 height 45
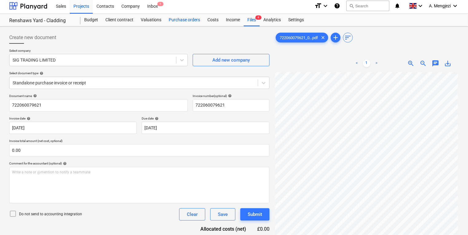
click at [185, 20] on div "Purchase orders" at bounding box center [184, 20] width 39 height 12
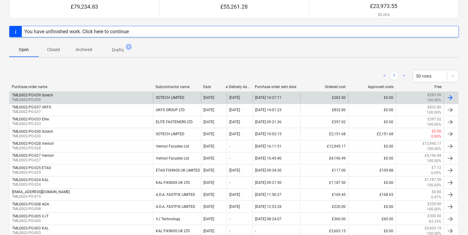
scroll to position [99, 0]
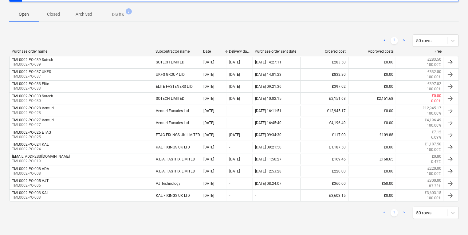
click at [54, 13] on p "Closed" at bounding box center [53, 14] width 15 height 6
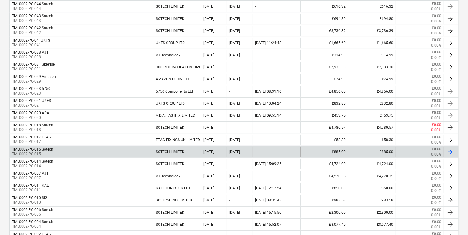
scroll to position [243, 0]
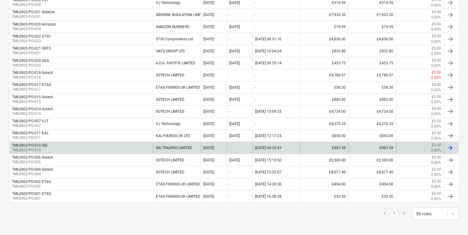
click at [69, 142] on div "TML0002-PO-010 SIG TML0002-PO-010" at bounding box center [82, 147] width 144 height 10
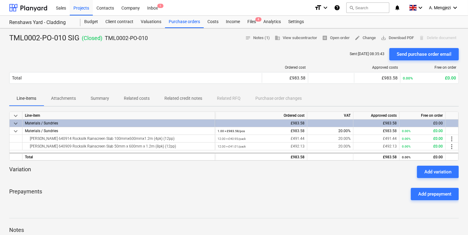
click at [148, 174] on div "Variation Add variation" at bounding box center [234, 171] width 450 height 12
click at [17, 139] on div "keyboard_arrow_down Line-item Ordered cost VAT Approved costs Free on order key…" at bounding box center [234, 135] width 450 height 49
click at [17, 131] on span "keyboard_arrow_down" at bounding box center [15, 130] width 7 height 7
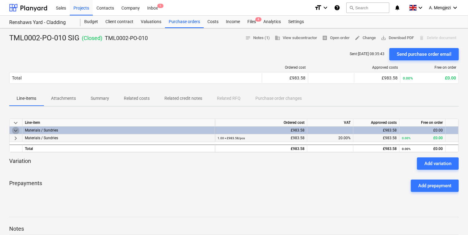
click at [17, 131] on span "keyboard_arrow_down" at bounding box center [15, 130] width 7 height 7
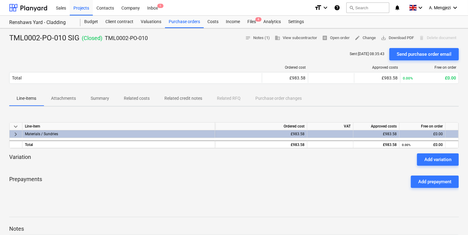
click at [17, 136] on span "keyboard_arrow_right" at bounding box center [15, 133] width 7 height 7
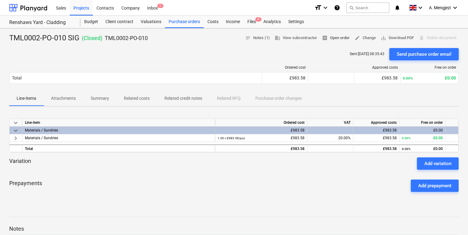
click at [344, 38] on span "receipt Open order" at bounding box center [336, 37] width 28 height 7
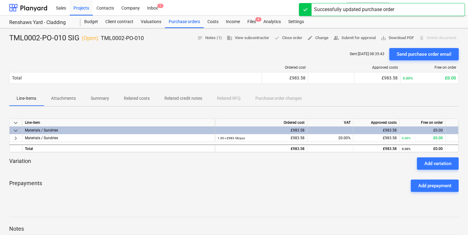
click at [253, 47] on div at bounding box center [234, 45] width 450 height 5
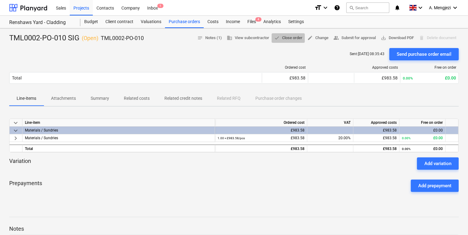
click at [293, 40] on span "done Close order" at bounding box center [288, 37] width 28 height 7
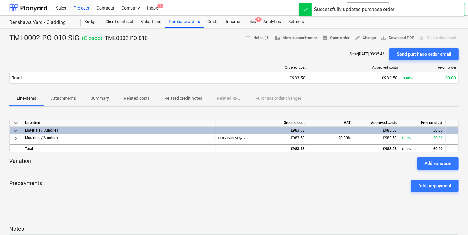
click at [281, 45] on div at bounding box center [234, 45] width 450 height 5
click at [188, 30] on div "TML0002-PO-010 SIG ( Closed ) TML0002-PO-010 notes Notes (1) business View subc…" at bounding box center [234, 195] width 468 height 334
click at [187, 29] on div "TML0002-PO-010 SIG ( Closed ) TML0002-PO-010 notes Notes (1) business View subc…" at bounding box center [234, 195] width 468 height 334
click at [185, 26] on div "Purchase orders" at bounding box center [184, 22] width 39 height 12
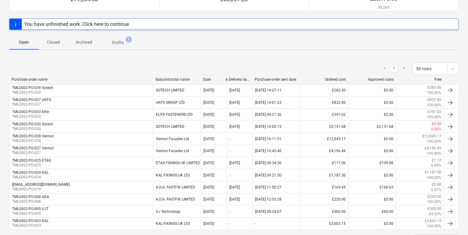
scroll to position [74, 0]
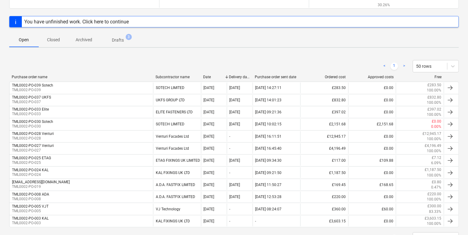
click at [57, 44] on span "Closed" at bounding box center [54, 40] width 30 height 10
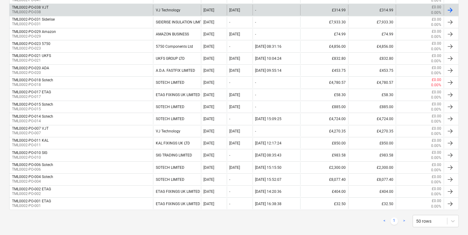
scroll to position [243, 0]
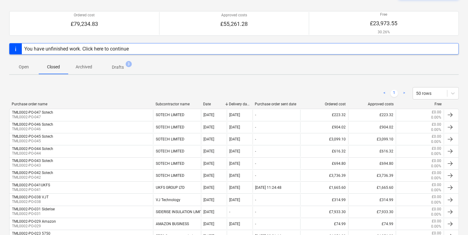
click at [82, 72] on button "Archived" at bounding box center [83, 66] width 31 height 15
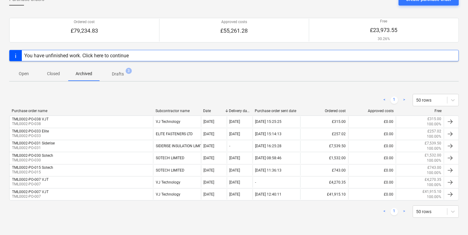
scroll to position [39, 0]
click at [130, 75] on span "Drafts 3" at bounding box center [118, 74] width 37 height 11
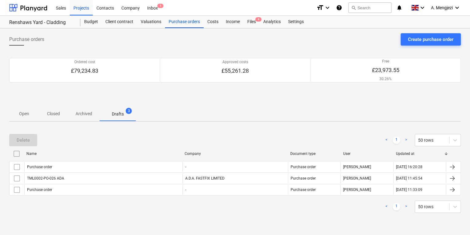
click at [32, 110] on span "Open" at bounding box center [24, 114] width 30 height 10
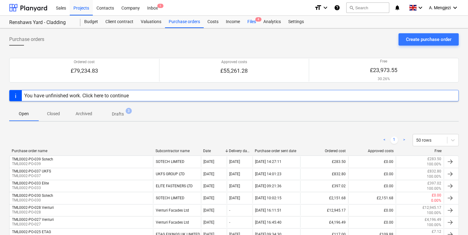
click at [249, 24] on div "Files 4" at bounding box center [252, 22] width 16 height 12
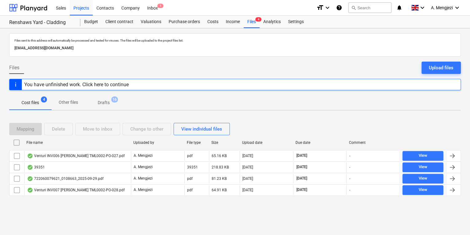
click at [90, 204] on div "Mapping Delete Move to inbox Change to other View individual files File name Up…" at bounding box center [235, 161] width 452 height 93
click at [111, 96] on button "Drafts 16" at bounding box center [103, 102] width 37 height 15
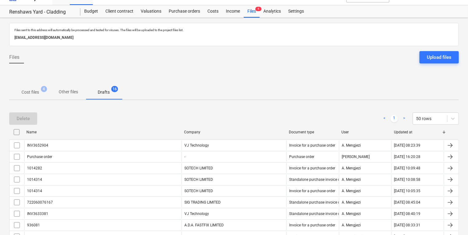
scroll to position [7, 0]
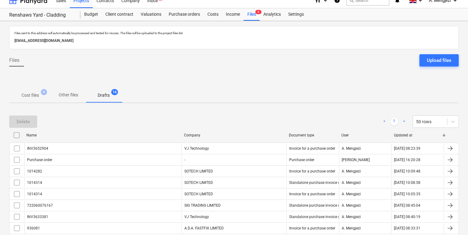
click at [39, 89] on button "Cost files 4" at bounding box center [30, 95] width 42 height 15
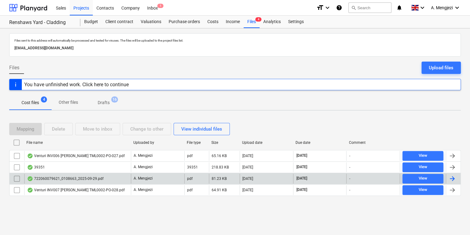
click at [85, 176] on div "722060079621_0108663_2025-09-29.pdf" at bounding box center [65, 178] width 77 height 5
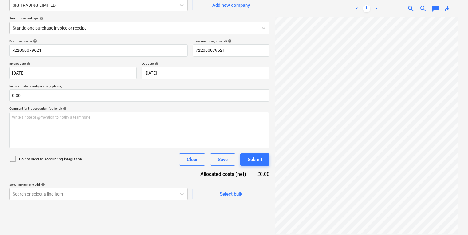
scroll to position [61, 0]
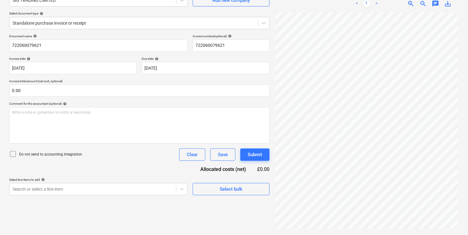
click at [164, 30] on div "Select company SIG TRADING LIMITED Add new company Select document type help St…" at bounding box center [139, 11] width 260 height 45
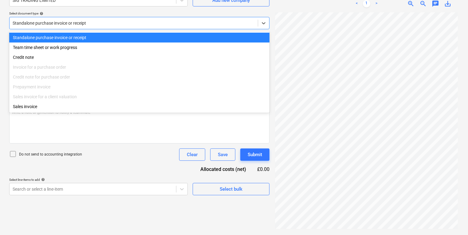
click at [163, 29] on div "Standalone purchase invoice or receipt" at bounding box center [139, 23] width 260 height 12
click at [162, 28] on div "Standalone purchase invoice or receipt" at bounding box center [139, 23] width 260 height 12
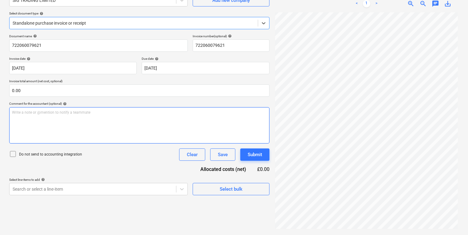
click at [135, 130] on div "Write a note or @mention to notify a teammate [PERSON_NAME]" at bounding box center [139, 125] width 260 height 36
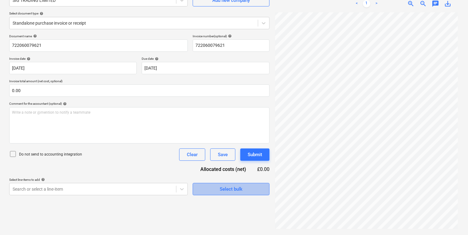
click at [239, 188] on div "Select bulk" at bounding box center [231, 189] width 23 height 8
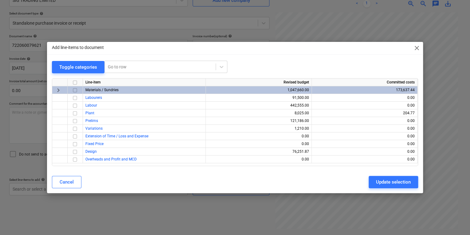
click at [413, 48] on div "Add line-items to document close" at bounding box center [235, 48] width 376 height 12
click at [415, 47] on span "close" at bounding box center [416, 47] width 7 height 7
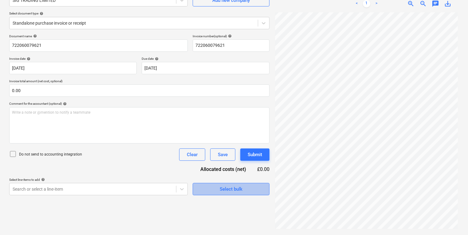
click at [254, 185] on span "Select bulk" at bounding box center [230, 189] width 61 height 8
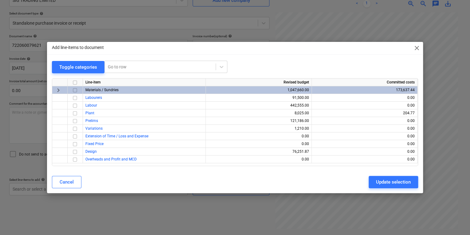
click at [76, 89] on input "checkbox" at bounding box center [74, 89] width 7 height 7
click at [414, 177] on button "Update selection" at bounding box center [393, 182] width 49 height 12
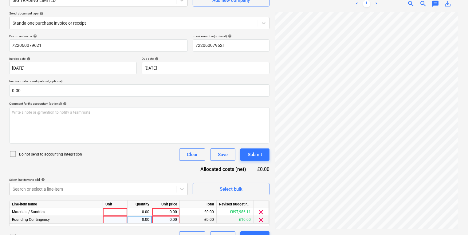
click at [262, 223] on span "clear" at bounding box center [261, 219] width 7 height 7
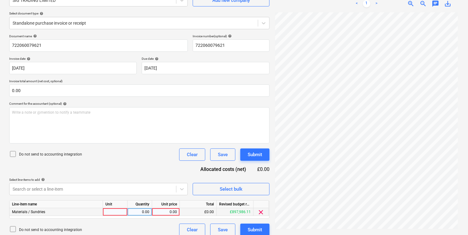
click at [113, 209] on div at bounding box center [115, 212] width 25 height 8
type input "pcs"
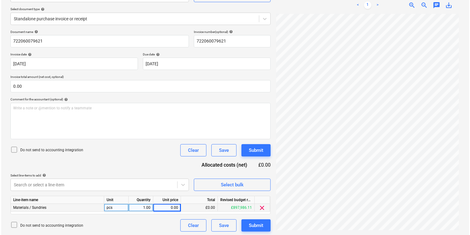
scroll to position [67, 0]
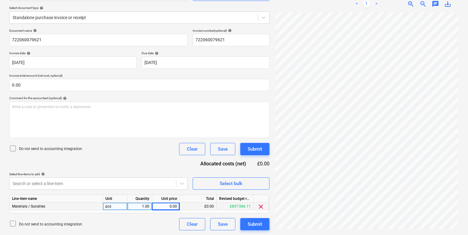
click at [167, 210] on div "Line-item name Unit Quantity Unit price Total Revised budget remaining Material…" at bounding box center [139, 203] width 260 height 18
click at [165, 208] on div "0.00" at bounding box center [166, 206] width 22 height 8
click at [139, 209] on div "1.00" at bounding box center [139, 206] width 19 height 8
type input "220"
type input "42.3773"
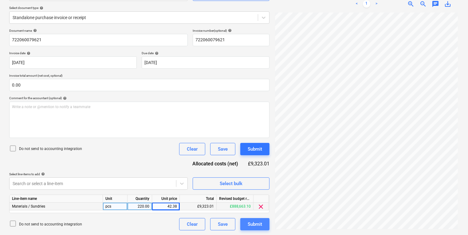
click at [255, 222] on div "Submit" at bounding box center [255, 224] width 14 height 8
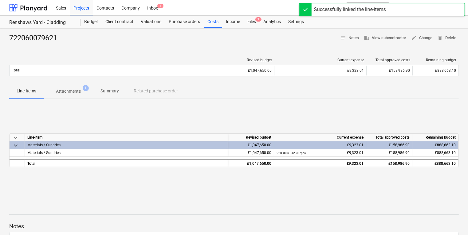
click at [203, 53] on div "Revised budget Current expense Total approved costs Remaining budget Total £1,0…" at bounding box center [234, 68] width 450 height 31
click at [365, 53] on div "Revised budget Current expense Total approved costs Remaining budget Total £1,0…" at bounding box center [234, 68] width 450 height 31
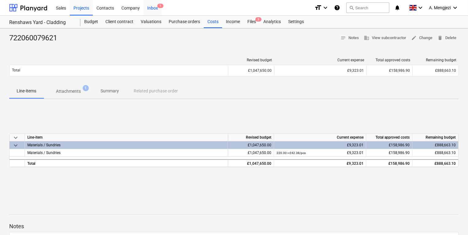
click at [148, 8] on div "Inbox 1" at bounding box center [153, 8] width 18 height 16
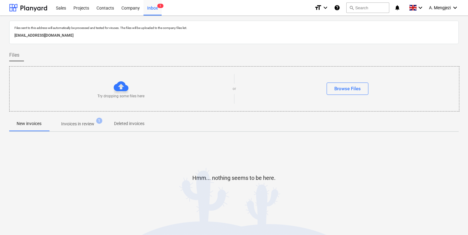
drag, startPoint x: 154, startPoint y: 45, endPoint x: 84, endPoint y: 87, distance: 82.1
click at [154, 46] on div at bounding box center [234, 46] width 450 height 5
click at [52, 120] on span "Invoices in review 1" at bounding box center [78, 123] width 58 height 11
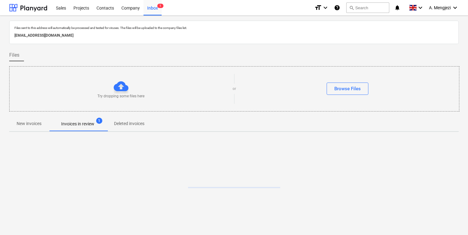
click at [66, 125] on p "Invoices in review" at bounding box center [77, 123] width 33 height 6
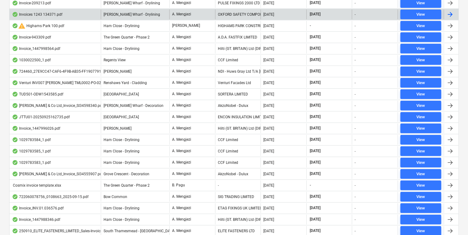
scroll to position [416, 0]
